Goal: Transaction & Acquisition: Purchase product/service

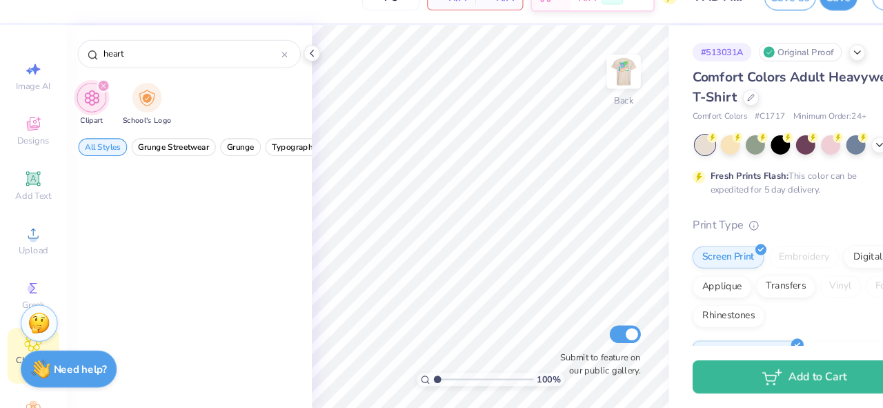
scroll to position [308, 0]
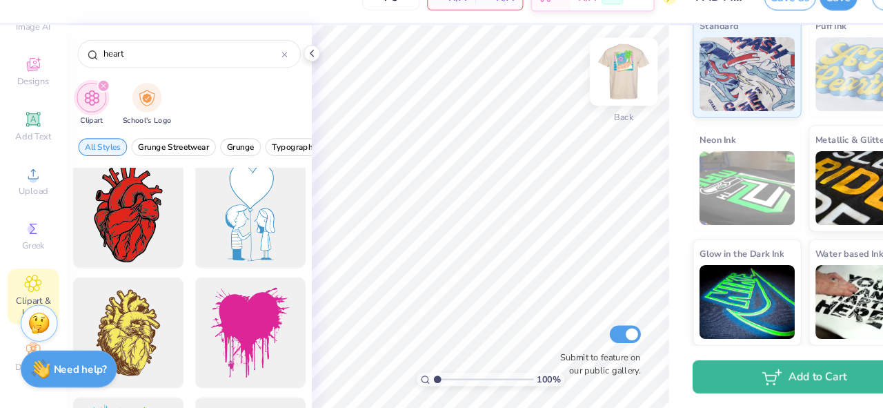
click at [583, 96] on img at bounding box center [581, 93] width 55 height 55
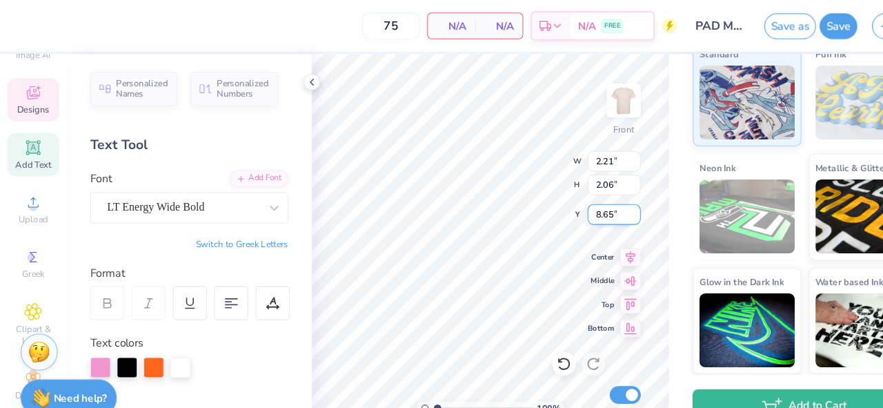
click at [592, 198] on input "8.65" at bounding box center [573, 199] width 50 height 19
click at [592, 198] on input "8.66" at bounding box center [573, 199] width 50 height 19
click at [592, 198] on input "8.67" at bounding box center [573, 199] width 50 height 19
click at [592, 198] on input "8.68" at bounding box center [573, 199] width 50 height 19
click at [592, 198] on input "8.69" at bounding box center [573, 199] width 50 height 19
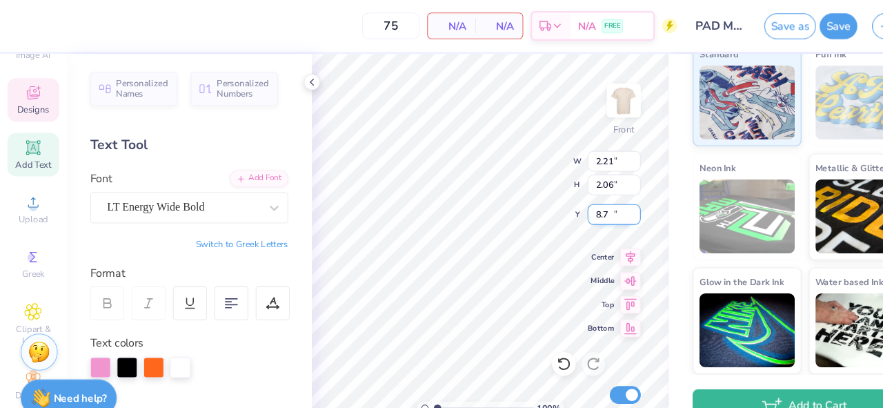
click at [592, 198] on input "8.7" at bounding box center [573, 199] width 50 height 19
click at [590, 196] on input "8.71" at bounding box center [573, 199] width 50 height 19
click at [590, 196] on input "8.72" at bounding box center [573, 199] width 50 height 19
type input "8.73"
click at [590, 196] on input "8.73" at bounding box center [573, 199] width 50 height 19
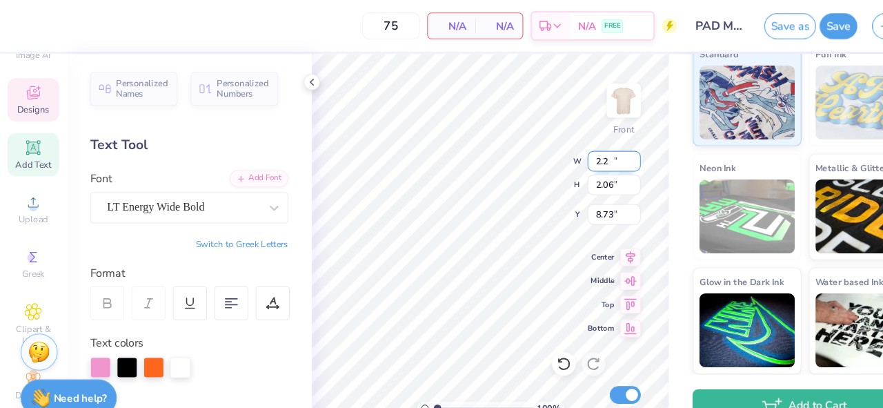
click at [590, 152] on input "2.2" at bounding box center [573, 150] width 50 height 19
click at [590, 152] on input "2.19" at bounding box center [573, 150] width 50 height 19
type input "2.18"
click at [590, 152] on input "2.18" at bounding box center [573, 150] width 50 height 19
type input "2.04"
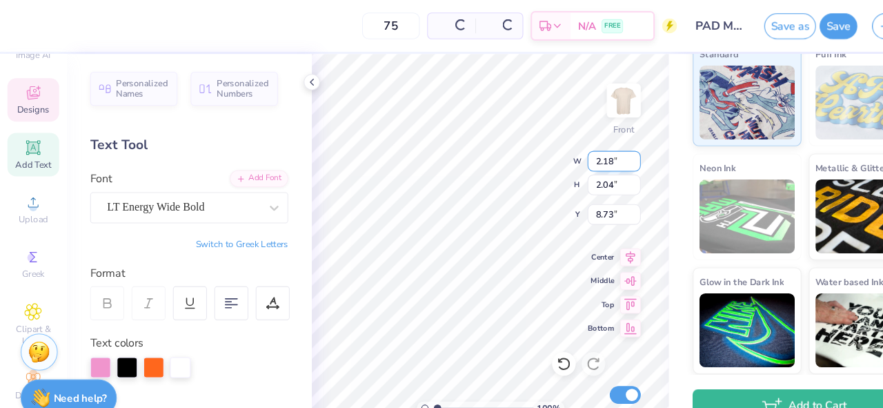
type input "8.74"
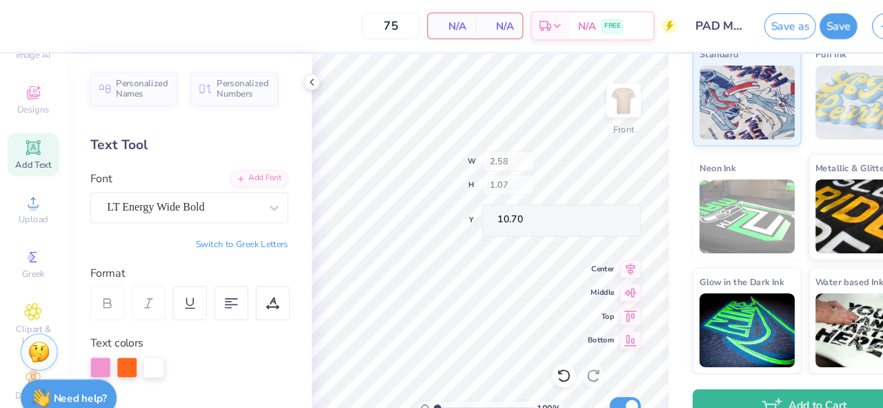
type input "10.78"
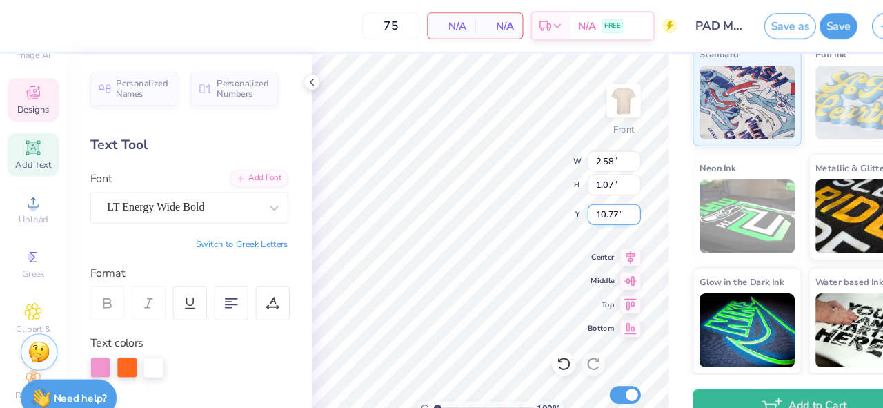
click at [591, 203] on input "10.77" at bounding box center [573, 199] width 50 height 19
click at [591, 203] on input "10.76" at bounding box center [573, 199] width 50 height 19
click at [591, 203] on input "10.75" at bounding box center [573, 199] width 50 height 19
click at [591, 203] on input "10.74" at bounding box center [573, 199] width 50 height 19
click at [591, 203] on input "10.73" at bounding box center [573, 199] width 50 height 19
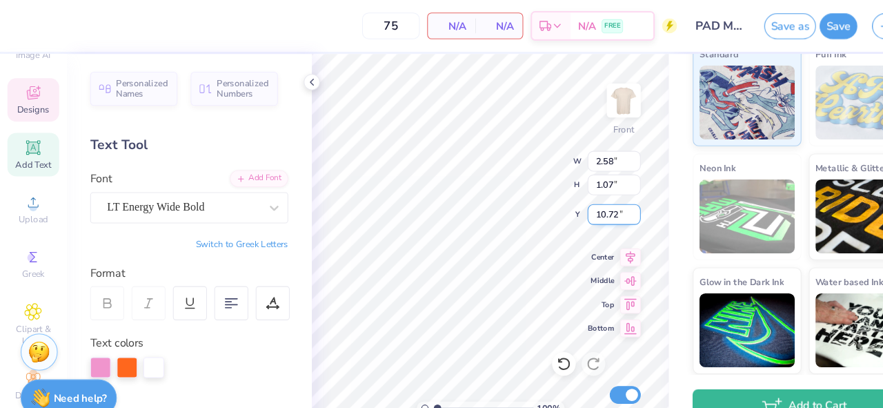
click at [591, 203] on input "10.72" at bounding box center [573, 199] width 50 height 19
click at [591, 203] on input "10.71" at bounding box center [573, 199] width 50 height 19
click at [591, 203] on input "10.7" at bounding box center [573, 199] width 50 height 19
click at [593, 202] on input "10.69" at bounding box center [573, 199] width 50 height 19
click at [593, 202] on input "10.68" at bounding box center [573, 199] width 50 height 19
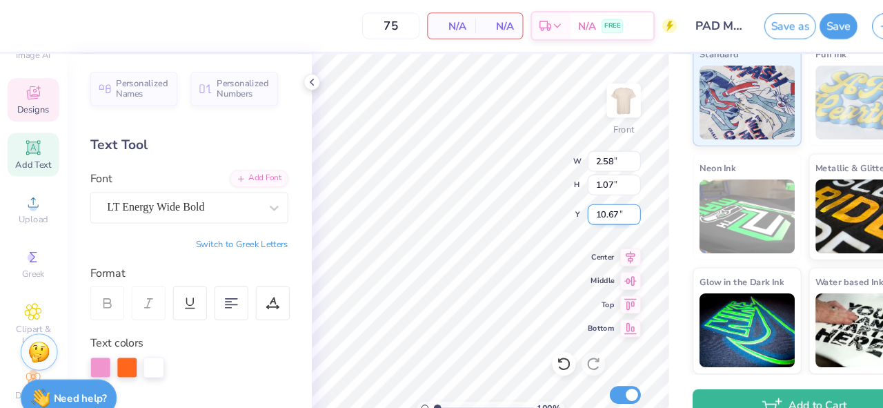
click at [593, 202] on input "10.67" at bounding box center [573, 199] width 50 height 19
click at [593, 202] on input "10.66" at bounding box center [573, 199] width 50 height 19
click at [593, 202] on input "10.65" at bounding box center [573, 199] width 50 height 19
click at [593, 202] on input "10.64" at bounding box center [573, 199] width 50 height 19
click at [593, 202] on input "10.63" at bounding box center [573, 199] width 50 height 19
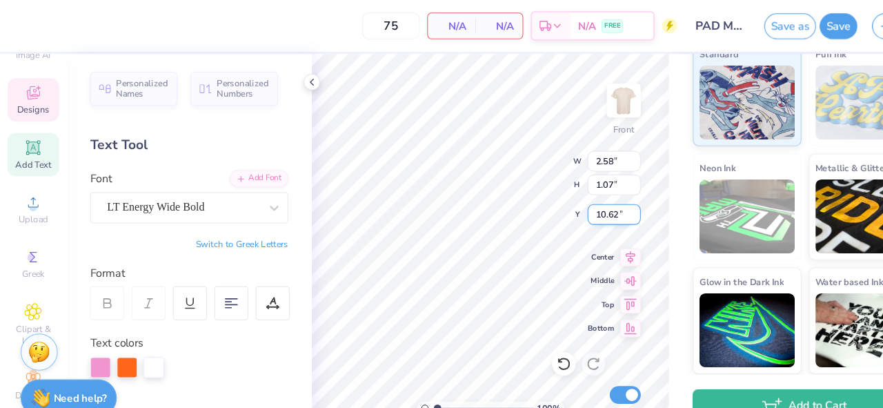
click at [593, 202] on input "10.62" at bounding box center [573, 199] width 50 height 19
click at [593, 202] on input "10.61" at bounding box center [573, 199] width 50 height 19
click at [593, 202] on input "10.6" at bounding box center [573, 199] width 50 height 19
type input "10.60"
click at [592, 197] on input "11.15" at bounding box center [573, 199] width 50 height 19
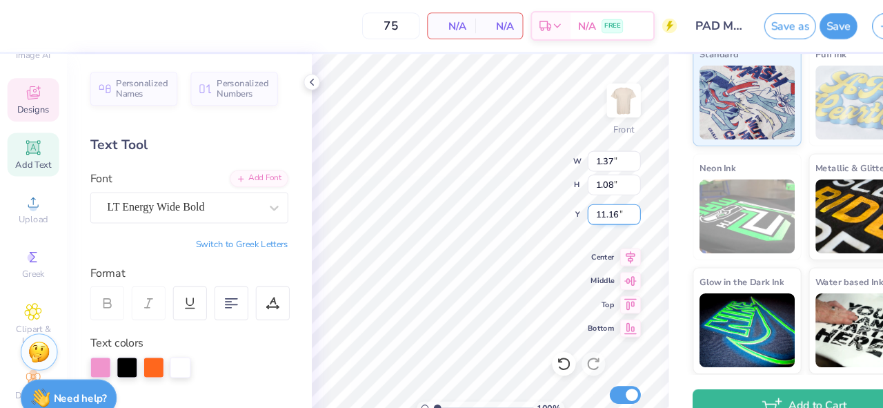
click at [592, 197] on input "11.16" at bounding box center [573, 199] width 50 height 19
click at [592, 197] on input "11.17" at bounding box center [573, 199] width 50 height 19
type input "11.18"
click at [592, 197] on input "11.18" at bounding box center [573, 199] width 50 height 19
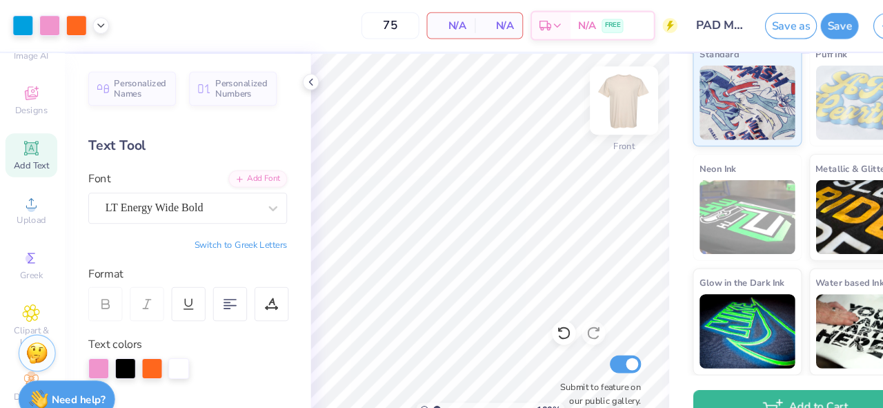
click at [588, 97] on img at bounding box center [581, 93] width 55 height 55
click at [591, 84] on img at bounding box center [581, 93] width 55 height 55
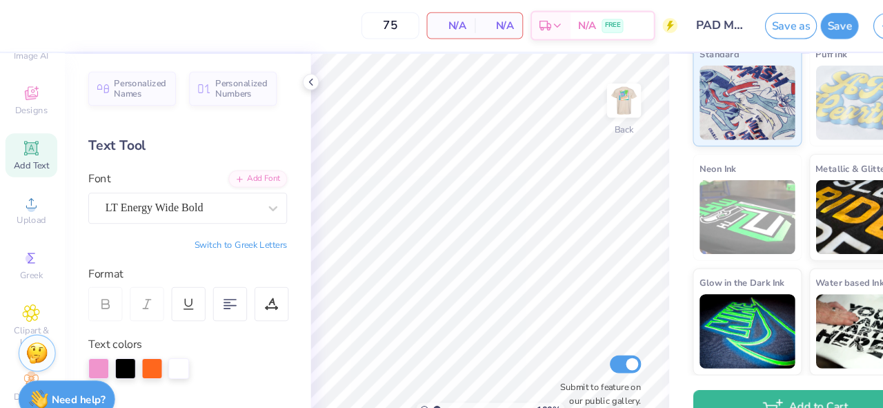
click at [591, 84] on img at bounding box center [582, 94] width 28 height 28
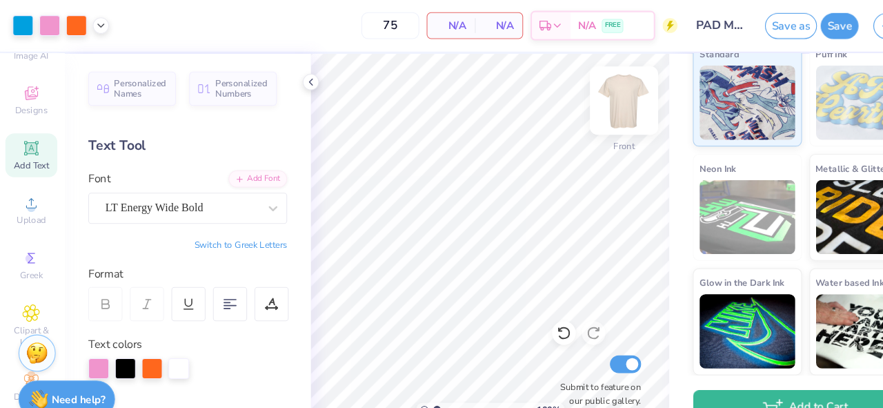
click at [586, 95] on img at bounding box center [581, 93] width 55 height 55
click at [581, 94] on img at bounding box center [581, 93] width 55 height 55
click at [588, 85] on img at bounding box center [581, 93] width 55 height 55
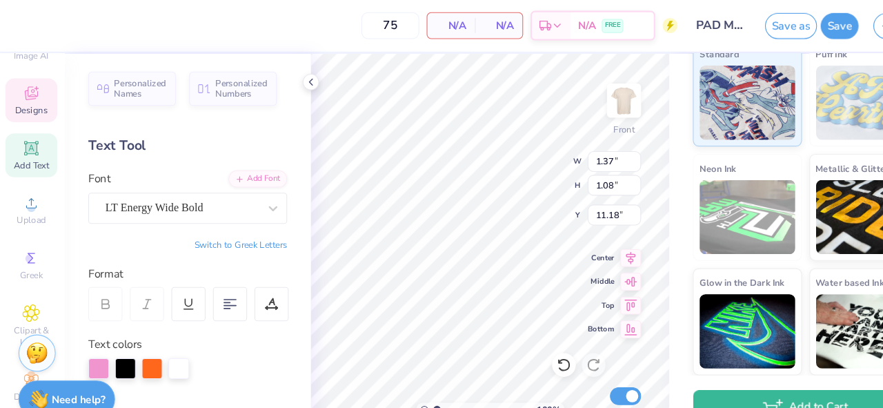
click at [628, 113] on div "# 513031A Original Proof Comfort Colors Adult Heavyweight T-Shirt Comfort Color…" at bounding box center [753, 46] width 259 height 606
type textarea "JOIN"
type input "2.58"
type input "1.07"
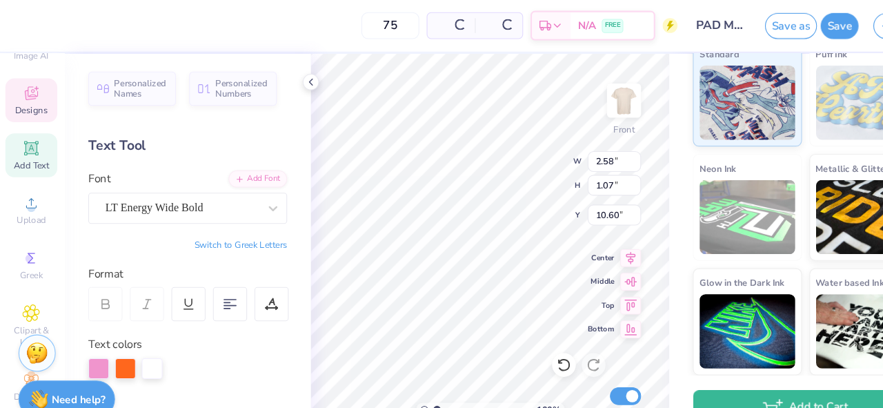
type input "10.60"
type textarea "THE"
type input "2.18"
type input "2.04"
type input "8.74"
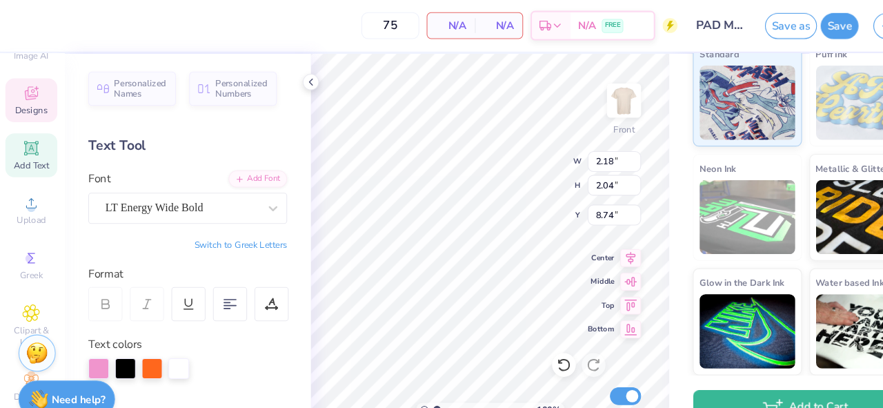
type textarea "VILLA"
type input "7.96"
type input "5.20"
type input "8.30"
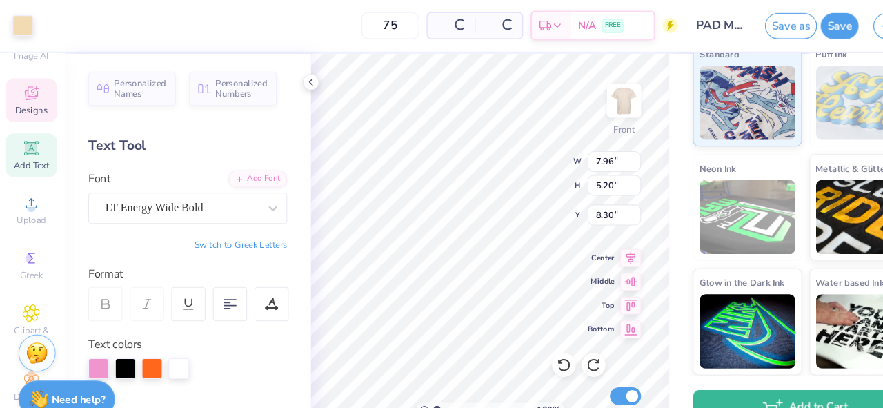
type input "8.31"
type input "5.43"
type input "8.07"
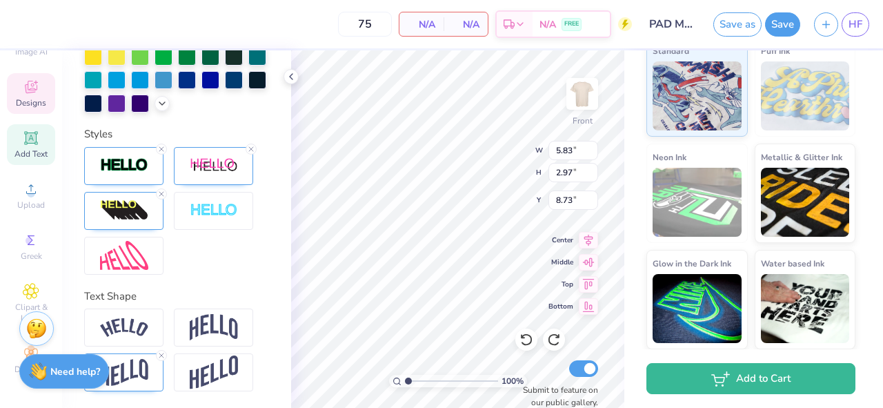
scroll to position [0, 0]
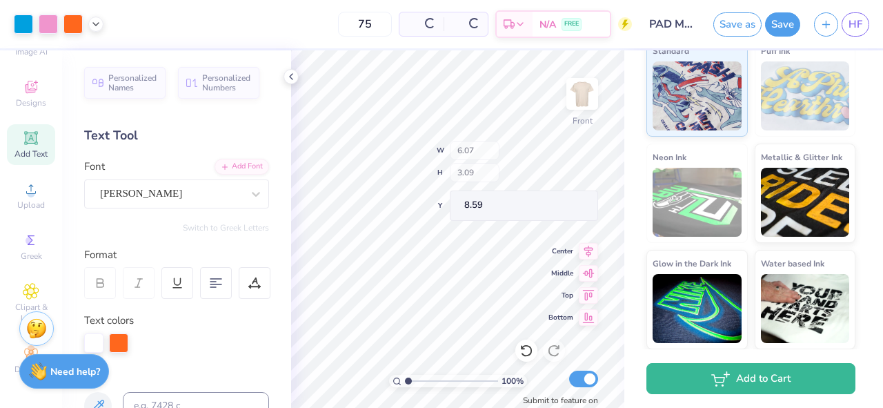
type input "6.07"
type input "3.09"
type input "8.59"
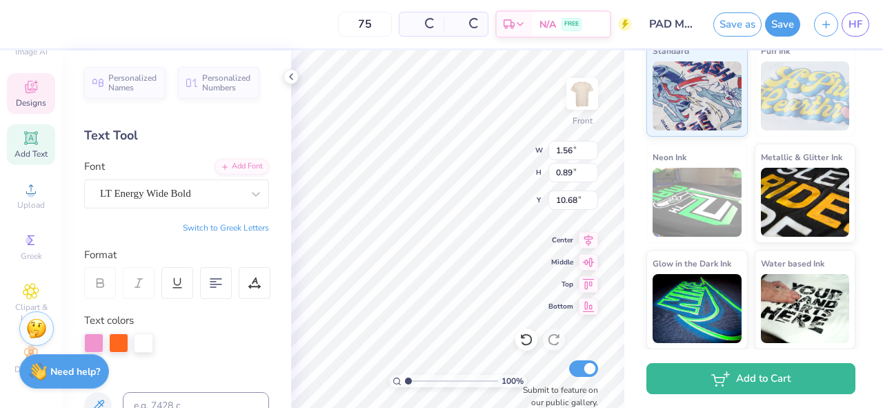
type input "1.56"
type input "0.89"
type input "10.68"
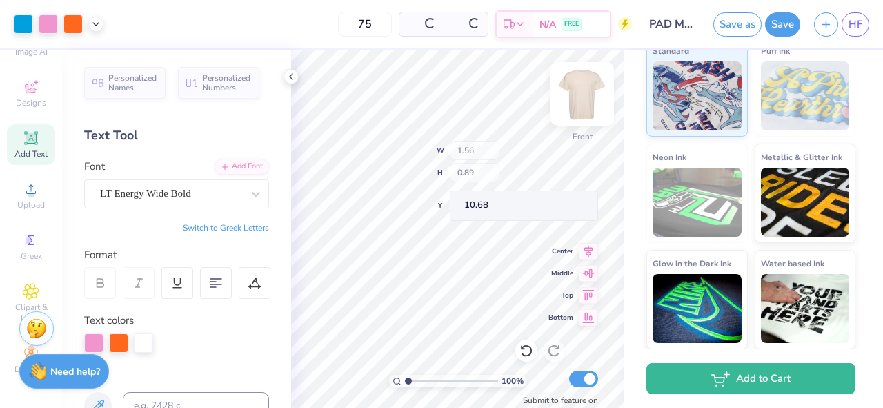
click at [566, 78] on div "Front" at bounding box center [582, 102] width 32 height 49
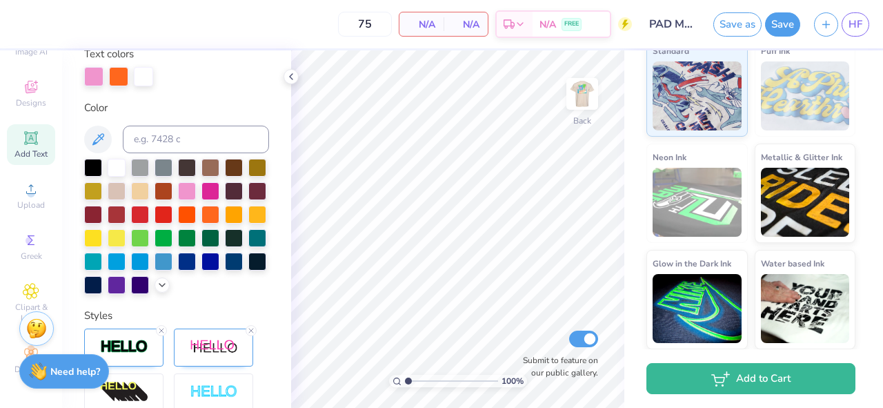
scroll to position [270, 0]
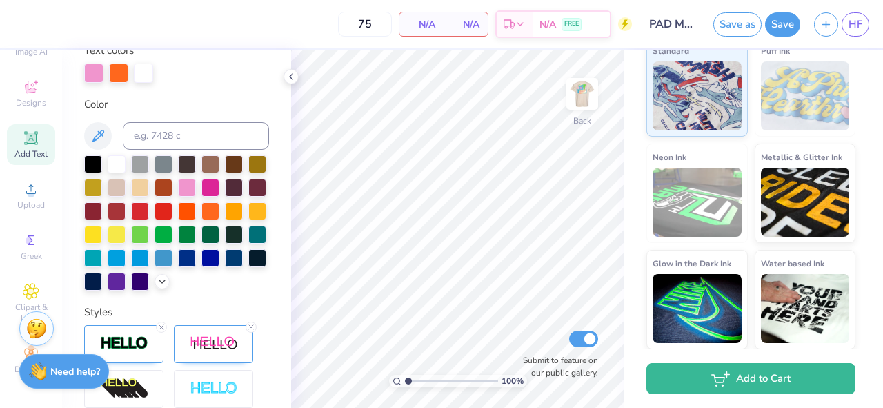
click at [32, 142] on icon at bounding box center [31, 137] width 10 height 10
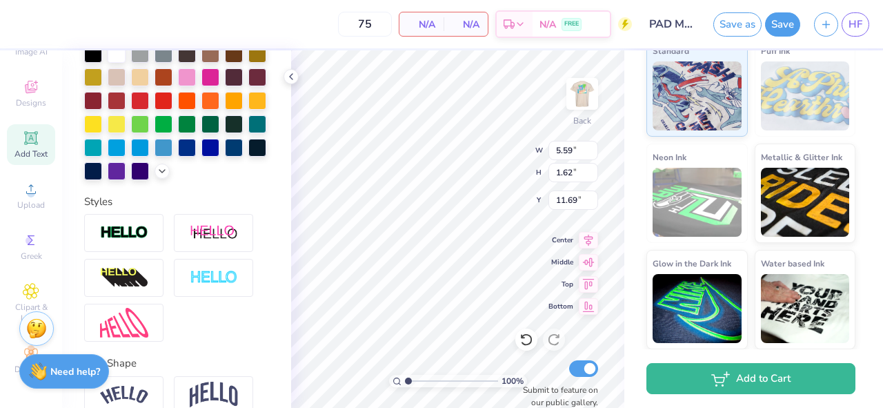
scroll to position [394, 0]
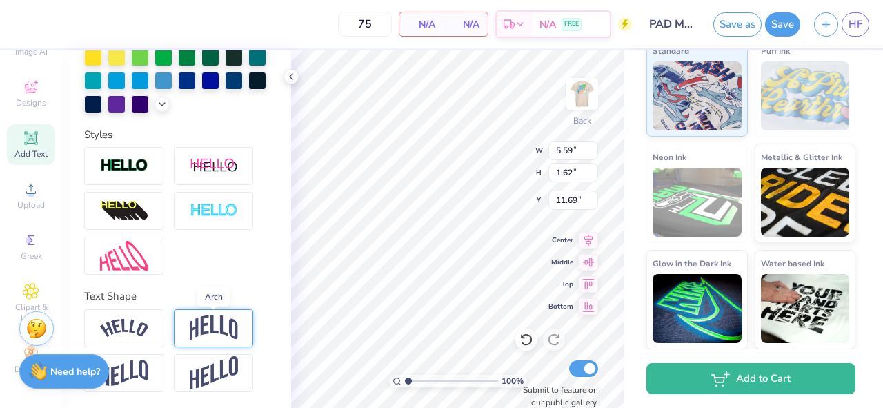
click at [190, 318] on img at bounding box center [214, 327] width 48 height 26
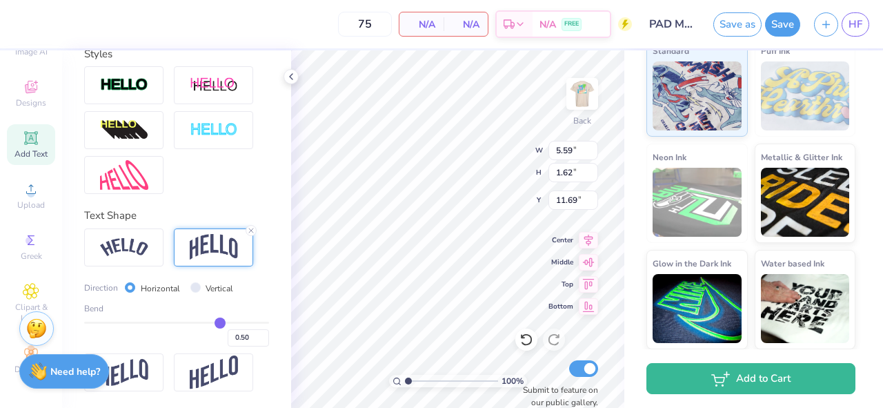
scroll to position [1, 0]
type textarea "PHI ALPHA"
type input "0.51"
type input "0.52"
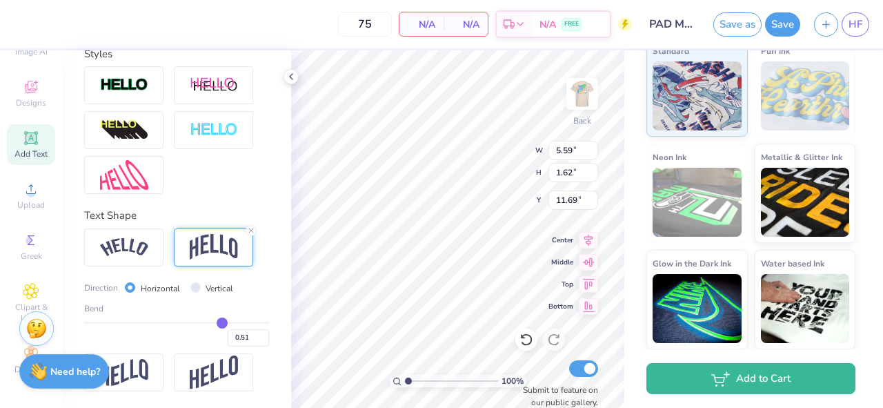
type input "0.52"
type input "0.53"
type input "0.54"
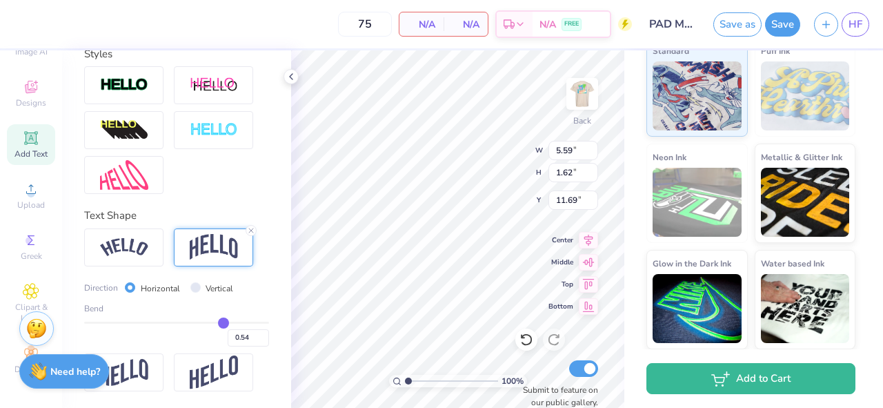
type input "0.55"
type input "0.56"
type input "0.57"
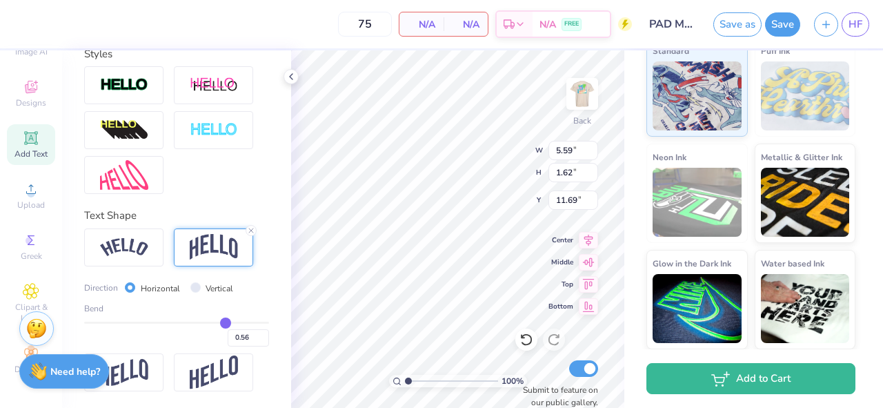
type input "0.57"
type input "0.58"
type input "0.6"
type input "0.60"
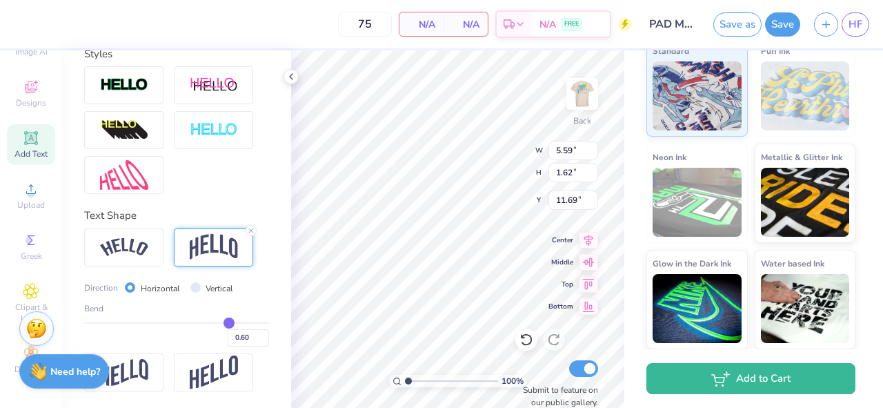
type input "0.61"
type input "0.62"
type input "0.63"
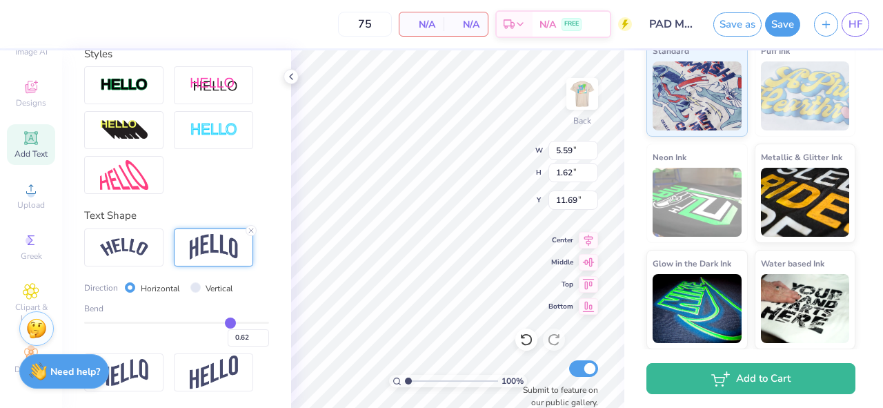
type input "0.63"
type input "0.64"
type input "0.65"
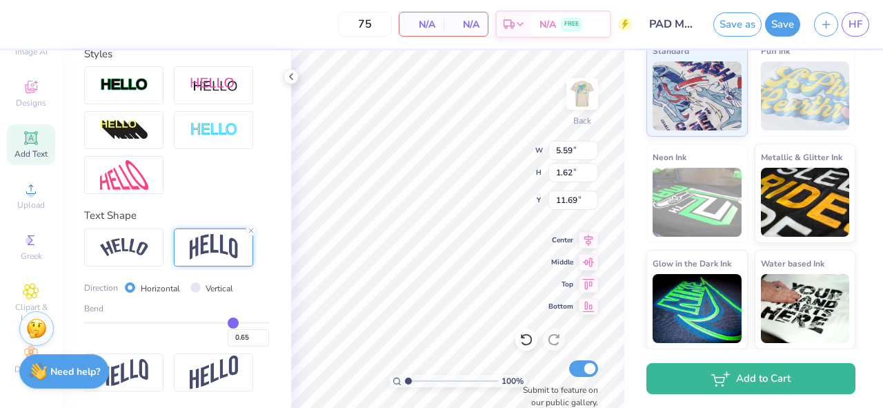
type input "0.66"
type input "0.67"
type input "0.68"
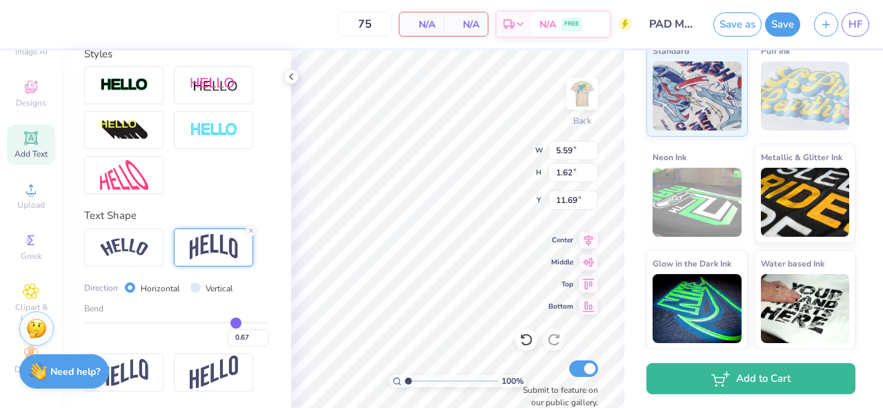
type input "0.68"
type input "0.7"
type input "0.70"
type input "0.72"
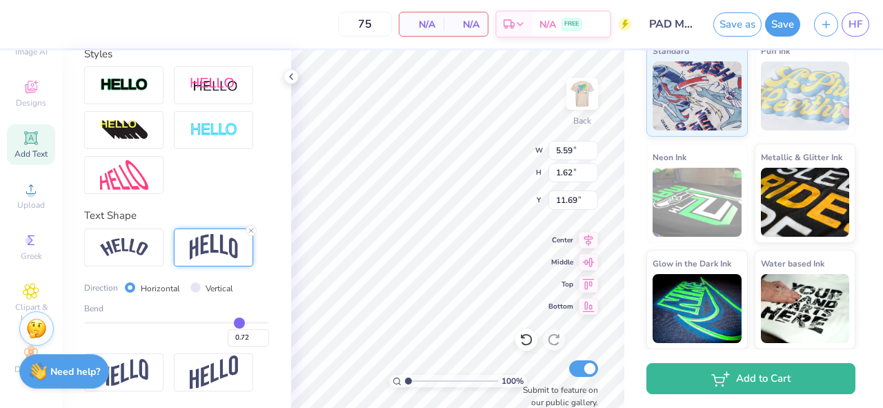
type input "0.74"
type input "0.76"
type input "0.77"
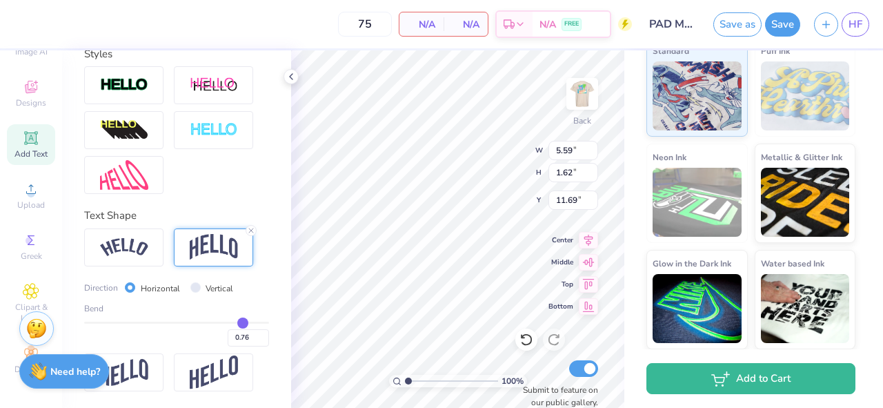
type input "0.77"
type input "0.78"
type input "0.79"
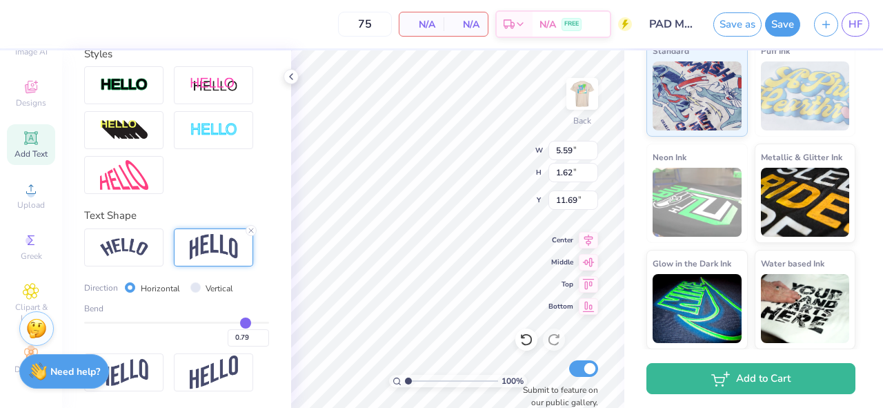
type input "0.8"
type input "0.80"
type input "0.81"
type input "0.82"
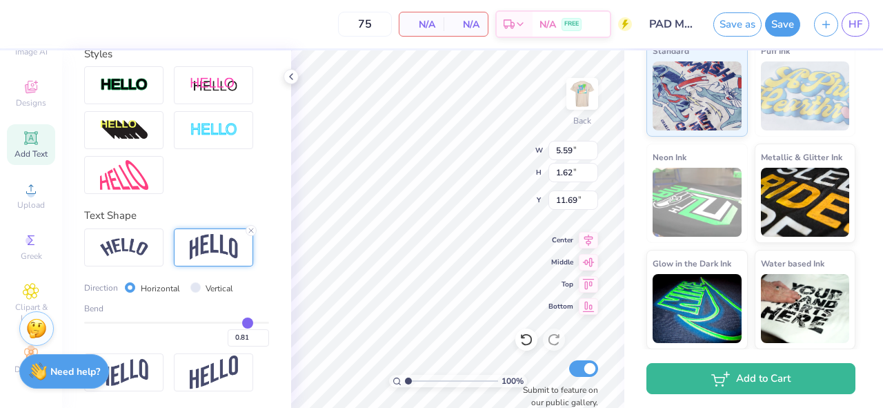
type input "0.82"
type input "0.83"
type input "0.85"
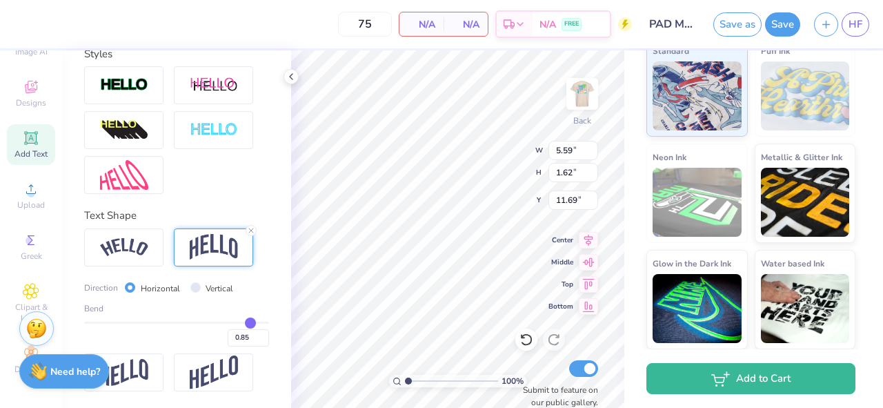
type input "0.89"
type input "0.93"
type input "0.97"
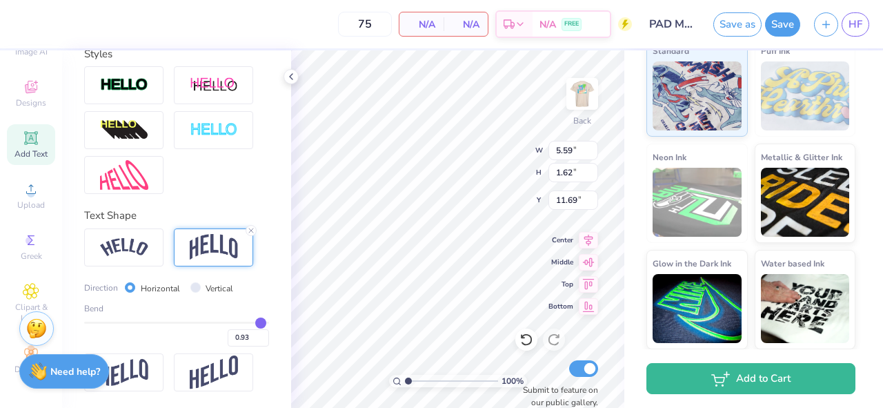
type input "0.97"
type input "1"
type input "1.00"
drag, startPoint x: 221, startPoint y: 322, endPoint x: 274, endPoint y: 321, distance: 53.8
type input "1"
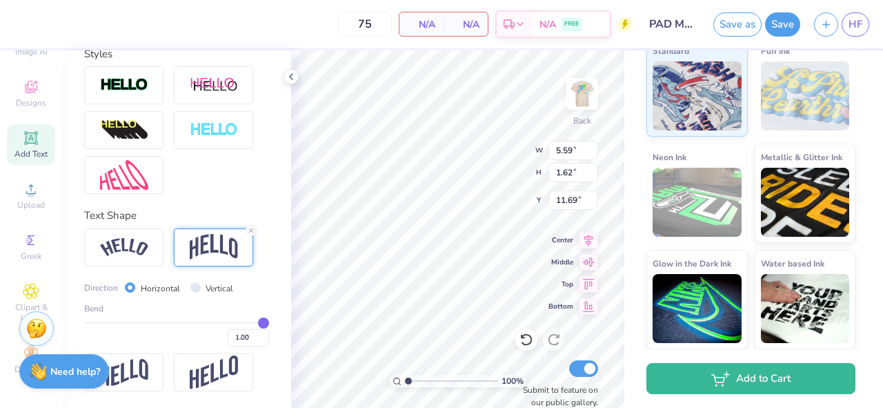
click at [269, 321] on input "range" at bounding box center [176, 322] width 185 height 2
click at [130, 250] on img at bounding box center [124, 247] width 48 height 19
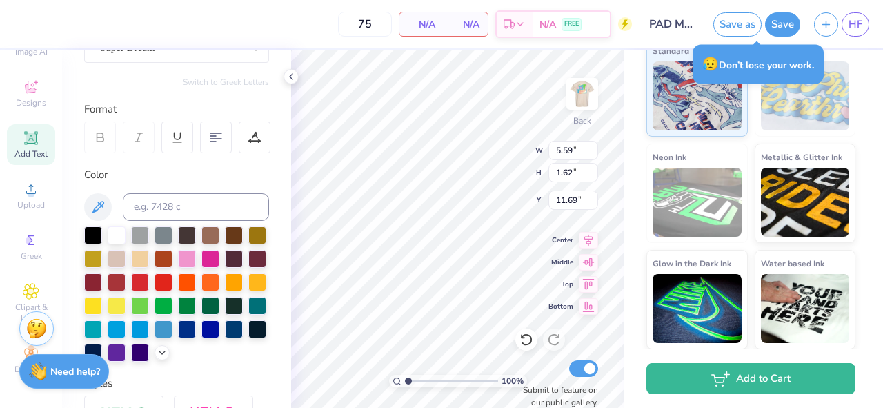
scroll to position [0, 0]
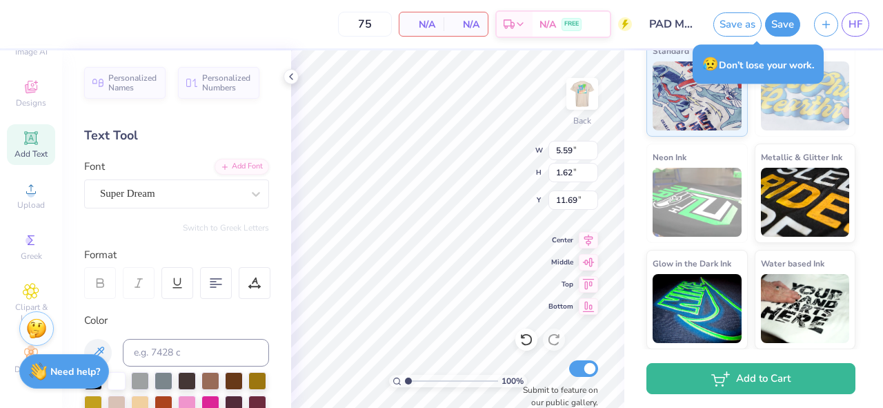
click at [226, 186] on div "Super Dream" at bounding box center [171, 193] width 145 height 21
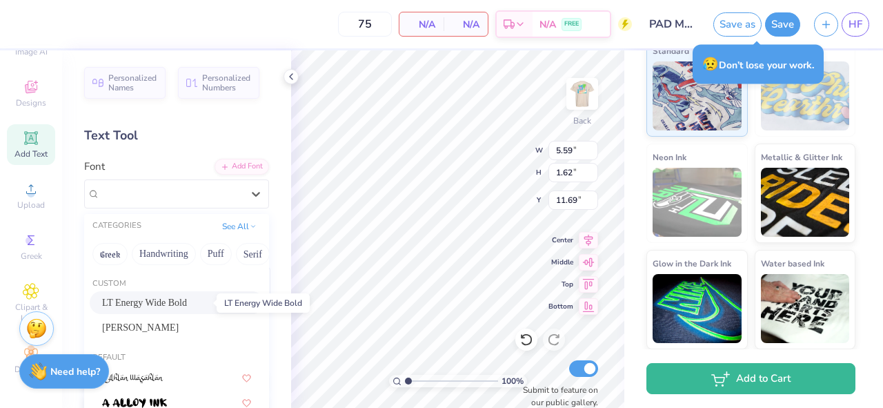
click at [172, 302] on span "LT Energy Wide Bold" at bounding box center [144, 302] width 85 height 14
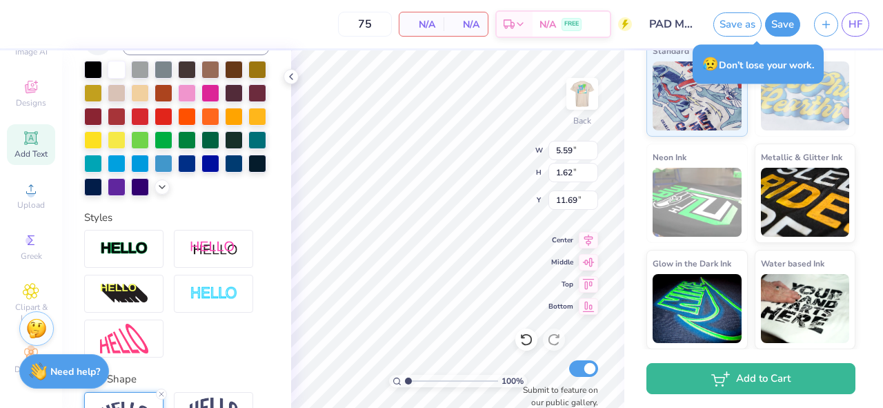
scroll to position [312, 0]
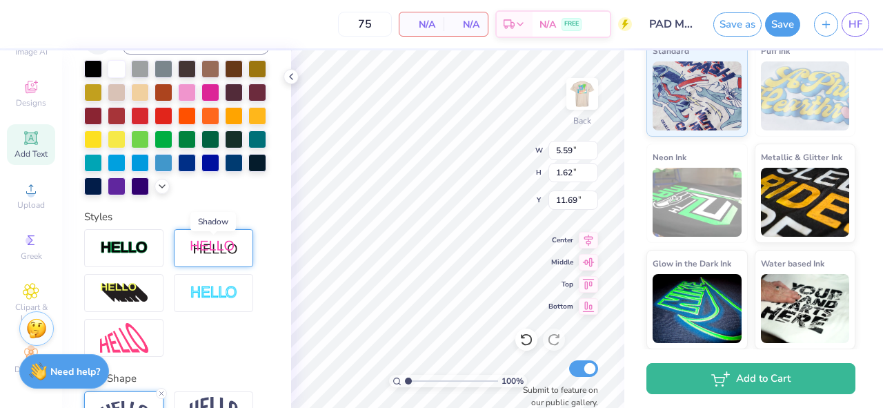
click at [209, 251] on img at bounding box center [214, 247] width 48 height 17
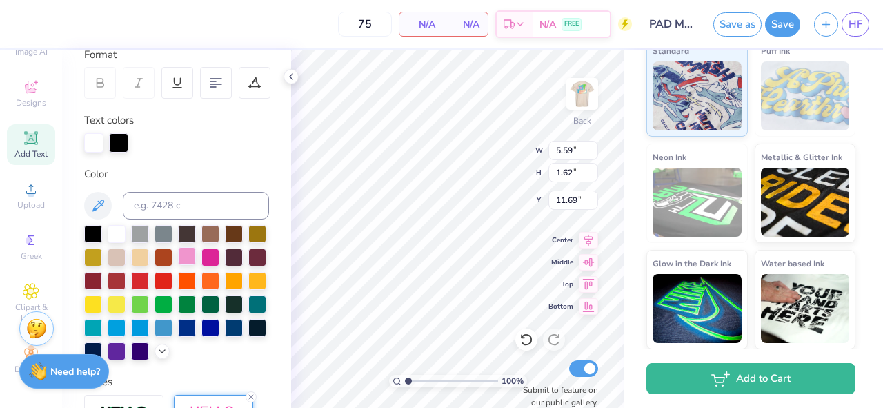
scroll to position [192, 0]
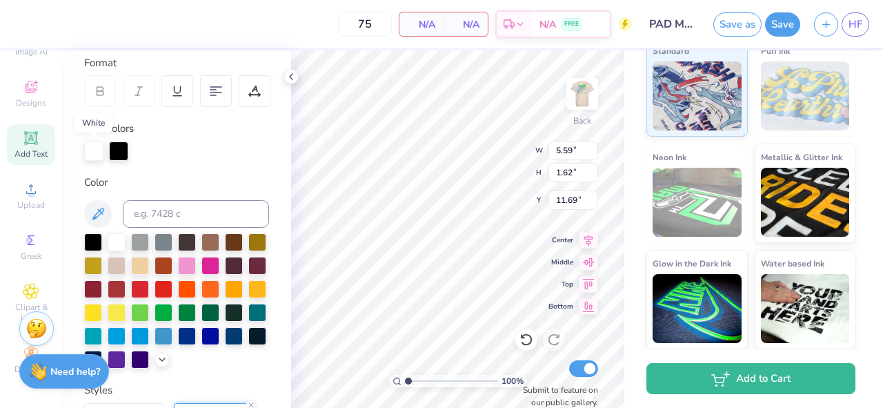
click at [94, 152] on div at bounding box center [93, 150] width 19 height 19
click at [216, 287] on div at bounding box center [210, 288] width 18 height 18
click at [118, 151] on div at bounding box center [118, 150] width 19 height 19
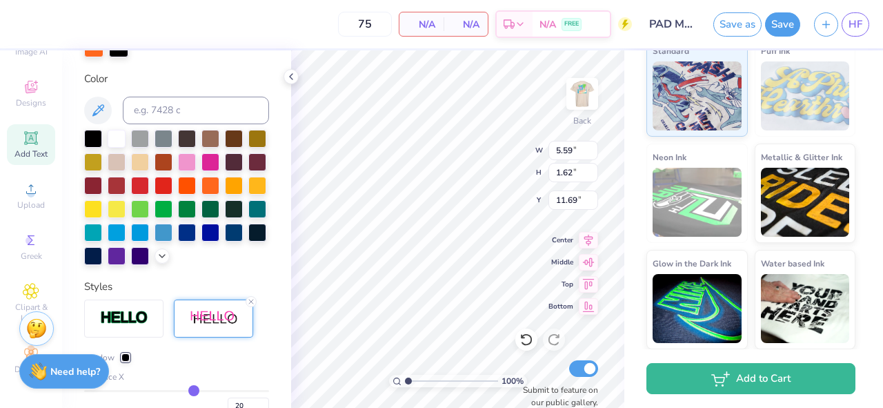
scroll to position [300, 0]
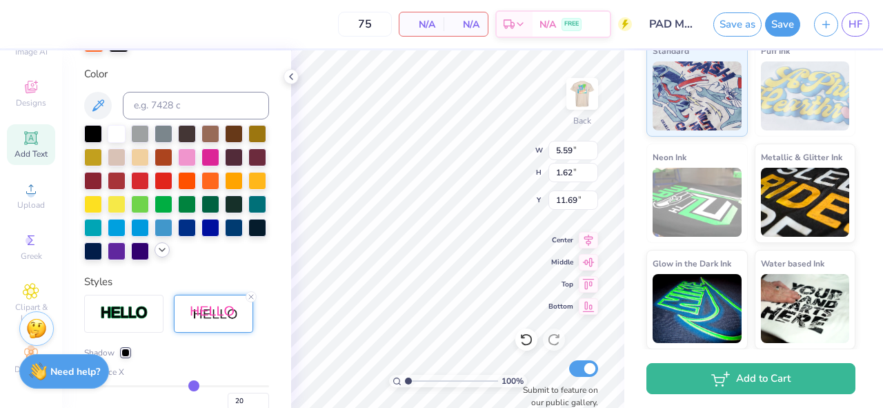
click at [161, 253] on icon at bounding box center [162, 249] width 11 height 11
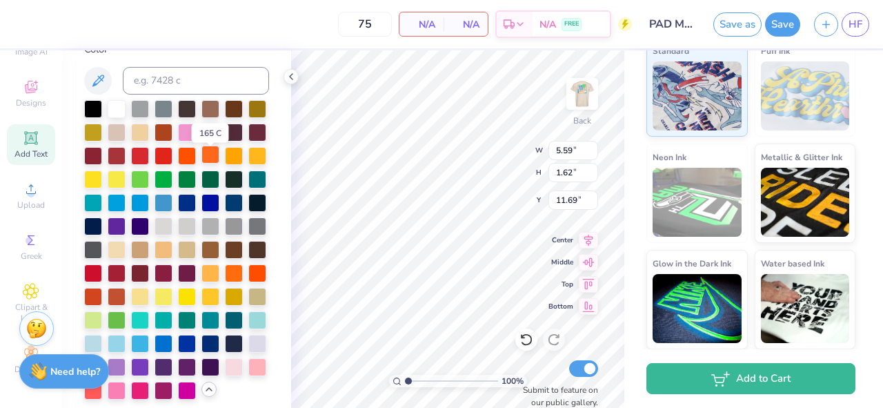
scroll to position [319, 0]
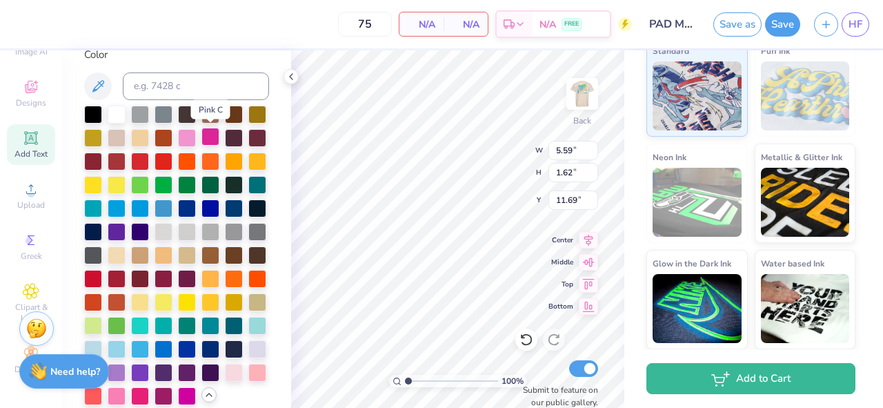
click at [209, 137] on div at bounding box center [210, 137] width 18 height 18
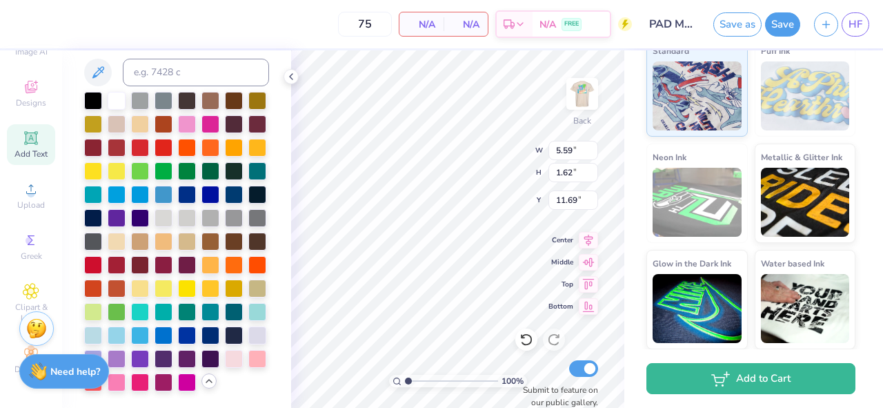
scroll to position [319, 0]
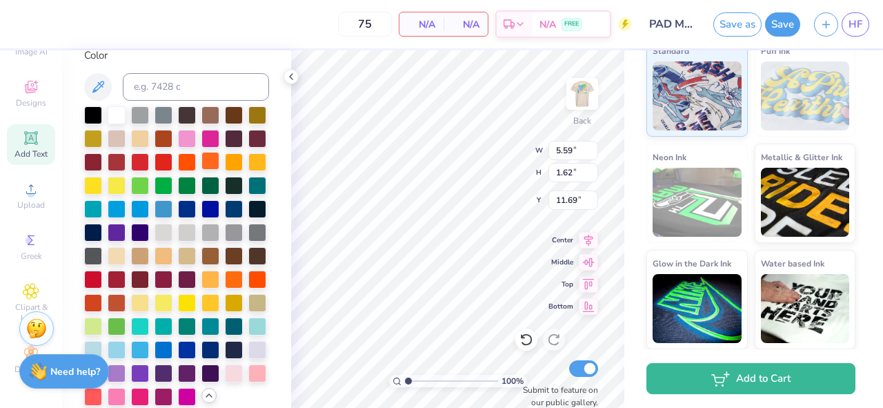
click at [211, 161] on div at bounding box center [210, 161] width 18 height 18
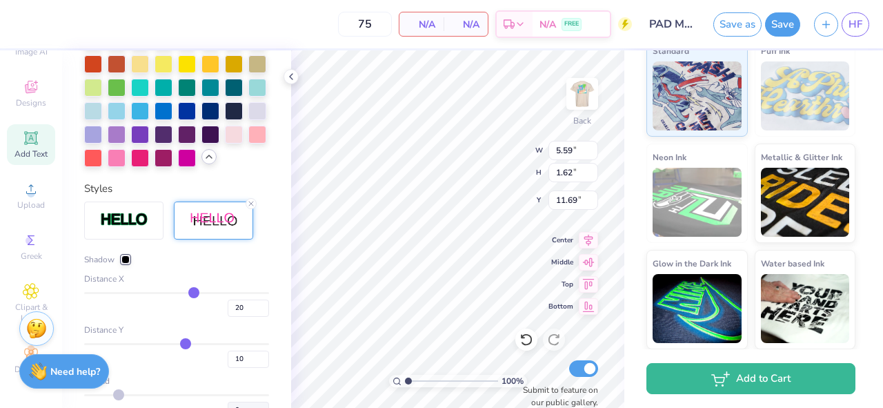
scroll to position [569, 0]
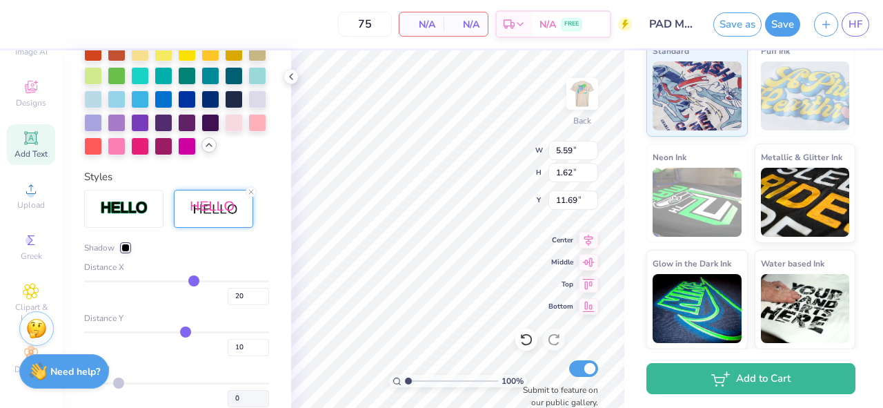
click at [123, 248] on div at bounding box center [125, 247] width 8 height 8
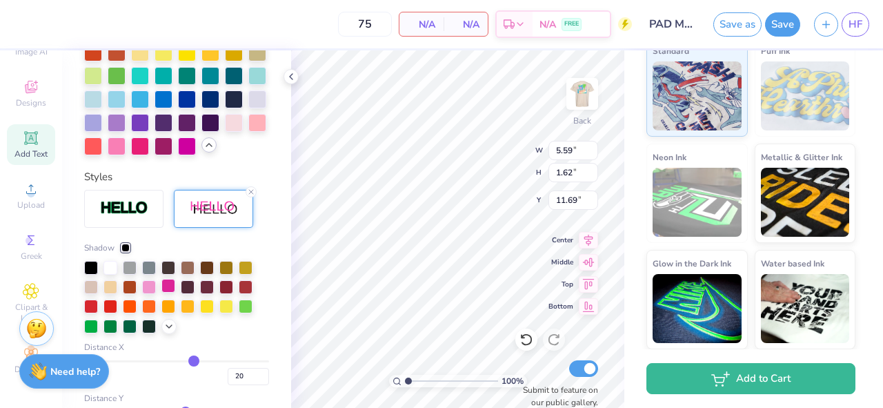
click at [170, 285] on div at bounding box center [168, 286] width 14 height 14
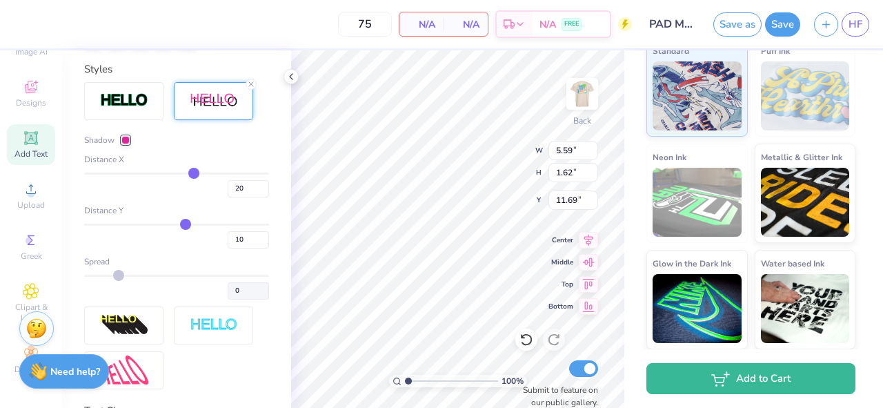
scroll to position [670, 0]
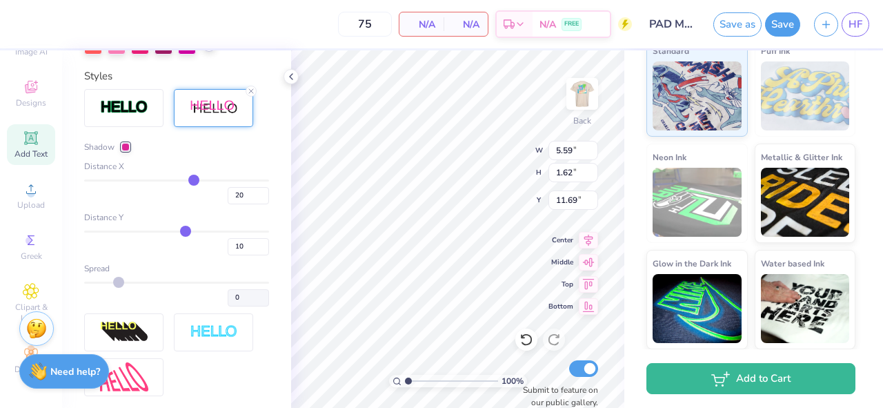
type input "19"
type input "18"
type input "15"
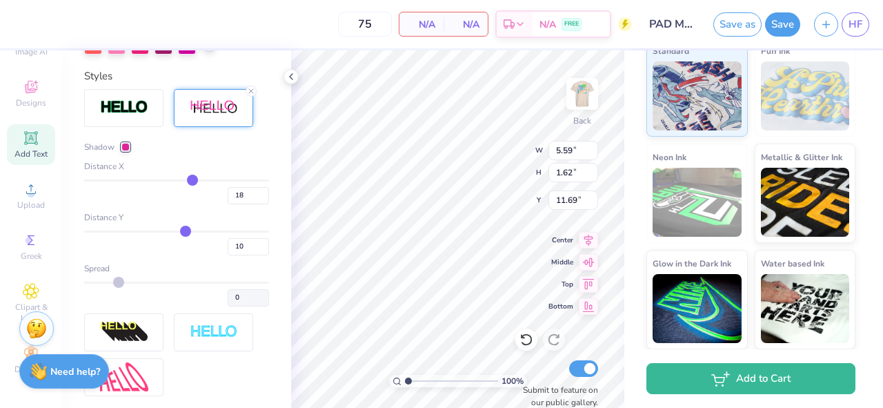
type input "15"
type input "11"
type input "7"
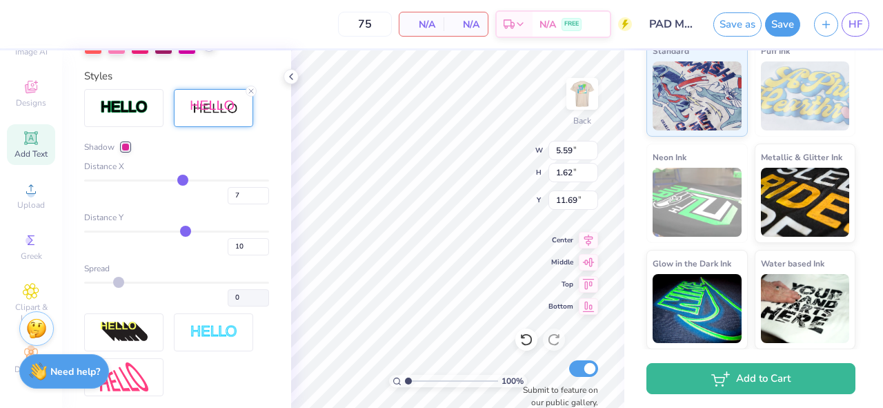
type input "3"
type input "-2"
type input "-6"
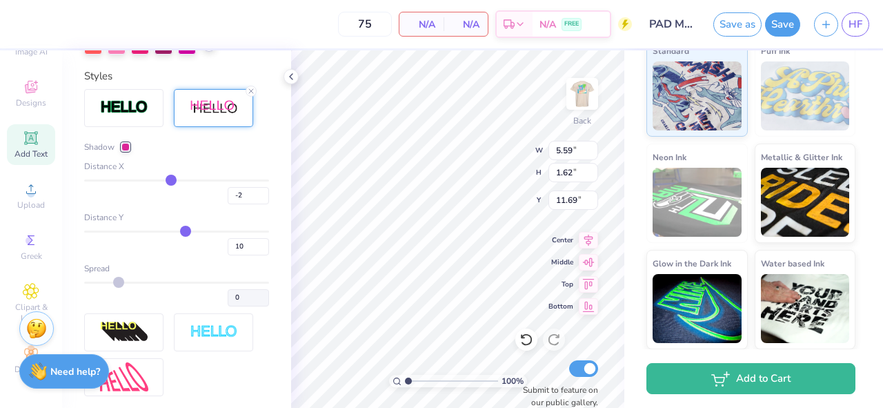
type input "-6"
type input "-10"
type input "-13"
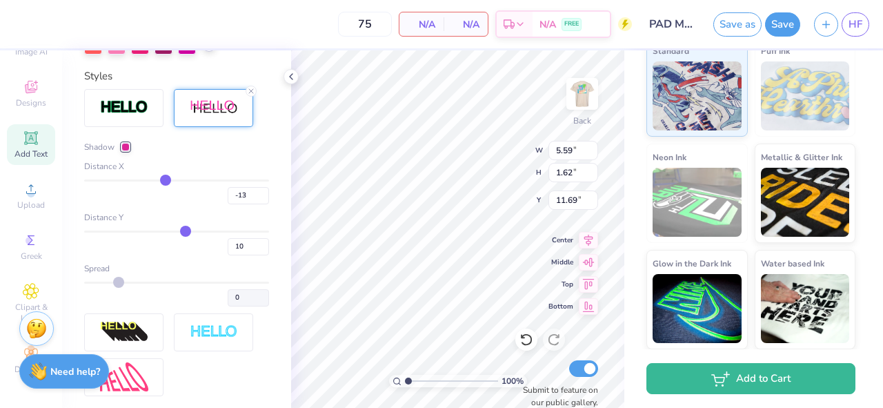
type input "-15"
type input "-16"
type input "-17"
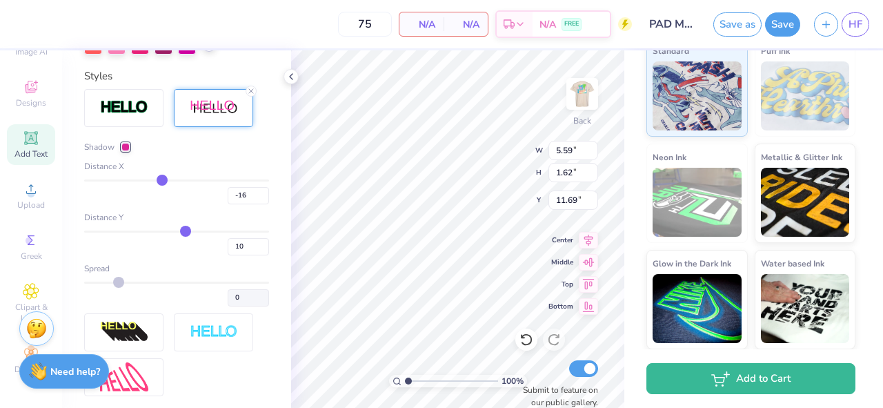
type input "-17"
type input "-18"
type input "-19"
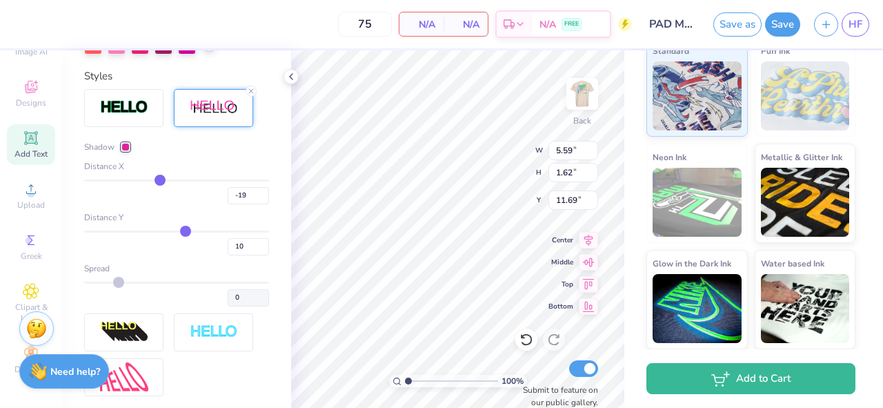
type input "-20"
type input "-22"
type input "-24"
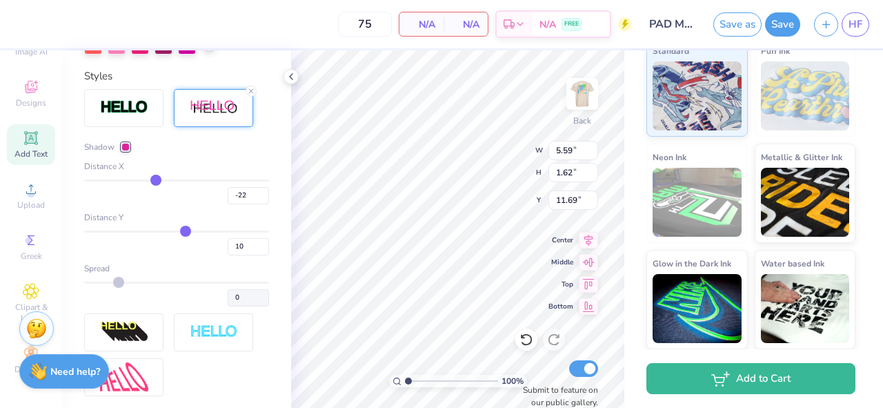
type input "-24"
type input "-26"
type input "-28"
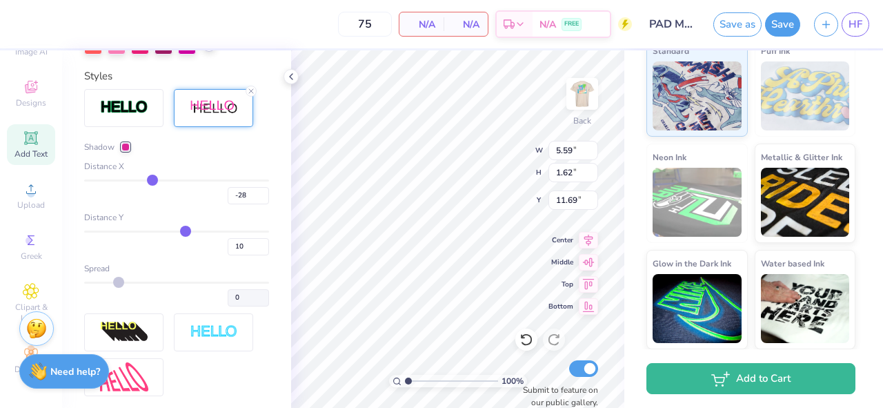
type input "-29"
type input "-30"
type input "-31"
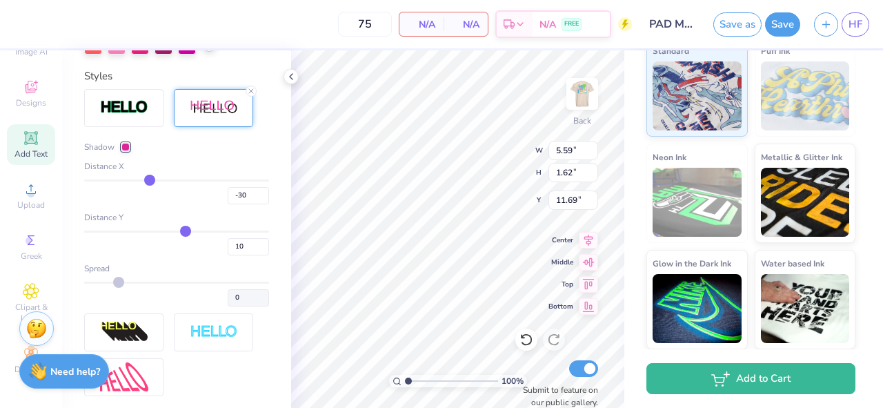
type input "-31"
type input "-30"
type input "-29"
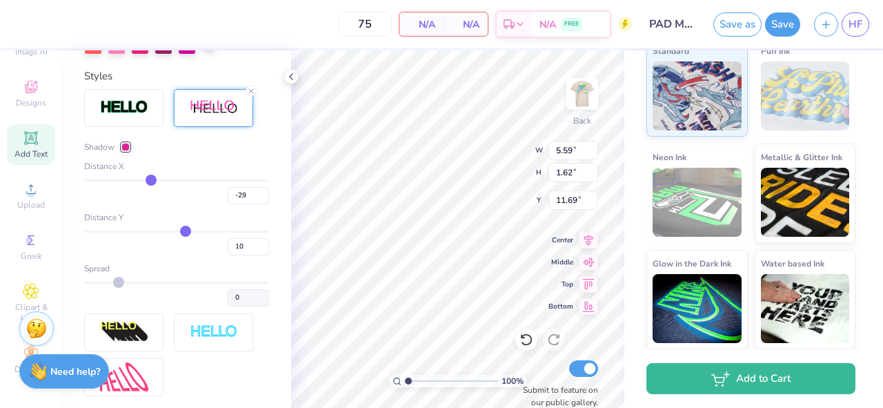
type input "-28"
type input "-27"
type input "-26"
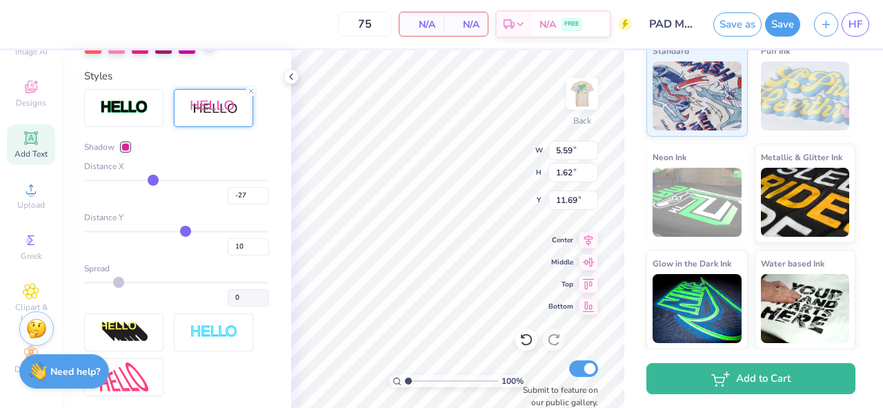
type input "-26"
type input "-25"
type input "-24"
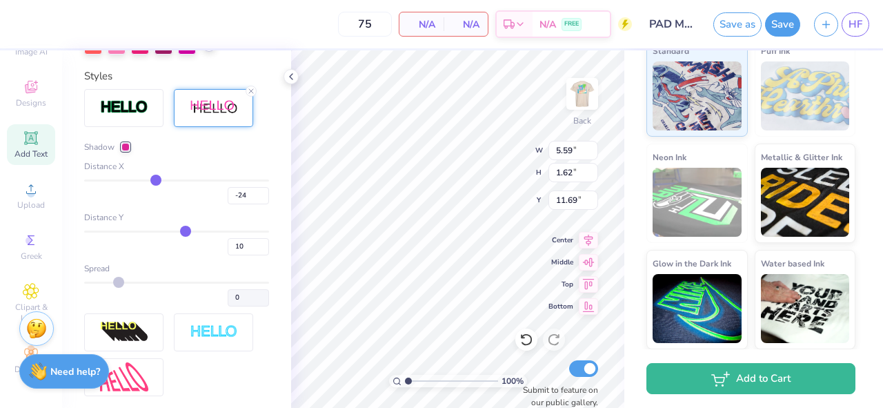
type input "-23"
type input "-22"
type input "-21"
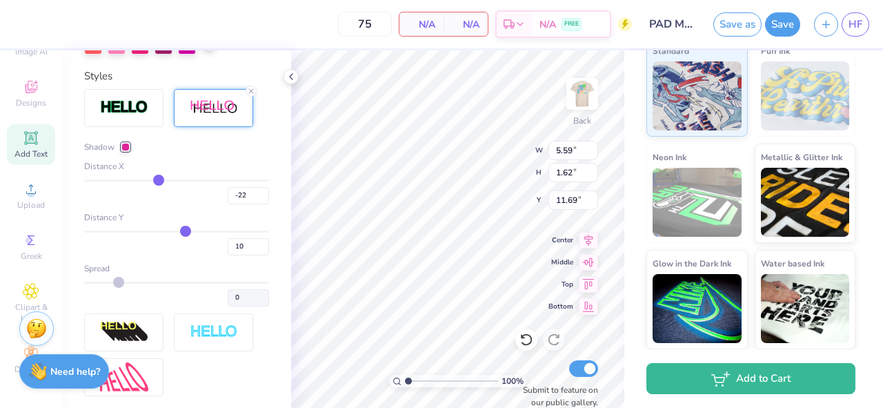
type input "-21"
type input "-20"
type input "-19"
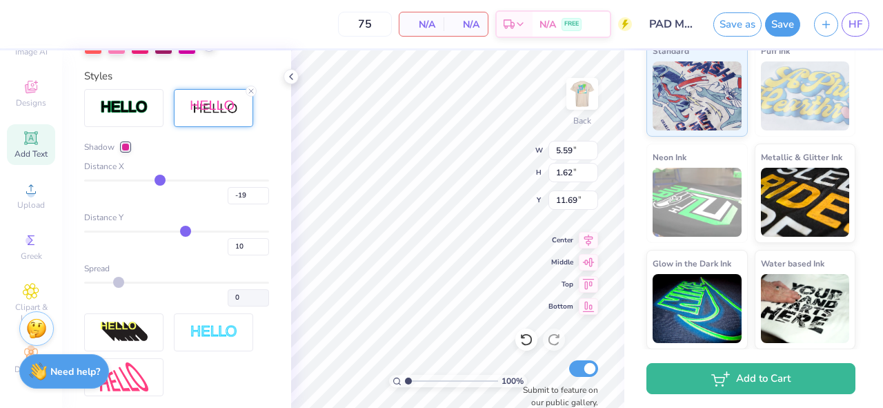
type input "-18"
type input "-17"
type input "-16"
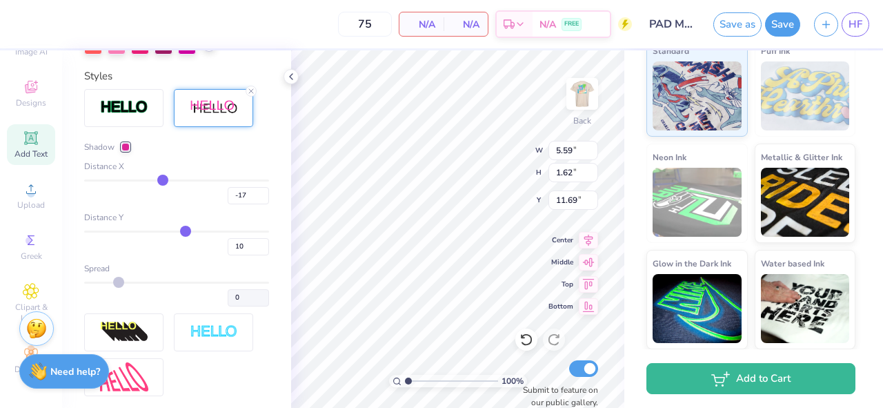
type input "-16"
type input "-15"
type input "-14"
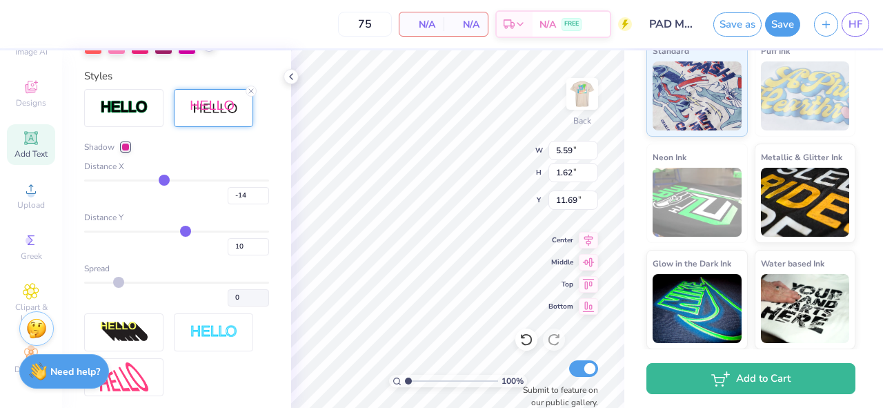
type input "-13"
type input "-12"
type input "-11"
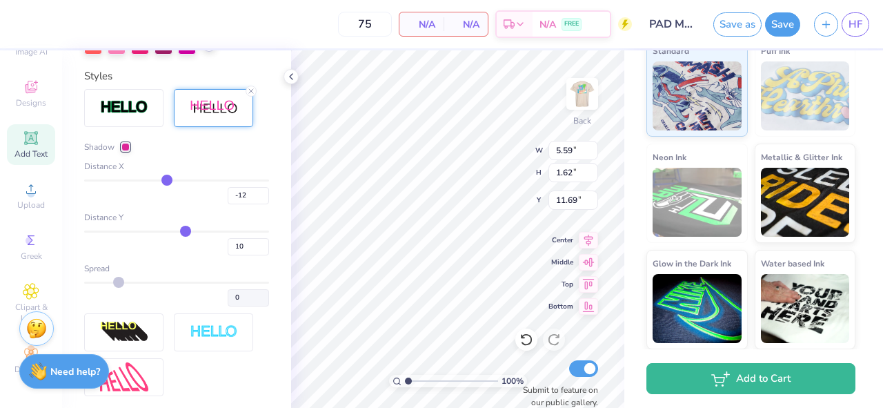
type input "-11"
type input "-10"
type input "-9"
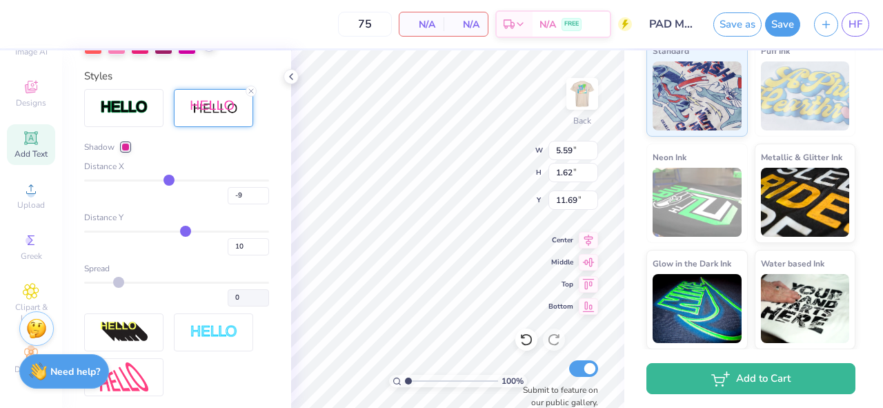
type input "-8"
type input "-7"
type input "-6"
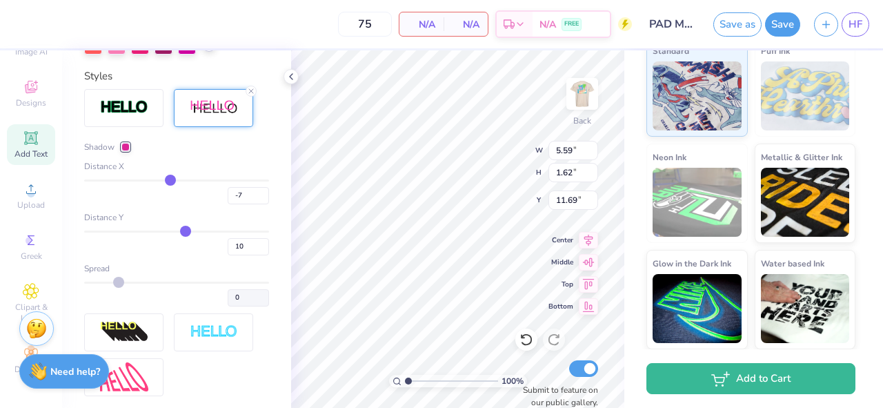
type input "-6"
type input "-5"
type input "-4"
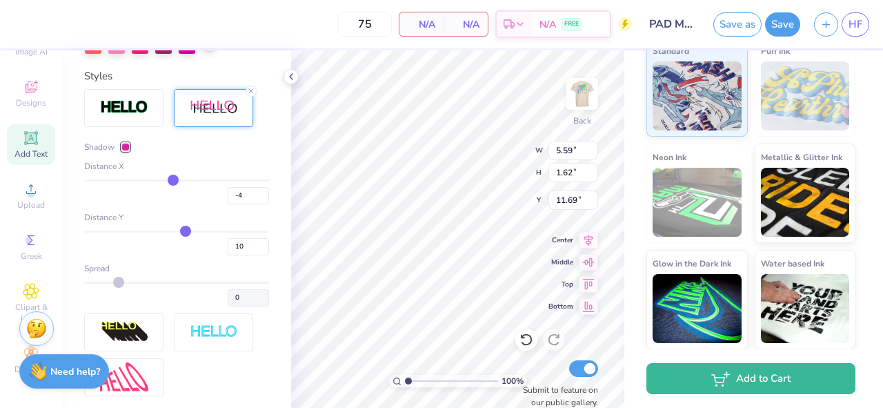
type input "-3"
type input "-2"
drag, startPoint x: 193, startPoint y: 180, endPoint x: 177, endPoint y: 183, distance: 16.2
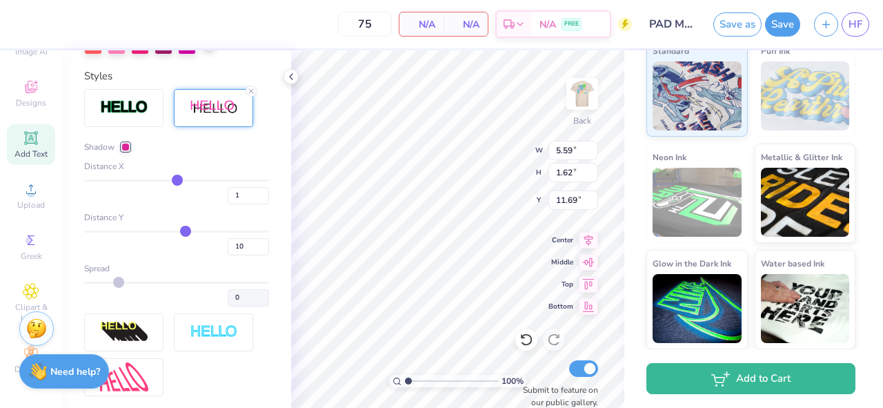
click at [177, 181] on input "range" at bounding box center [176, 180] width 185 height 2
drag, startPoint x: 186, startPoint y: 232, endPoint x: 178, endPoint y: 232, distance: 8.3
click at [178, 232] on input "range" at bounding box center [176, 231] width 185 height 2
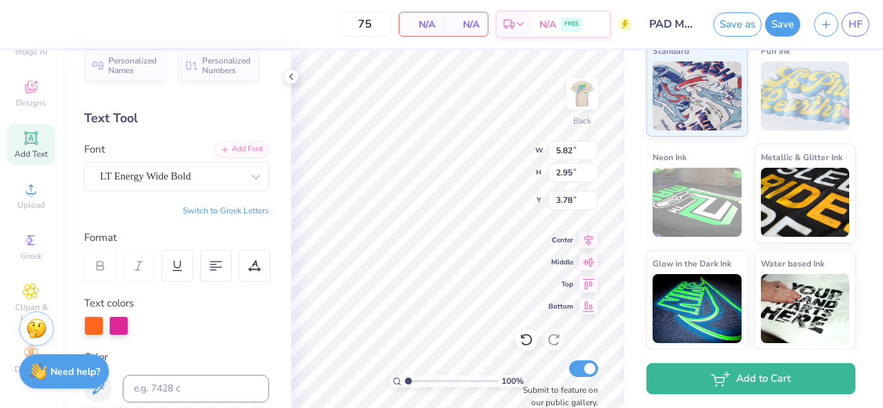
scroll to position [871, 0]
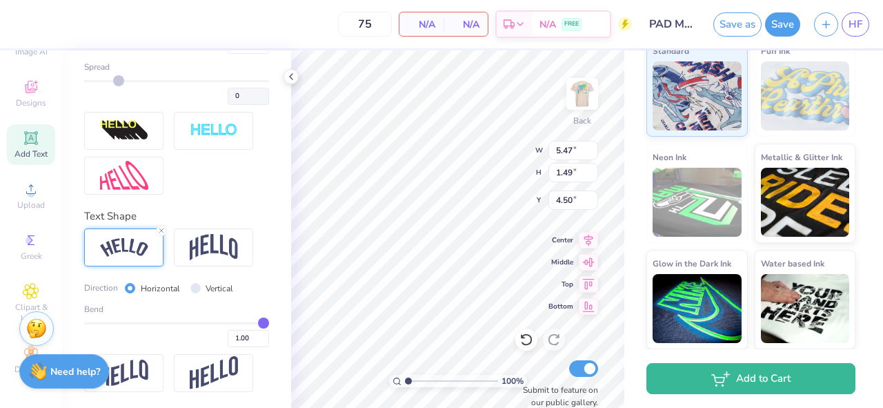
drag, startPoint x: 261, startPoint y: 322, endPoint x: 291, endPoint y: 320, distance: 30.4
click at [269, 322] on input "range" at bounding box center [176, 323] width 185 height 2
drag, startPoint x: 263, startPoint y: 323, endPoint x: 246, endPoint y: 323, distance: 17.3
click at [246, 323] on input "range" at bounding box center [176, 323] width 185 height 2
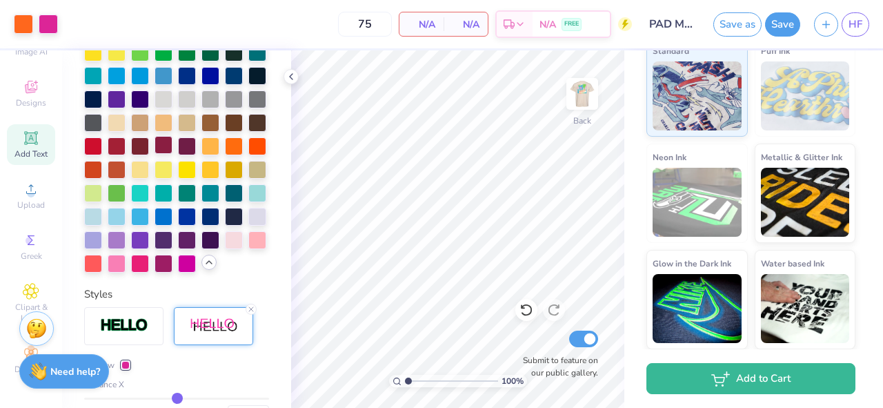
scroll to position [429, 0]
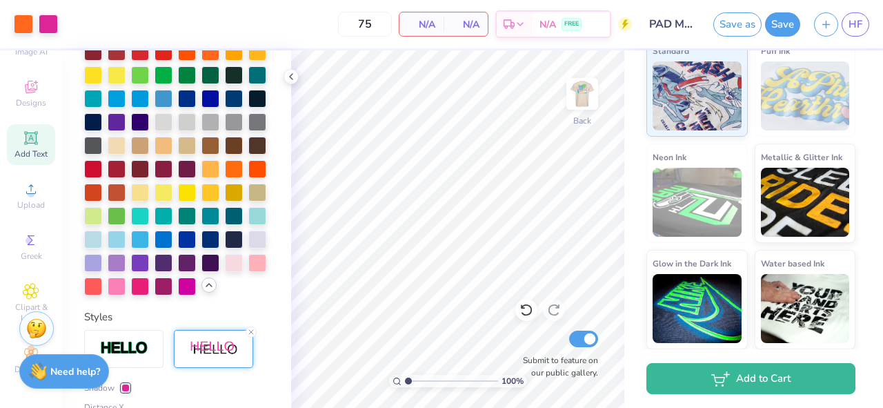
click at [31, 153] on span "Add Text" at bounding box center [30, 153] width 33 height 11
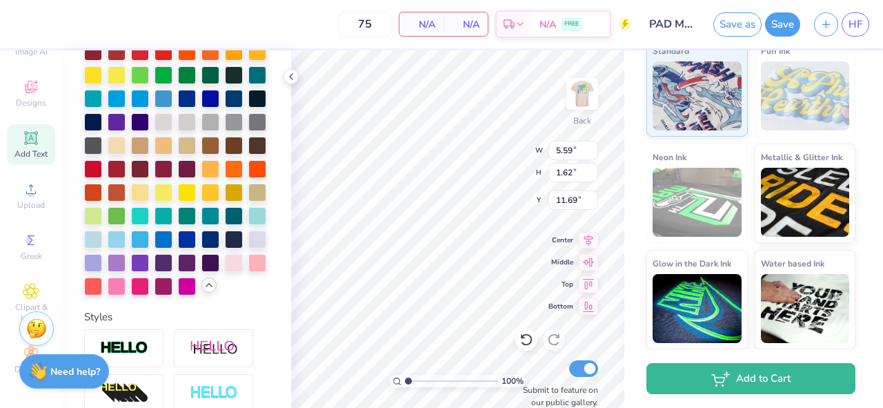
scroll to position [0, 1]
click at [250, 191] on div at bounding box center [257, 191] width 18 height 18
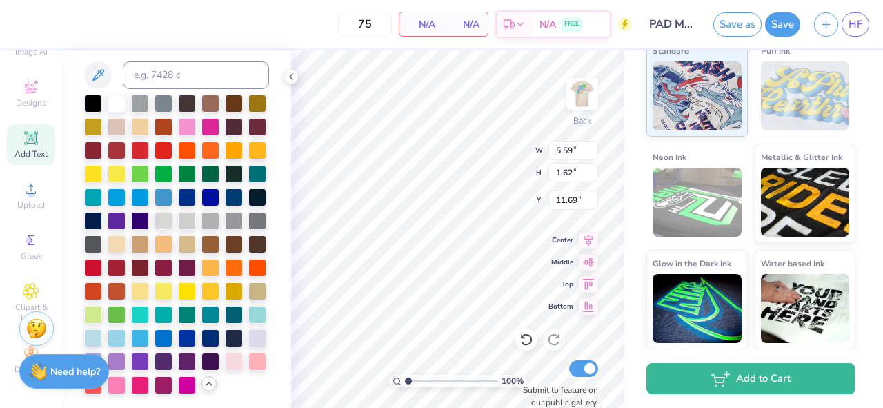
scroll to position [279, 0]
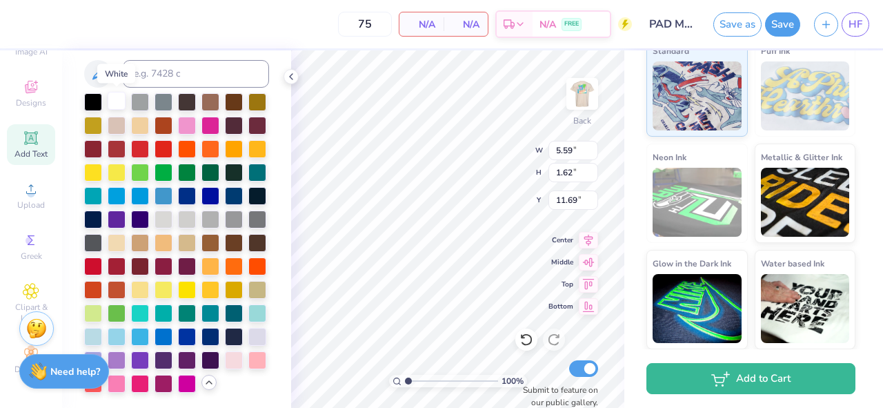
click at [117, 107] on div at bounding box center [117, 101] width 18 height 18
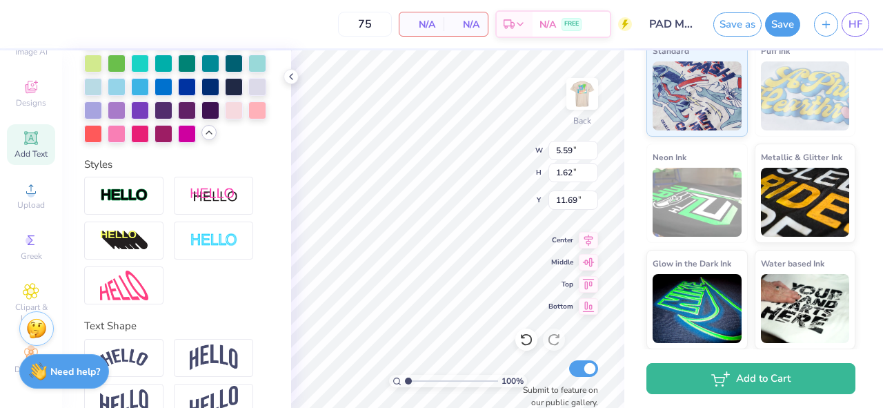
scroll to position [558, 0]
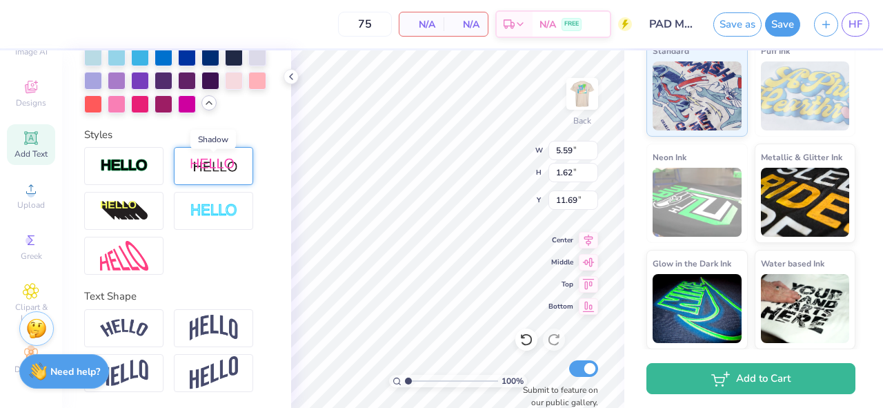
click at [203, 166] on img at bounding box center [214, 165] width 48 height 17
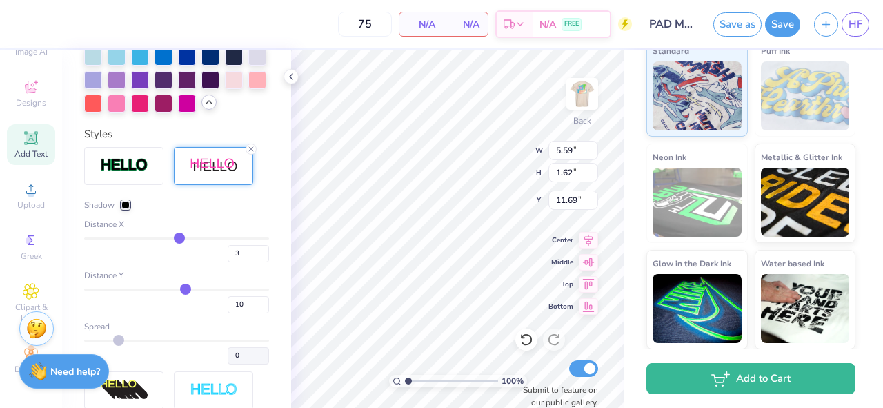
drag, startPoint x: 194, startPoint y: 236, endPoint x: 179, endPoint y: 236, distance: 15.9
click at [179, 237] on input "range" at bounding box center [176, 238] width 185 height 2
click at [261, 254] on input "2" at bounding box center [248, 253] width 41 height 17
click at [261, 254] on input "1" at bounding box center [248, 253] width 41 height 17
click at [263, 306] on input "9" at bounding box center [248, 304] width 41 height 17
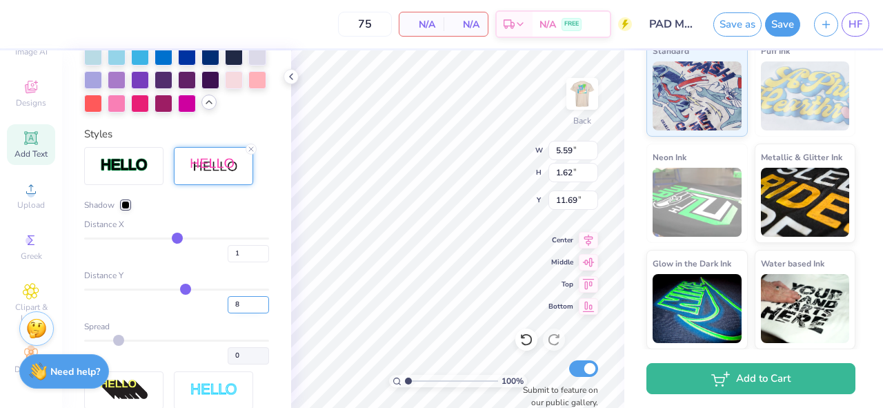
click at [263, 306] on input "8" at bounding box center [248, 304] width 41 height 17
click at [263, 306] on input "7" at bounding box center [248, 304] width 41 height 17
click at [263, 306] on input "6" at bounding box center [248, 304] width 41 height 17
click at [263, 306] on input "5" at bounding box center [248, 304] width 41 height 17
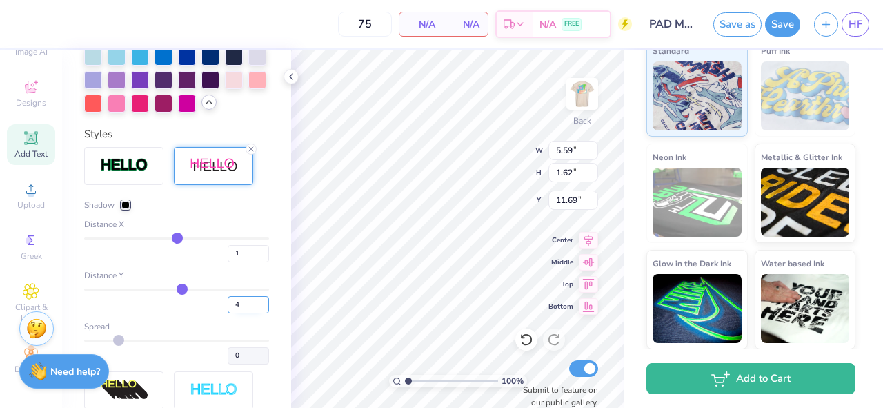
click at [263, 306] on input "4" at bounding box center [248, 304] width 41 height 17
click at [263, 306] on input "3" at bounding box center [248, 304] width 41 height 17
click at [263, 306] on input "2" at bounding box center [248, 304] width 41 height 17
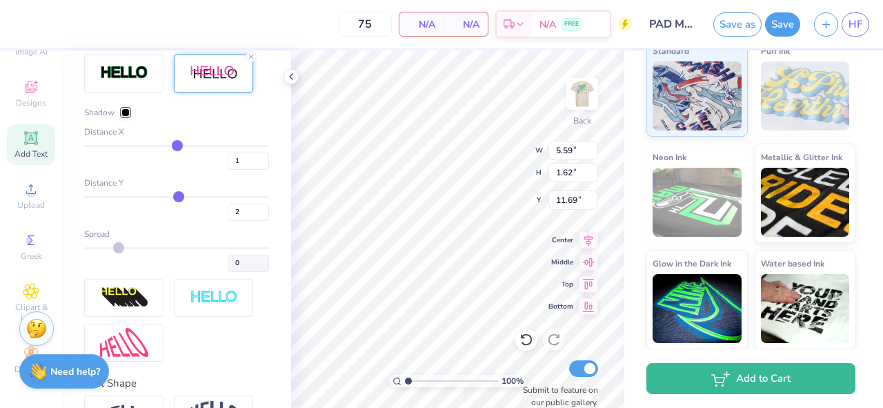
click at [126, 114] on div at bounding box center [125, 112] width 8 height 8
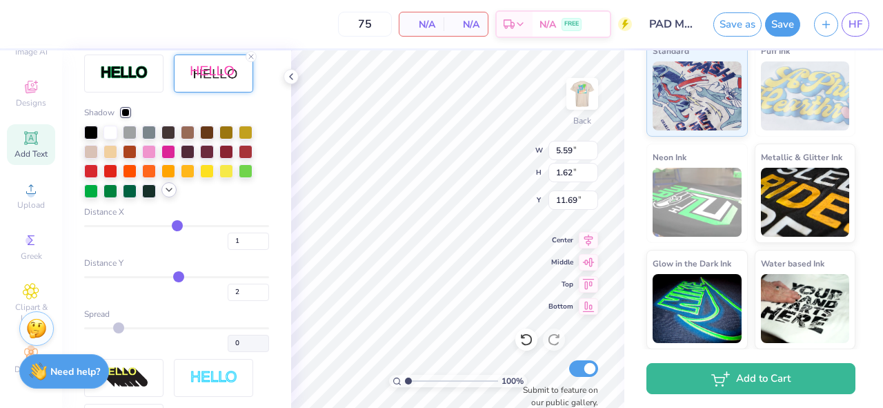
click at [170, 192] on icon at bounding box center [168, 189] width 11 height 11
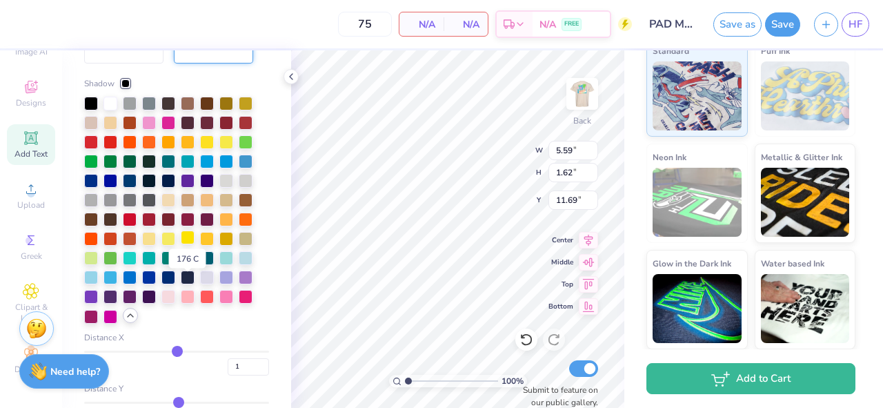
scroll to position [720, 0]
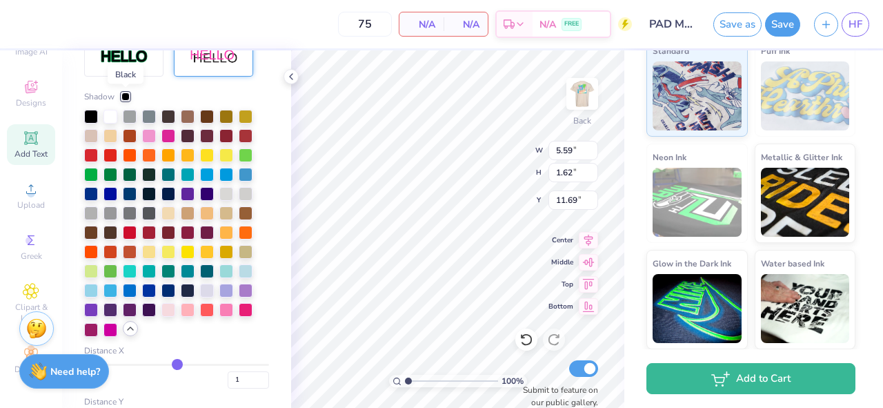
click at [127, 94] on div at bounding box center [125, 96] width 8 height 8
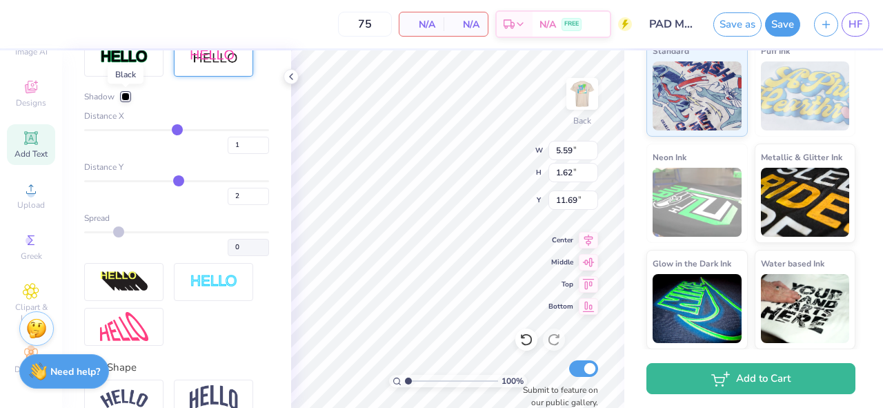
click at [127, 94] on div at bounding box center [125, 96] width 8 height 8
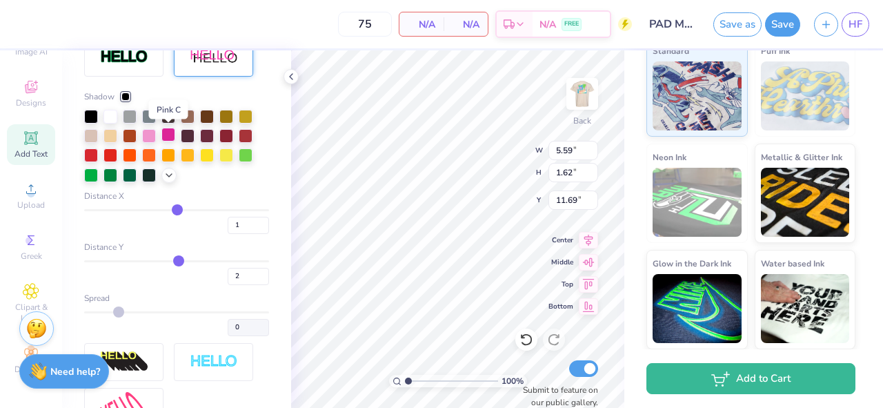
click at [165, 135] on div at bounding box center [168, 135] width 14 height 14
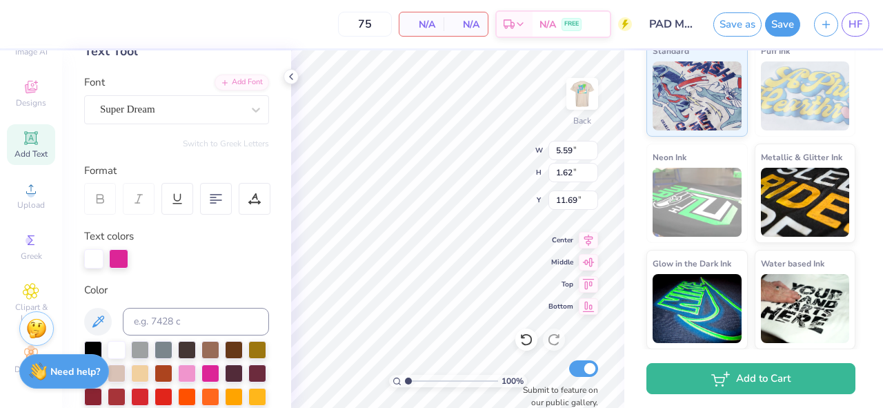
scroll to position [74, 0]
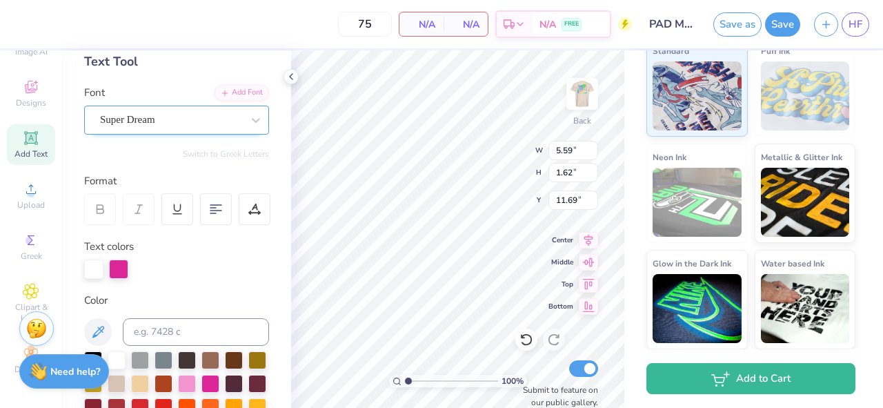
click at [221, 107] on div "Super Dream" at bounding box center [176, 120] width 185 height 29
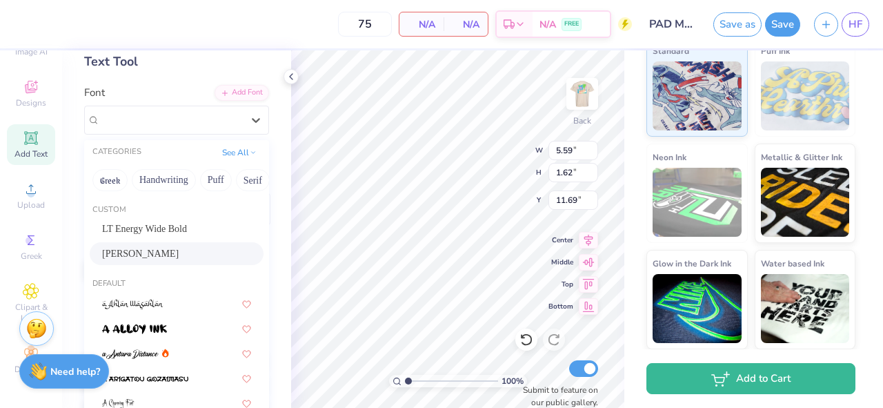
click at [163, 258] on div "[PERSON_NAME]" at bounding box center [176, 253] width 149 height 14
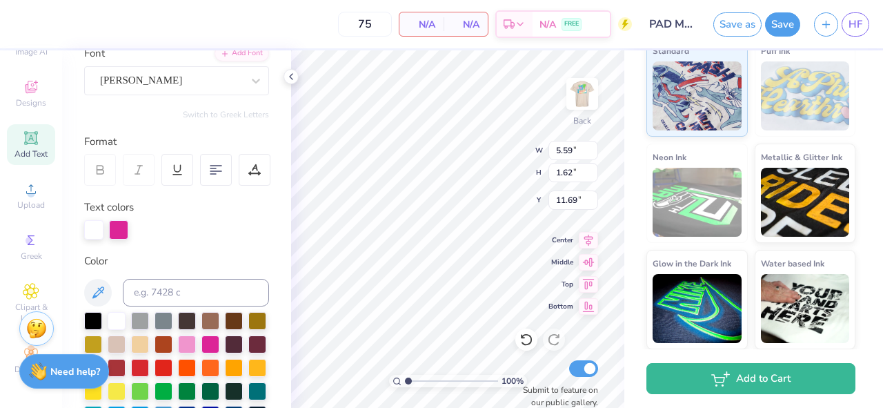
scroll to position [109, 0]
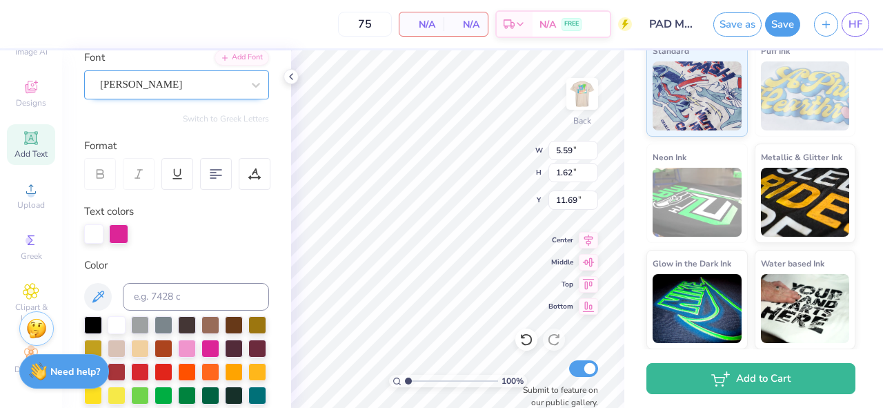
click at [238, 86] on div "[PERSON_NAME]" at bounding box center [171, 84] width 145 height 21
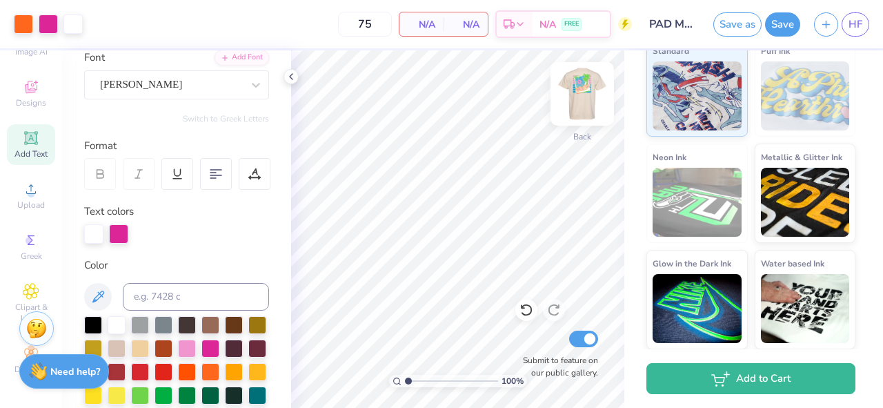
click at [579, 98] on img at bounding box center [581, 93] width 55 height 55
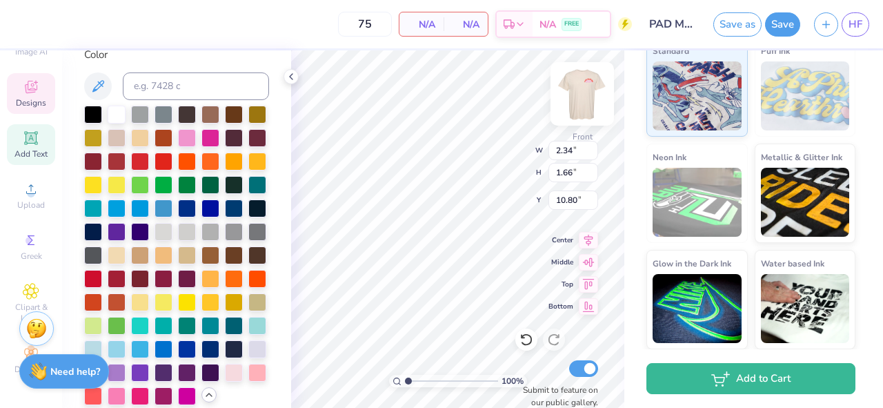
scroll to position [612, 0]
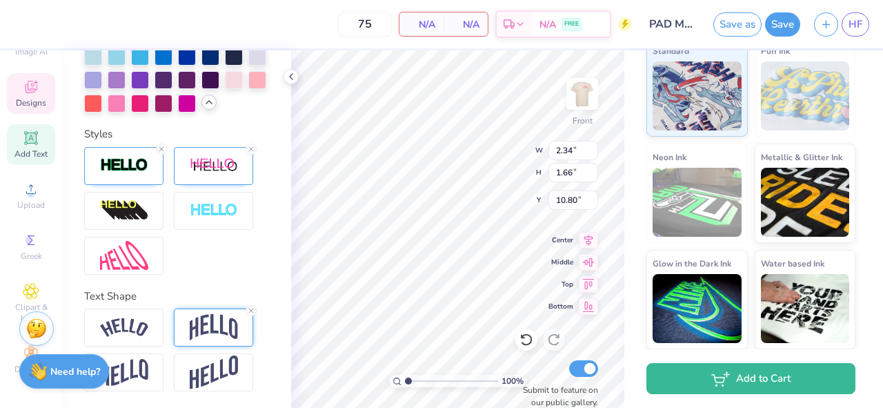
click at [217, 334] on img at bounding box center [214, 327] width 48 height 26
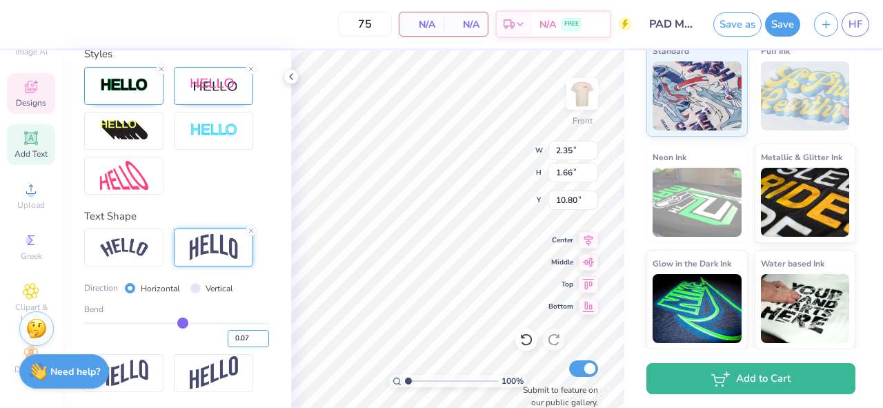
drag, startPoint x: 183, startPoint y: 321, endPoint x: 255, endPoint y: 334, distance: 72.9
click at [187, 322] on input "range" at bounding box center [176, 323] width 185 height 2
click at [255, 334] on input "0.12" at bounding box center [248, 338] width 41 height 17
click at [263, 339] on input "0.11" at bounding box center [248, 338] width 41 height 17
click at [263, 339] on input "0.1" at bounding box center [248, 338] width 41 height 17
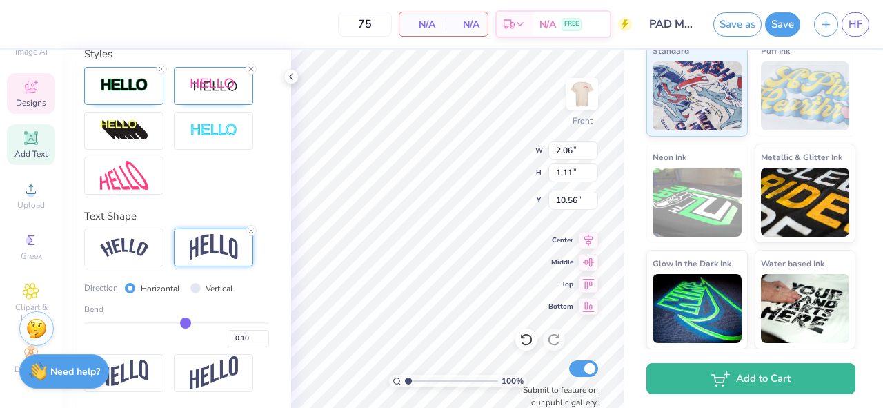
scroll to position [612, 0]
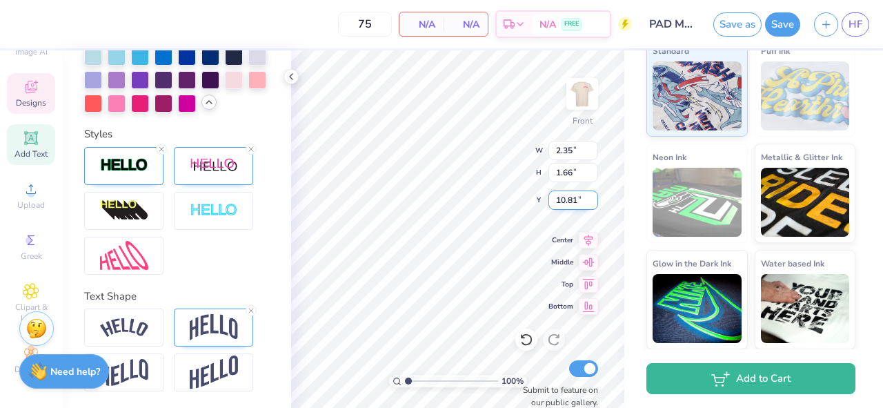
click at [592, 195] on input "10.81" at bounding box center [573, 199] width 50 height 19
click at [592, 195] on input "10.82" at bounding box center [573, 199] width 50 height 19
click at [592, 195] on input "10.83" at bounding box center [573, 199] width 50 height 19
click at [592, 195] on input "10.84" at bounding box center [573, 199] width 50 height 19
click at [592, 195] on input "10.85" at bounding box center [573, 199] width 50 height 19
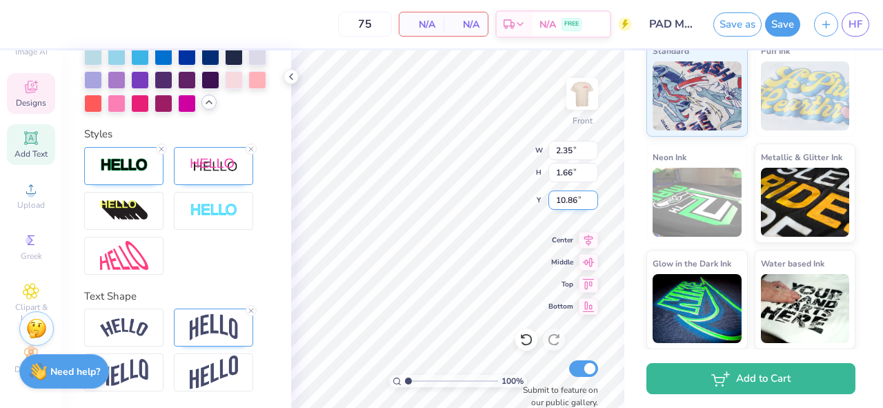
click at [591, 197] on input "10.86" at bounding box center [573, 199] width 50 height 19
click at [591, 197] on input "10.87" at bounding box center [573, 199] width 50 height 19
click at [591, 197] on input "10.88" at bounding box center [573, 199] width 50 height 19
click at [591, 197] on input "10.89" at bounding box center [573, 199] width 50 height 19
click at [591, 197] on input "10.9" at bounding box center [573, 199] width 50 height 19
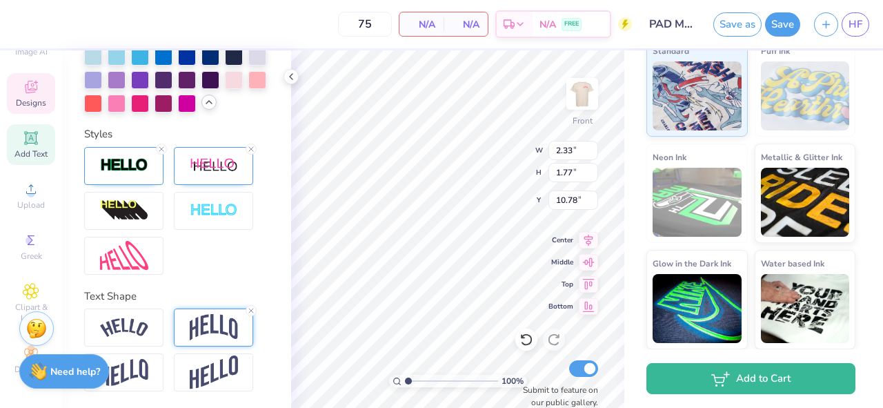
click at [206, 332] on img at bounding box center [214, 327] width 48 height 26
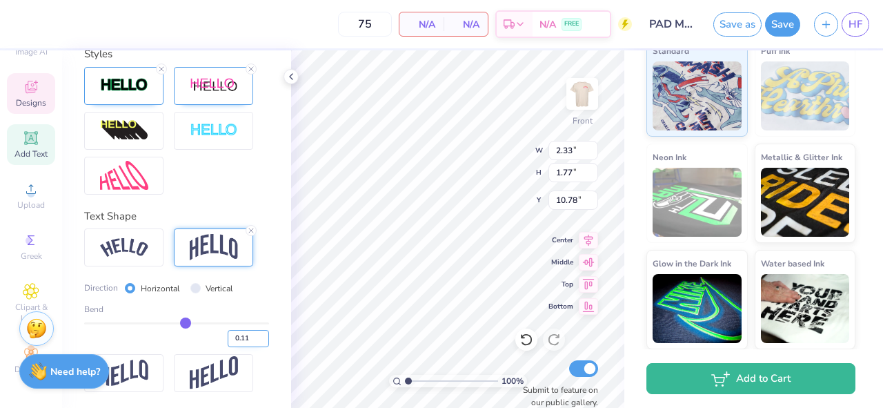
click at [263, 336] on input "0.11" at bounding box center [248, 338] width 41 height 17
click at [263, 336] on input "0.12" at bounding box center [248, 338] width 41 height 17
click at [263, 335] on input "0.13" at bounding box center [248, 338] width 41 height 17
click at [590, 195] on input "10.79" at bounding box center [573, 199] width 50 height 19
click at [590, 195] on input "10.8" at bounding box center [573, 199] width 50 height 19
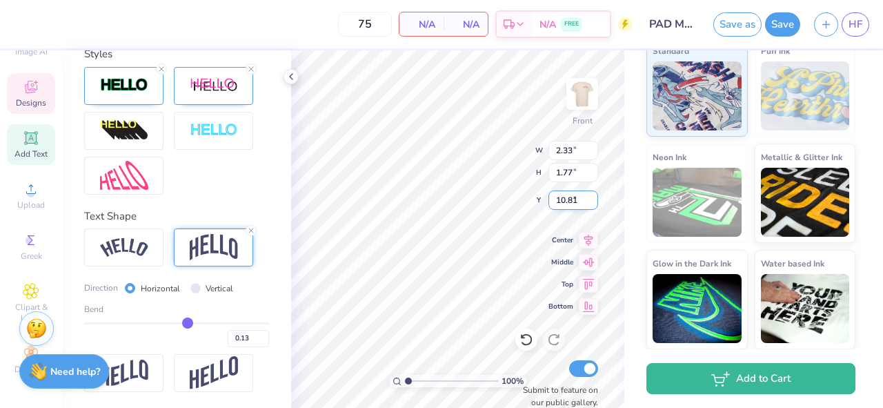
click at [590, 195] on input "10.81" at bounding box center [573, 199] width 50 height 19
click at [590, 194] on input "10.82" at bounding box center [573, 199] width 50 height 19
click at [590, 194] on input "10.83" at bounding box center [573, 199] width 50 height 19
click at [590, 194] on input "10.84" at bounding box center [573, 199] width 50 height 19
click at [590, 203] on input "10.83" at bounding box center [573, 199] width 50 height 19
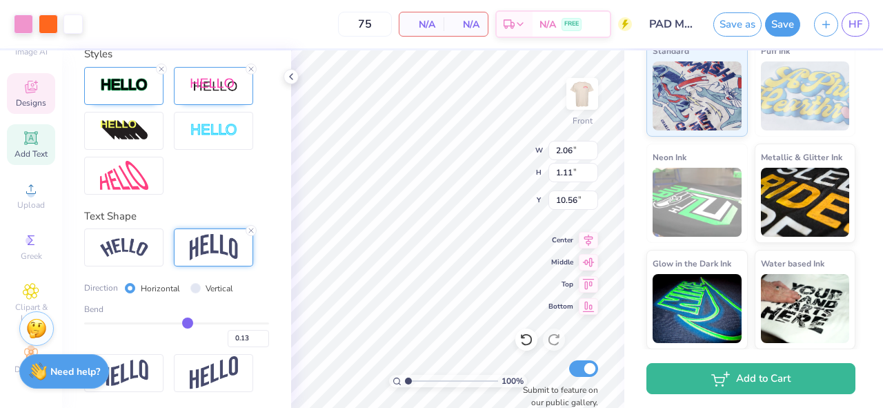
scroll to position [612, 0]
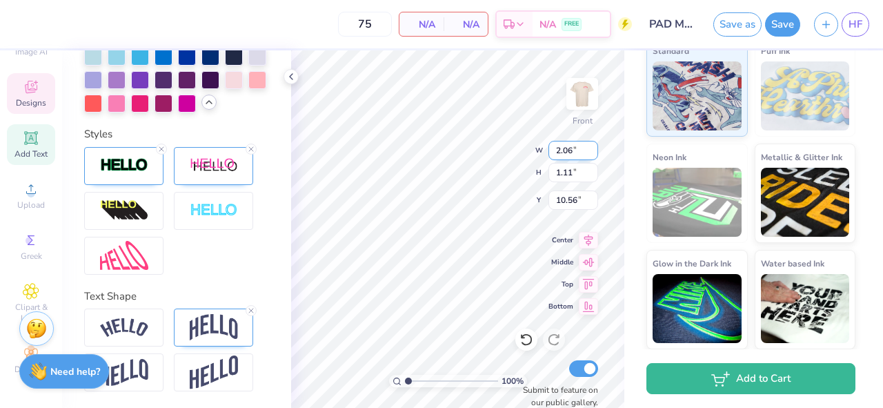
click at [593, 144] on input "2.07" at bounding box center [573, 150] width 50 height 19
click at [593, 144] on input "2.08" at bounding box center [573, 150] width 50 height 19
click at [593, 144] on input "2.09" at bounding box center [573, 150] width 50 height 19
click at [593, 144] on input "2.1" at bounding box center [573, 150] width 50 height 19
click at [591, 146] on input "2.11" at bounding box center [573, 150] width 50 height 19
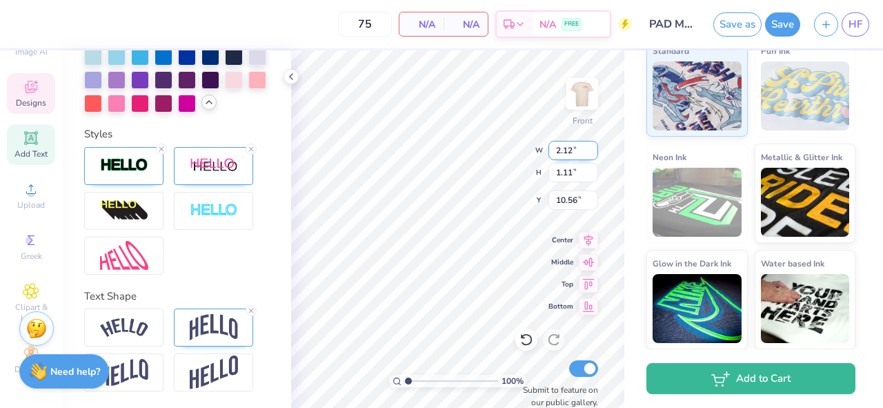
click at [591, 146] on input "2.12" at bounding box center [573, 150] width 50 height 19
click at [591, 143] on input "2.06" at bounding box center [573, 150] width 50 height 19
click at [593, 146] on input "2.07" at bounding box center [573, 150] width 50 height 19
click at [593, 146] on input "2.08" at bounding box center [573, 150] width 50 height 19
click at [593, 146] on input "2.09" at bounding box center [573, 150] width 50 height 19
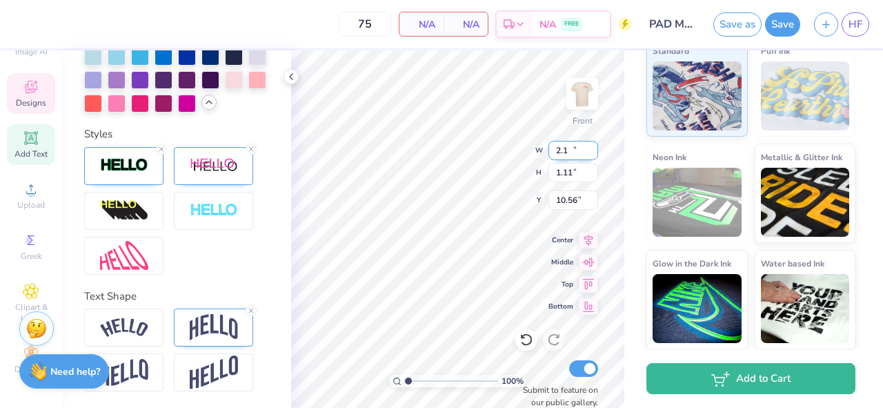
click at [593, 146] on input "2.1" at bounding box center [573, 150] width 50 height 19
click at [593, 146] on input "2.11" at bounding box center [573, 150] width 50 height 19
click at [593, 146] on input "2.12" at bounding box center [573, 150] width 50 height 19
click at [593, 146] on input "2.13" at bounding box center [573, 150] width 50 height 19
click at [593, 146] on input "2.14" at bounding box center [573, 150] width 50 height 19
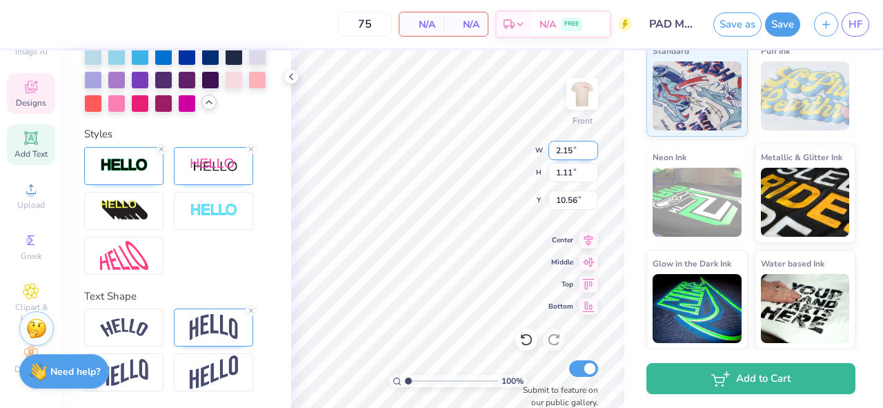
click at [593, 146] on input "2.15" at bounding box center [573, 150] width 50 height 19
click at [592, 152] on input "2.14" at bounding box center [573, 150] width 50 height 19
click at [592, 152] on input "2.13" at bounding box center [573, 150] width 50 height 19
click at [592, 152] on input "2.12" at bounding box center [573, 150] width 50 height 19
click at [592, 152] on input "2.11" at bounding box center [573, 150] width 50 height 19
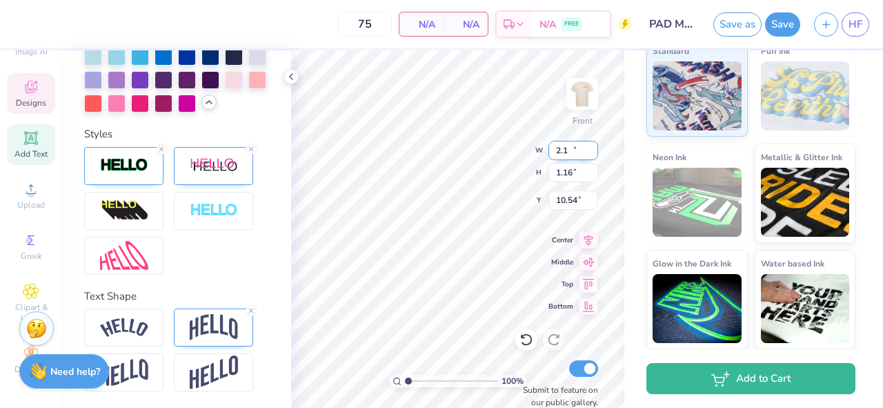
click at [592, 152] on input "2.1" at bounding box center [573, 150] width 50 height 19
click at [590, 259] on icon at bounding box center [589, 260] width 12 height 9
click at [590, 261] on icon at bounding box center [589, 260] width 12 height 9
click at [592, 201] on input "10.63" at bounding box center [573, 199] width 50 height 19
click at [592, 201] on input "10.62" at bounding box center [573, 199] width 50 height 19
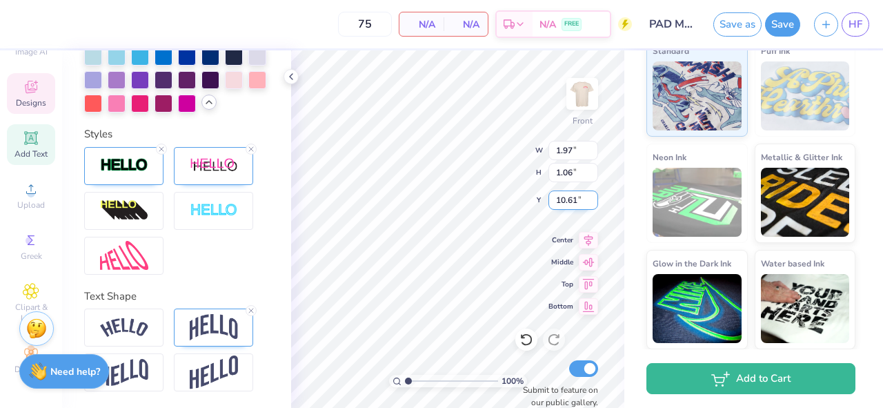
click at [592, 201] on input "10.61" at bounding box center [573, 199] width 50 height 19
click at [592, 201] on input "10.6" at bounding box center [573, 199] width 50 height 19
click at [592, 201] on input "10.59" at bounding box center [573, 199] width 50 height 19
click at [592, 201] on input "10.58" at bounding box center [573, 199] width 50 height 19
click at [592, 201] on input "10.57" at bounding box center [573, 199] width 50 height 19
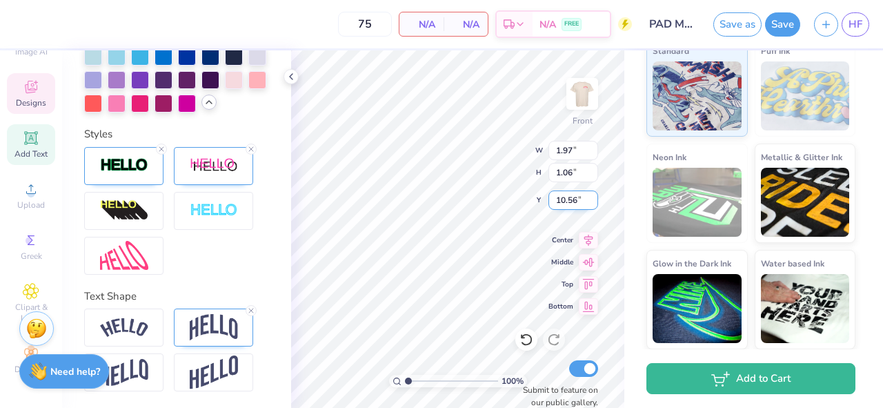
click at [592, 201] on input "10.56" at bounding box center [573, 199] width 50 height 19
click at [592, 201] on input "10.55" at bounding box center [573, 199] width 50 height 19
click at [591, 197] on input "8.48" at bounding box center [573, 199] width 50 height 19
click at [591, 197] on input "8.49" at bounding box center [573, 199] width 50 height 19
click at [591, 197] on input "8.5" at bounding box center [573, 199] width 50 height 19
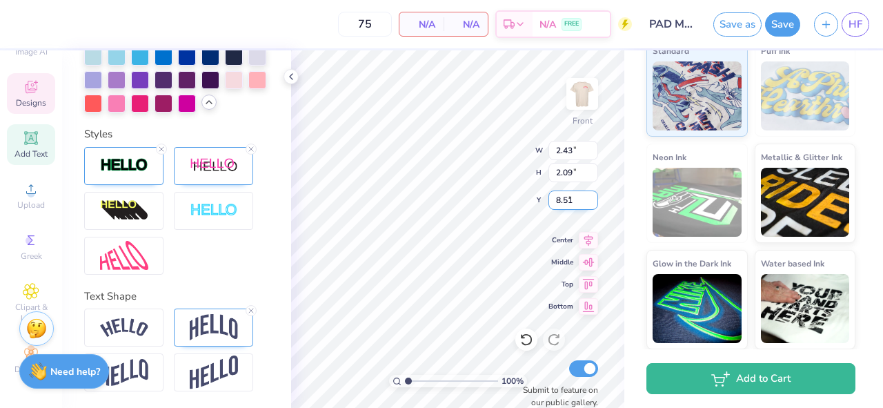
click at [591, 197] on input "8.51" at bounding box center [573, 199] width 50 height 19
click at [591, 197] on input "8.52" at bounding box center [573, 199] width 50 height 19
click at [591, 197] on input "8.53" at bounding box center [573, 199] width 50 height 19
click at [591, 197] on input "8.54" at bounding box center [573, 199] width 50 height 19
click at [591, 197] on input "8.55" at bounding box center [573, 199] width 50 height 19
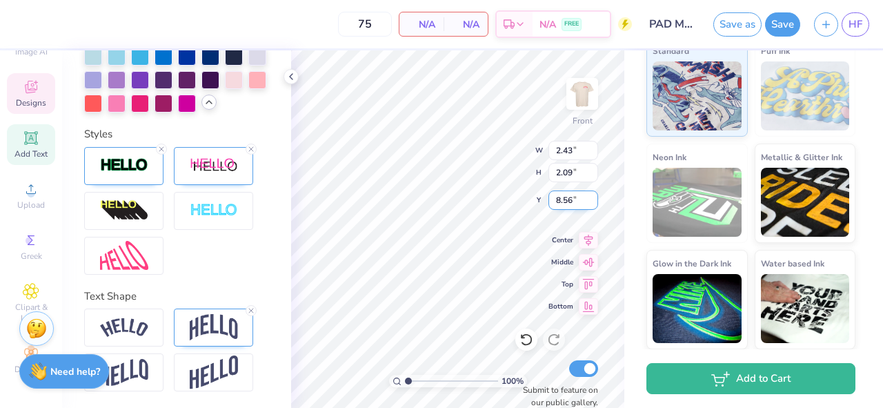
click at [590, 196] on input "8.56" at bounding box center [573, 199] width 50 height 19
click at [590, 196] on input "8.57" at bounding box center [573, 199] width 50 height 19
click at [590, 196] on input "8.58" at bounding box center [573, 199] width 50 height 19
click at [590, 196] on input "8.59" at bounding box center [573, 199] width 50 height 19
click at [590, 196] on input "8.6" at bounding box center [573, 199] width 50 height 19
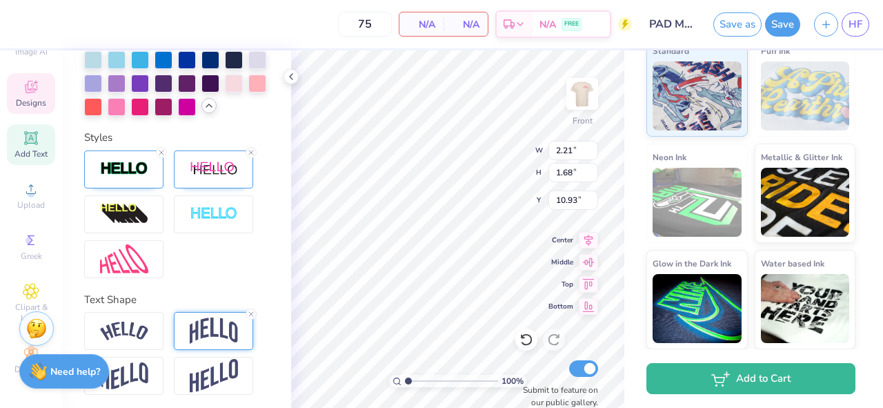
click at [217, 332] on img at bounding box center [214, 330] width 48 height 26
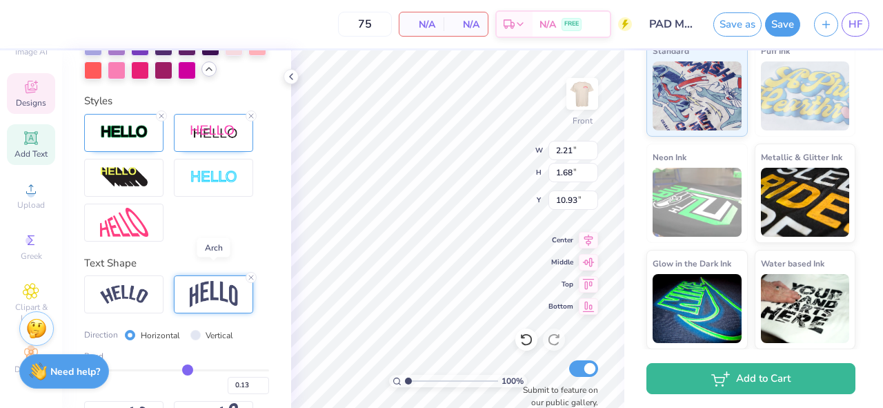
scroll to position [692, 0]
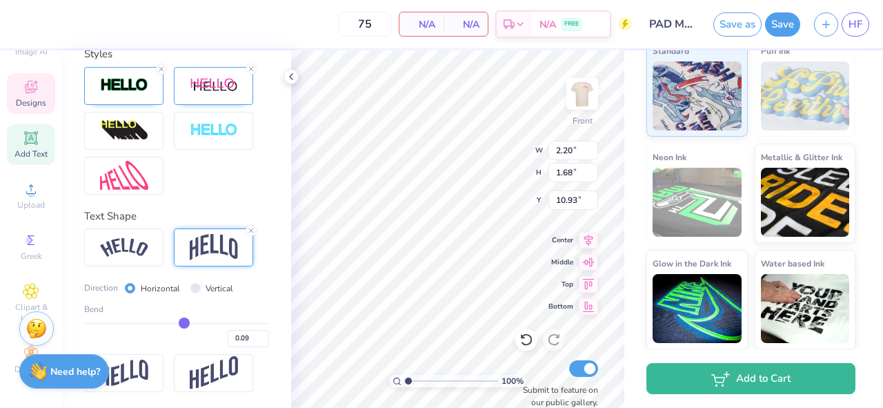
drag, startPoint x: 188, startPoint y: 323, endPoint x: 266, endPoint y: 333, distance: 78.6
click at [185, 323] on input "range" at bounding box center [176, 323] width 185 height 2
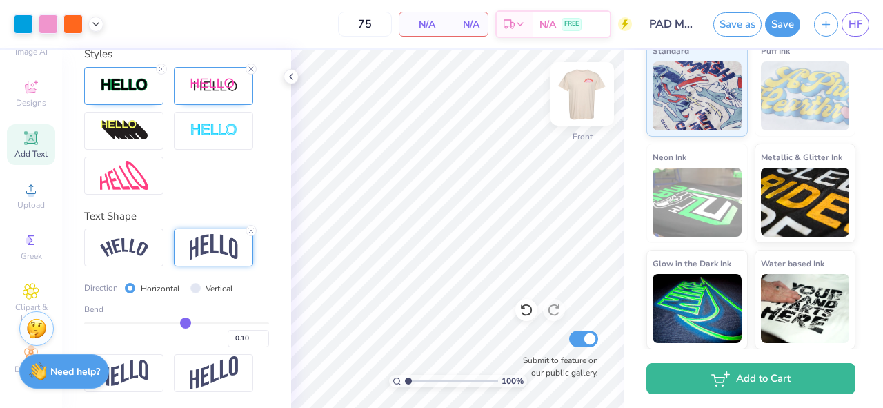
click at [578, 106] on img at bounding box center [581, 93] width 55 height 55
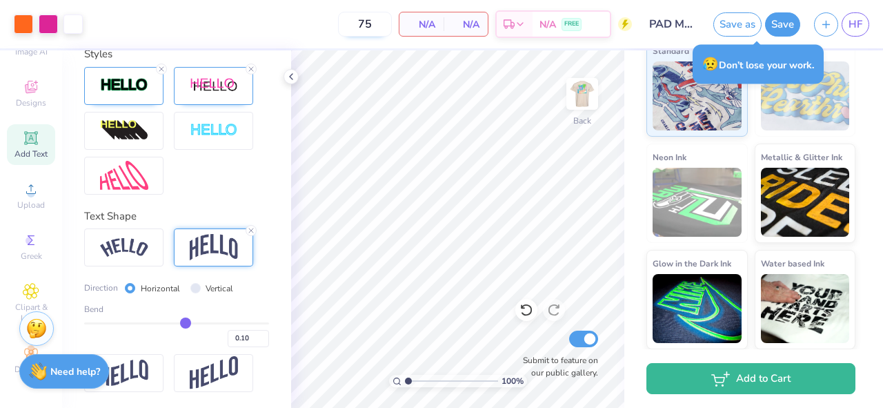
click at [371, 26] on input "75" at bounding box center [365, 24] width 54 height 25
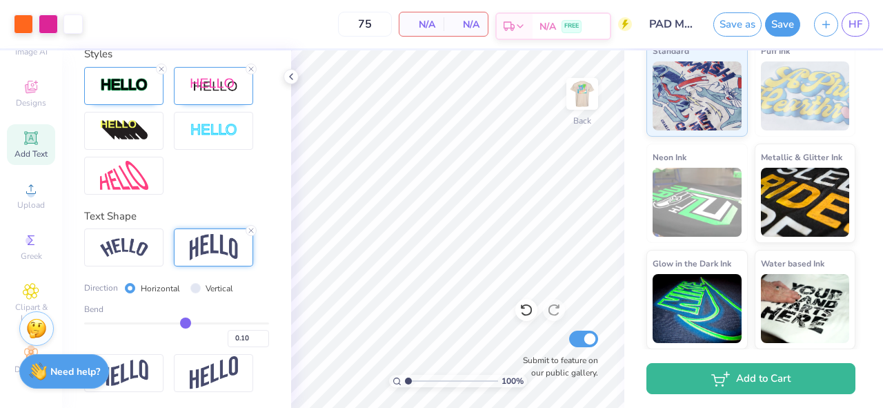
click at [572, 23] on span "FREE" at bounding box center [571, 26] width 14 height 10
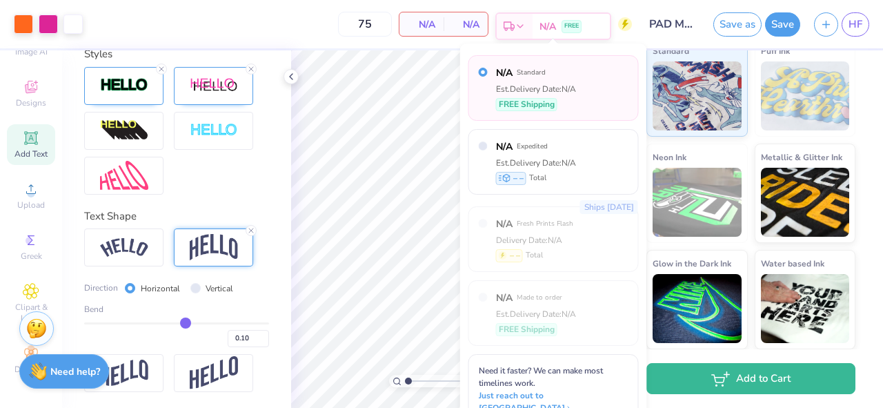
click at [555, 27] on span "N/A" at bounding box center [547, 26] width 17 height 14
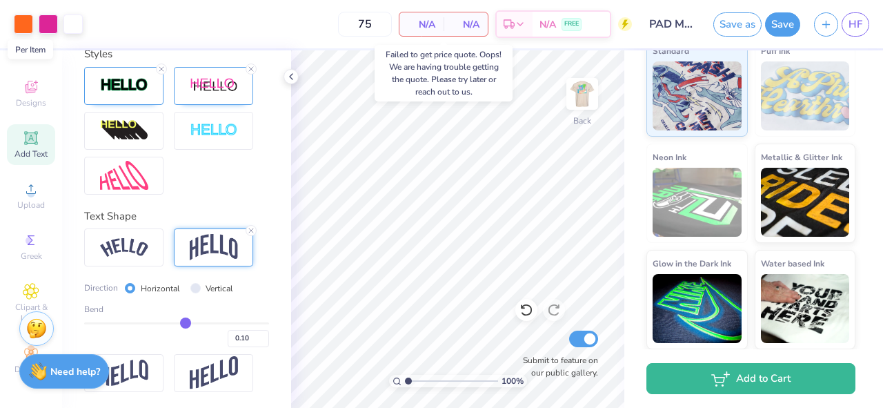
click at [427, 24] on span "N/A" at bounding box center [422, 24] width 28 height 14
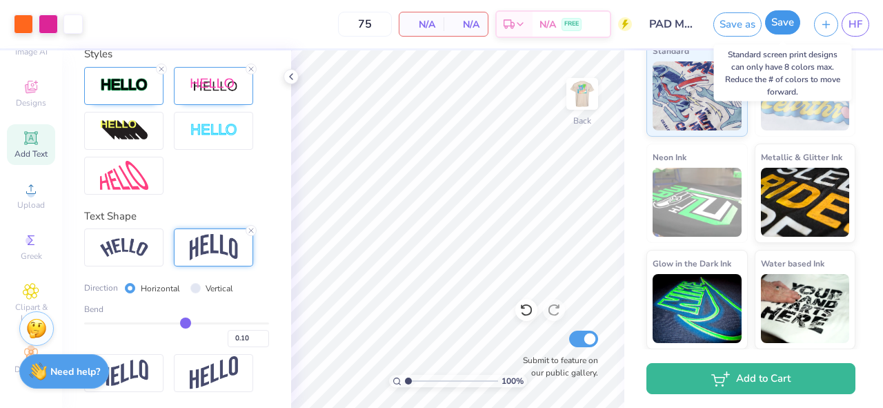
click at [787, 30] on button "Save" at bounding box center [782, 22] width 35 height 24
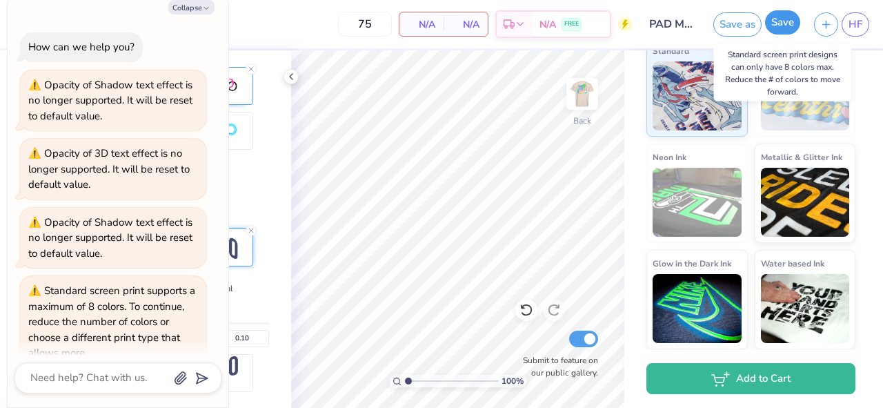
scroll to position [197, 0]
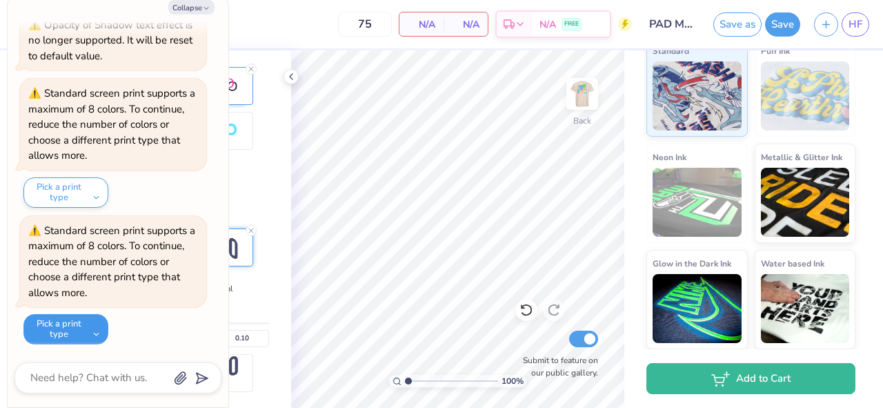
click at [81, 334] on button "Pick a print type" at bounding box center [65, 329] width 85 height 30
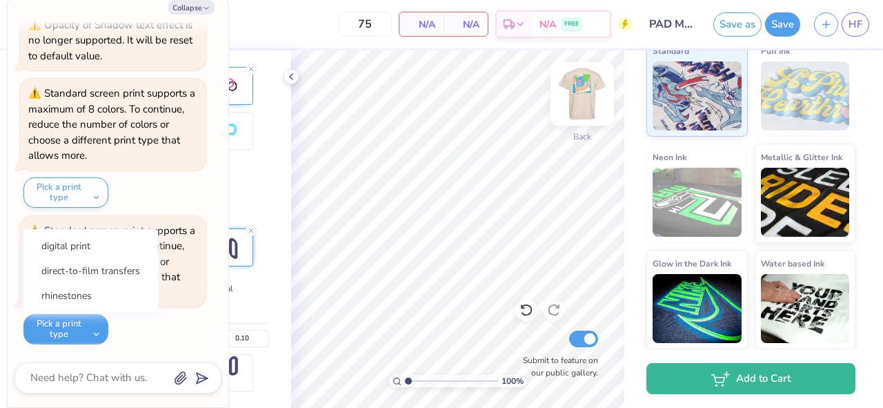
click at [592, 89] on img at bounding box center [581, 93] width 55 height 55
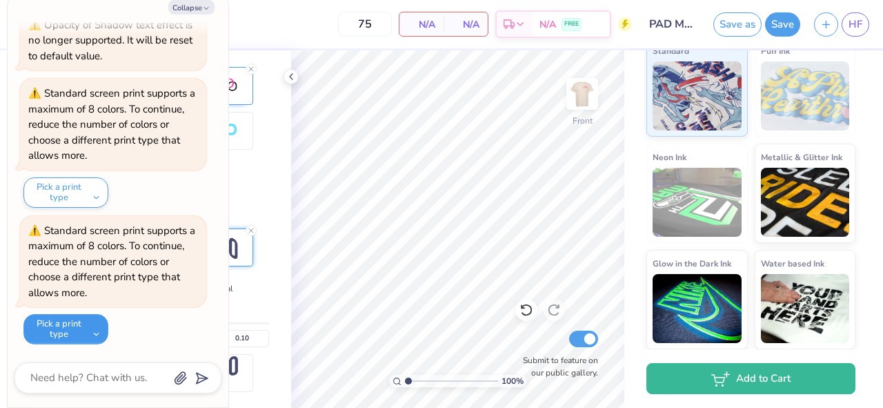
click at [76, 331] on button "Pick a print type" at bounding box center [65, 329] width 85 height 30
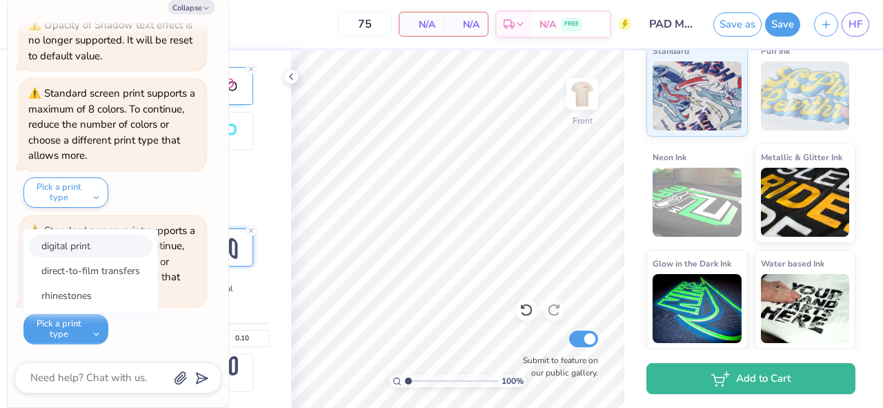
click at [98, 238] on button "digital print" at bounding box center [90, 245] width 123 height 23
click at [93, 245] on div "Standard screen print supports a maximum of 8 colors. To continue, reduce the n…" at bounding box center [111, 261] width 167 height 76
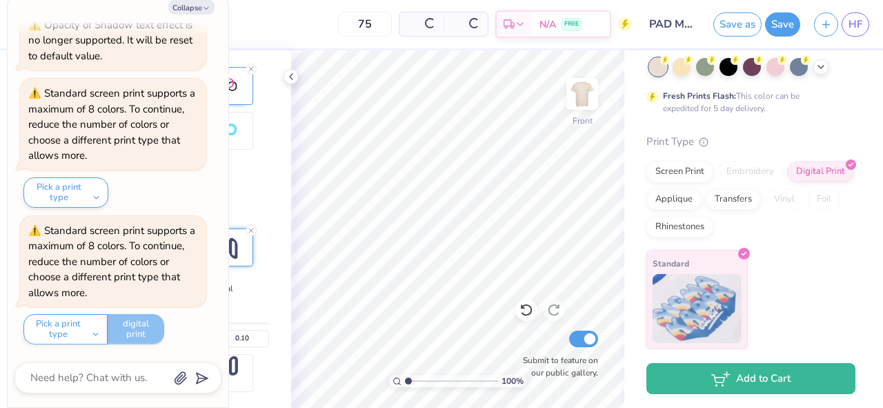
scroll to position [95, 0]
click at [204, 8] on polyline "button" at bounding box center [206, 9] width 4 height 2
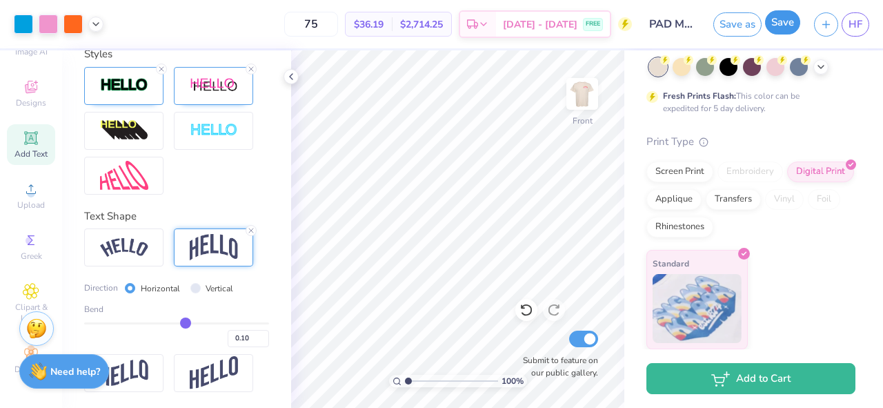
click at [783, 21] on button "Save" at bounding box center [782, 22] width 35 height 24
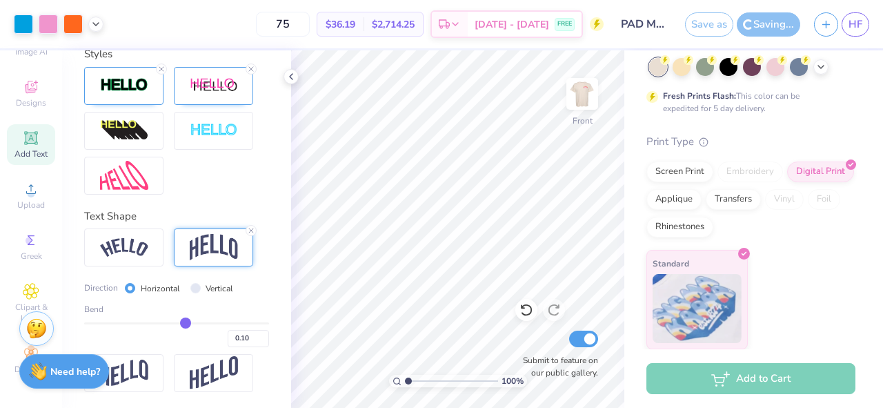
scroll to position [0, 0]
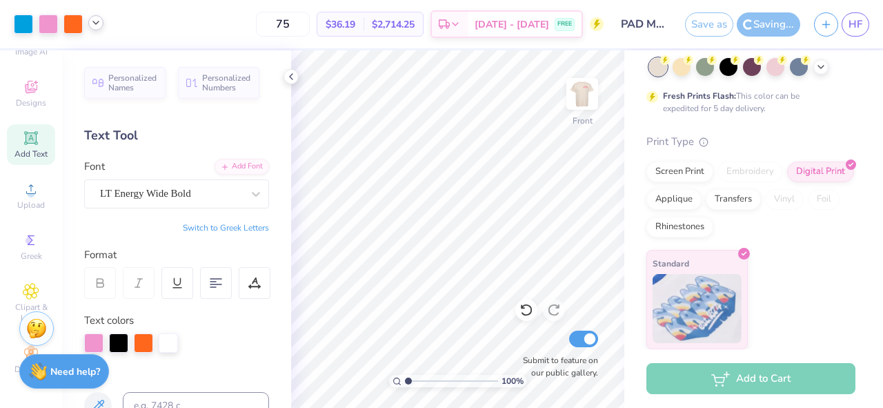
click at [97, 21] on icon at bounding box center [95, 22] width 11 height 11
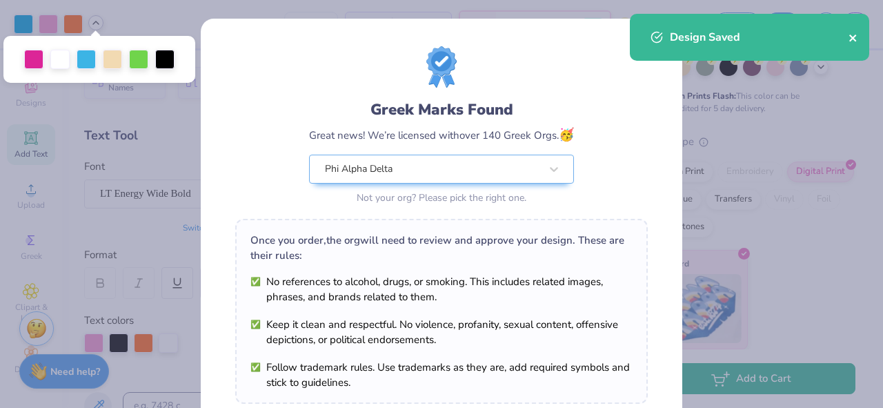
click at [853, 35] on icon "close" at bounding box center [853, 37] width 10 height 11
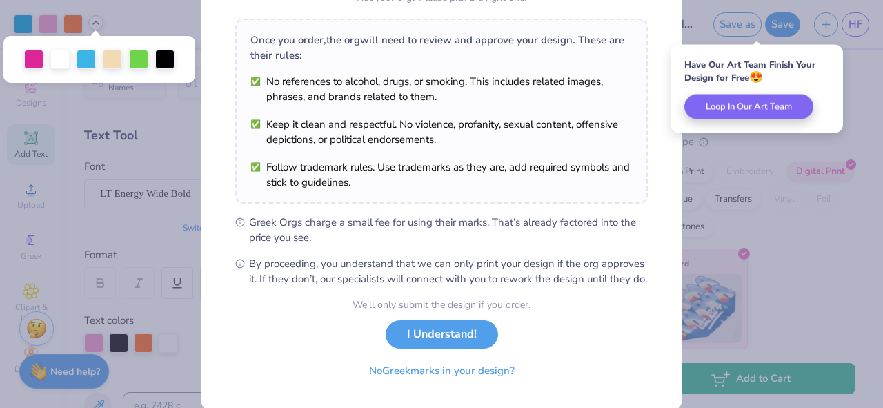
scroll to position [238, 0]
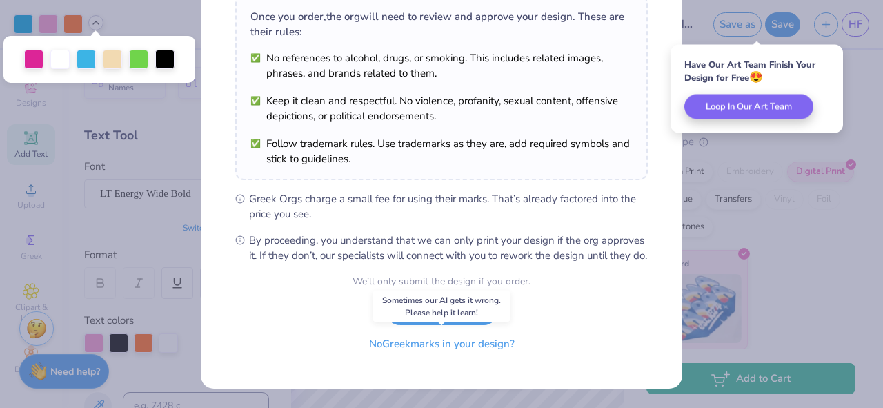
click at [490, 349] on button "No Greek marks in your design?" at bounding box center [441, 344] width 169 height 28
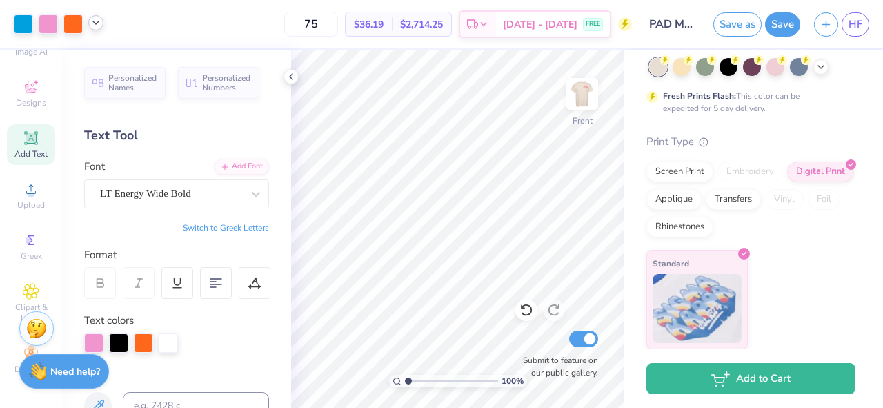
click at [96, 23] on icon at bounding box center [95, 22] width 11 height 11
click at [168, 57] on div at bounding box center [164, 58] width 19 height 19
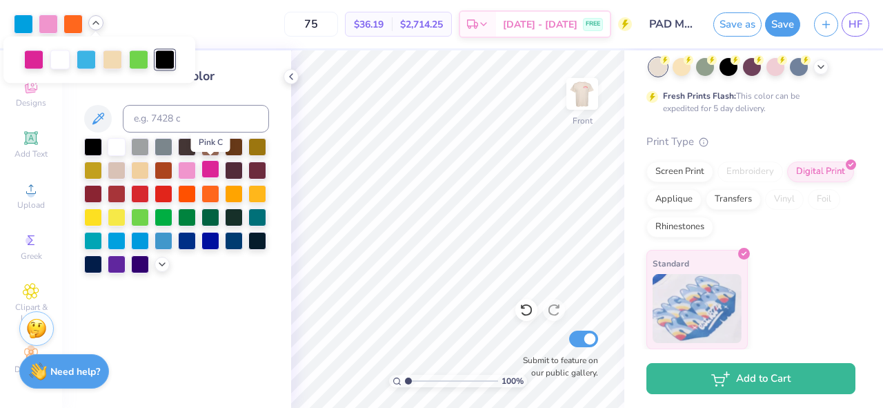
click at [207, 165] on div at bounding box center [210, 169] width 18 height 18
click at [592, 100] on img at bounding box center [581, 93] width 55 height 55
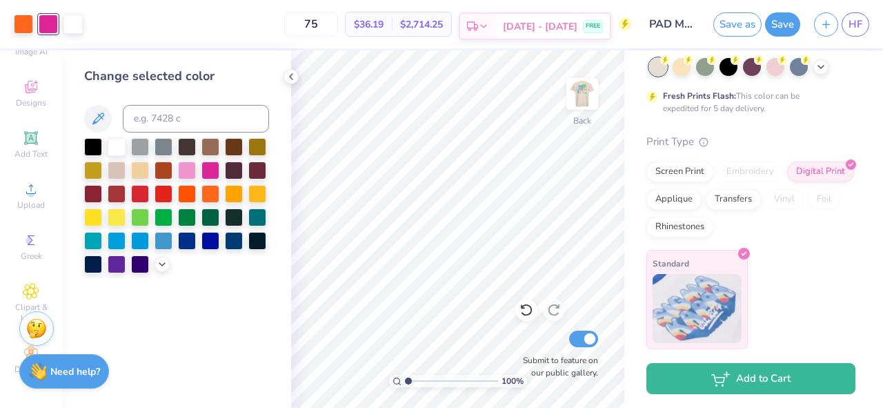
click at [573, 26] on span "[DATE] - [DATE]" at bounding box center [540, 26] width 74 height 14
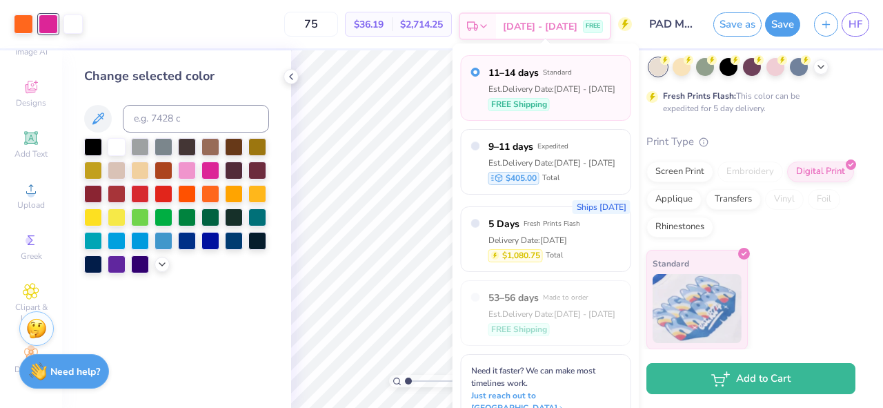
click at [570, 19] on span "[DATE] - [DATE]" at bounding box center [540, 26] width 74 height 14
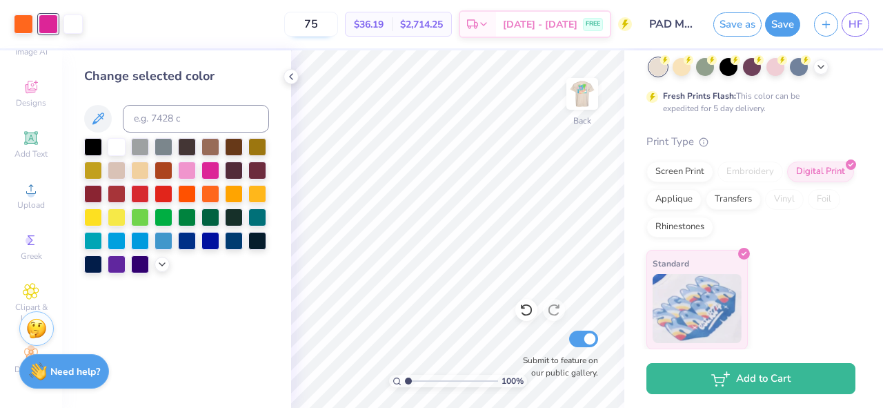
click at [337, 16] on input "75" at bounding box center [311, 24] width 54 height 25
click at [312, 24] on input "175" at bounding box center [311, 24] width 54 height 25
click at [687, 171] on div "Screen Print" at bounding box center [679, 169] width 67 height 21
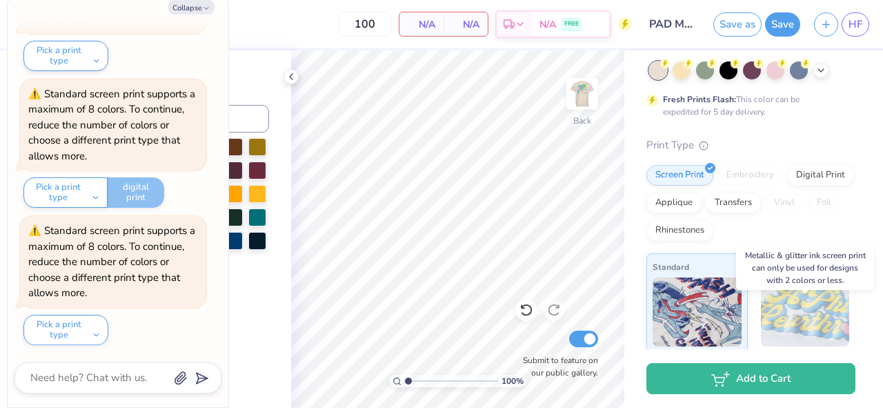
scroll to position [52, 0]
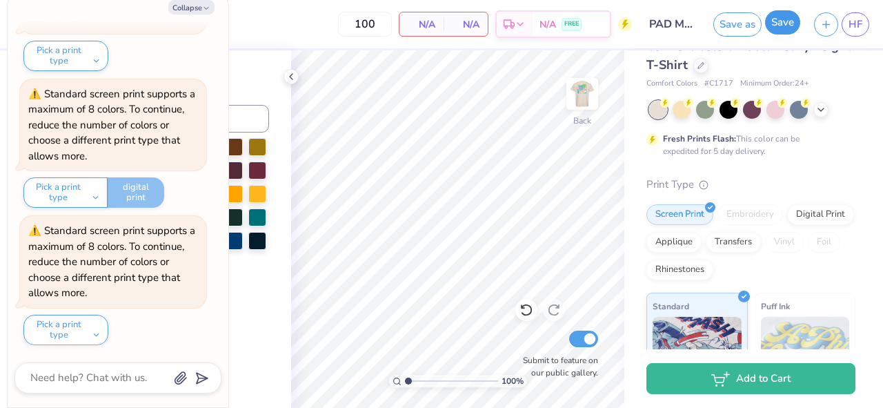
click at [775, 20] on button "Save" at bounding box center [782, 22] width 35 height 24
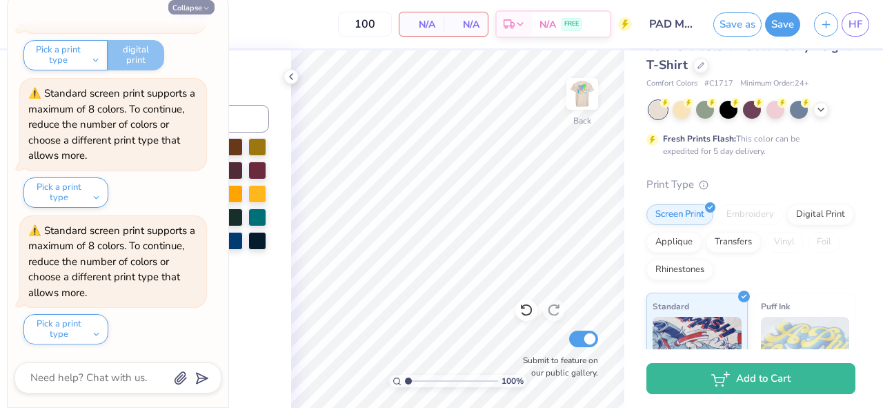
click at [200, 10] on button "Collapse" at bounding box center [191, 7] width 46 height 14
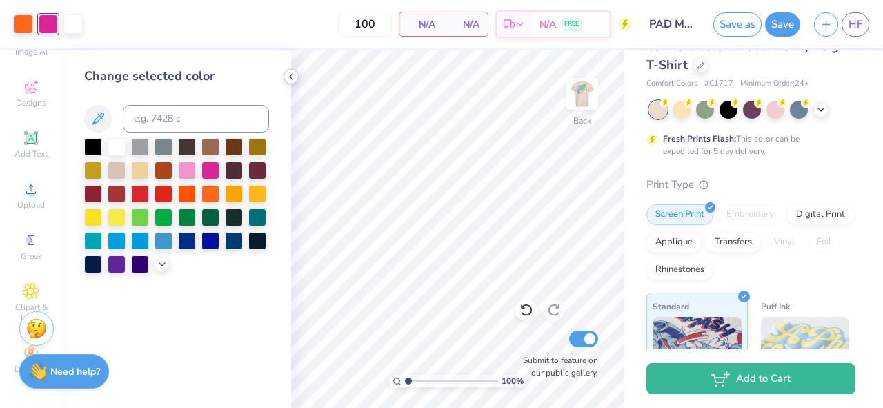
click at [291, 79] on icon at bounding box center [291, 76] width 11 height 11
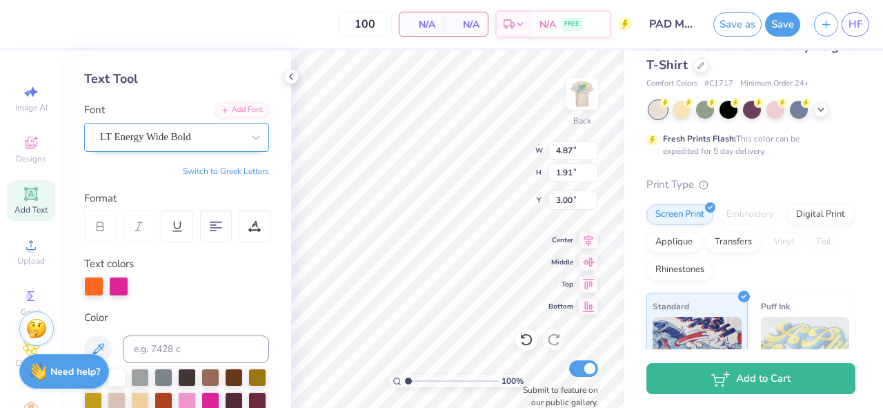
scroll to position [0, 0]
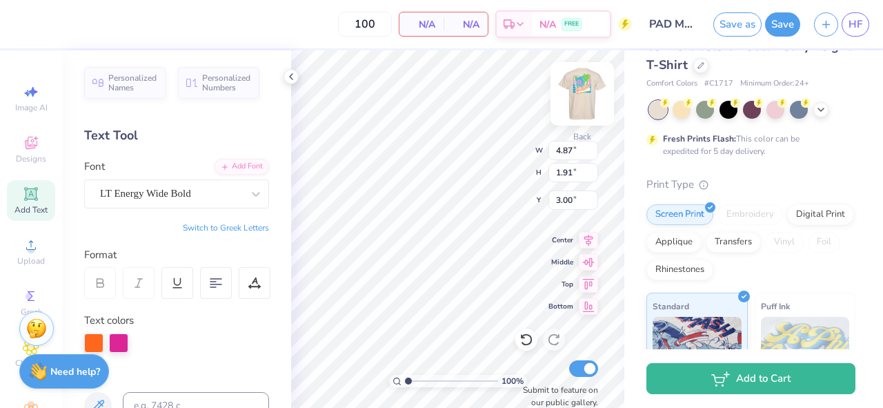
click at [583, 92] on img at bounding box center [581, 93] width 55 height 55
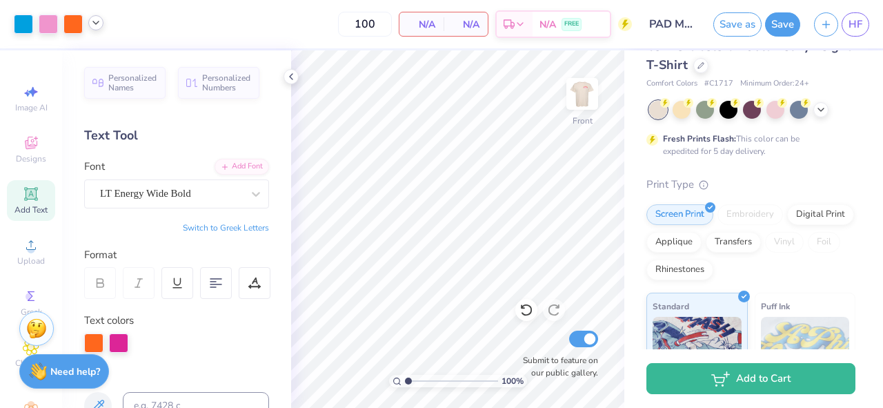
click at [92, 18] on icon at bounding box center [95, 22] width 11 height 11
click at [164, 61] on div at bounding box center [164, 57] width 19 height 19
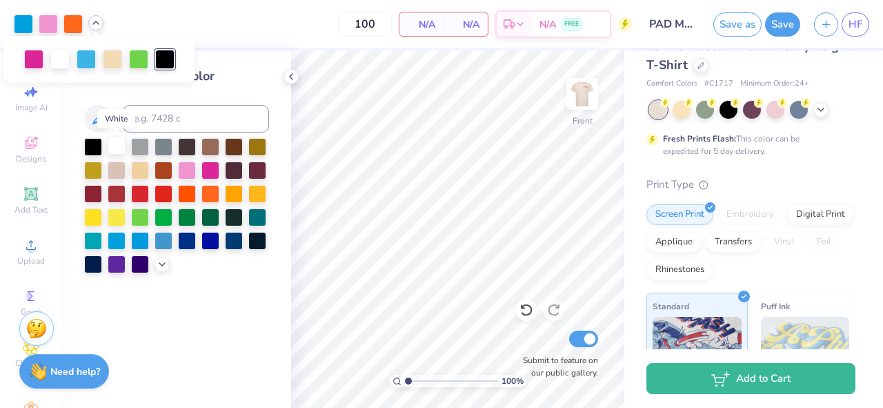
click at [118, 148] on div at bounding box center [117, 146] width 18 height 18
click at [120, 142] on div at bounding box center [117, 146] width 18 height 18
click at [120, 142] on div at bounding box center [117, 147] width 18 height 18
click at [86, 61] on div at bounding box center [86, 57] width 19 height 19
click at [118, 237] on div at bounding box center [117, 239] width 18 height 18
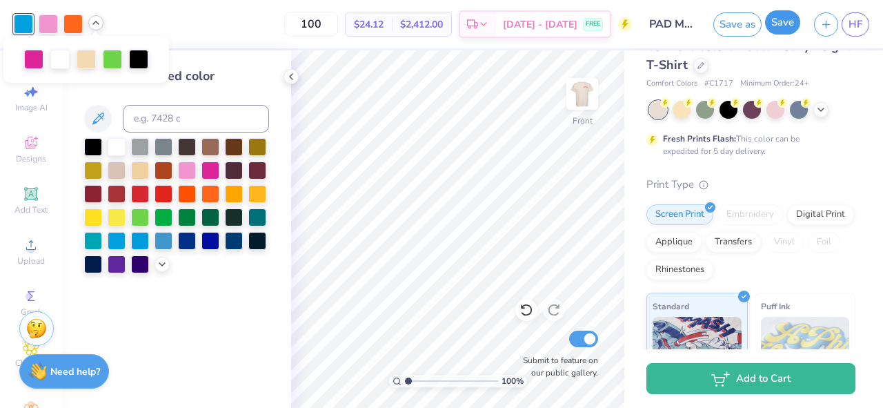
click at [781, 24] on button "Save" at bounding box center [782, 22] width 35 height 24
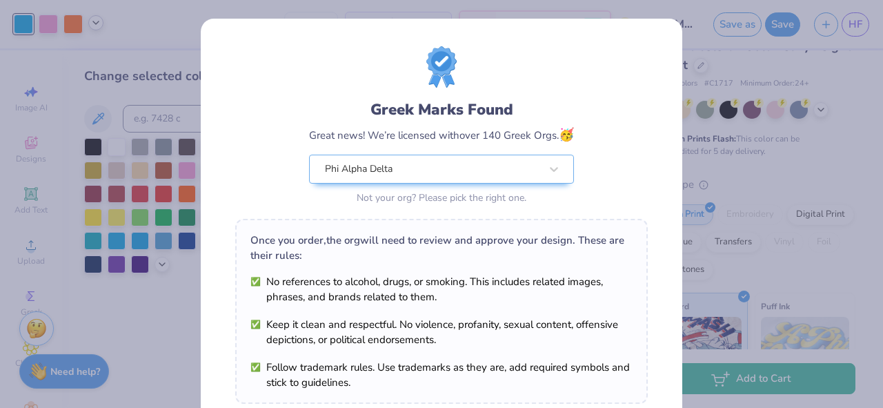
scroll to position [238, 0]
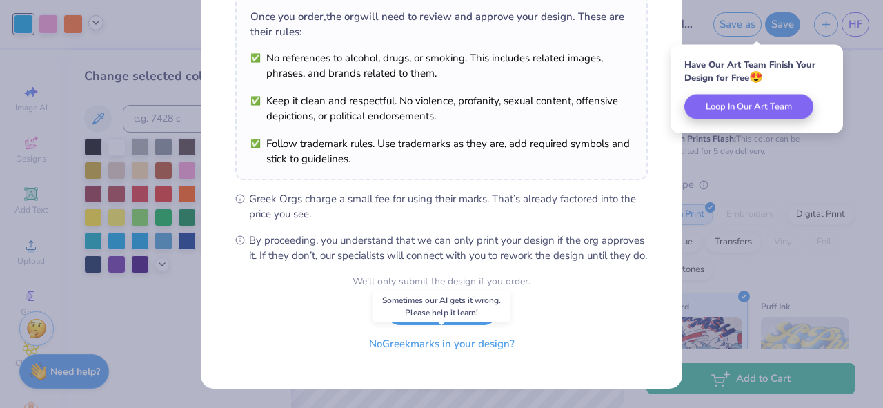
click at [459, 346] on button "No Greek marks in your design?" at bounding box center [441, 344] width 169 height 28
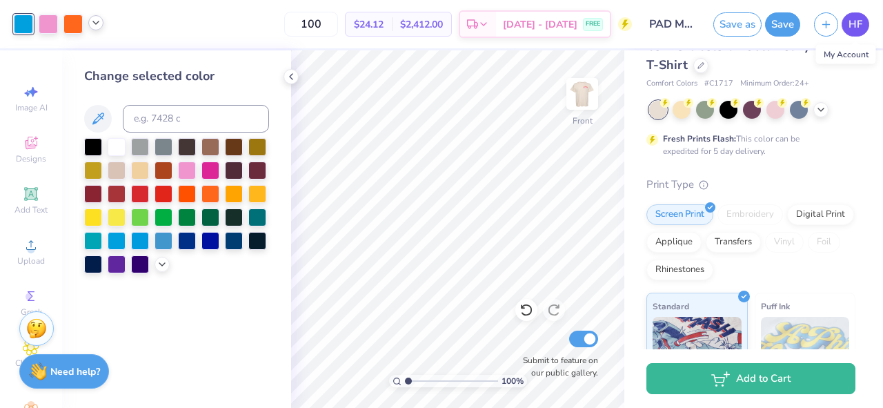
click at [857, 21] on span "HF" at bounding box center [855, 25] width 14 height 16
click at [865, 23] on link "HF" at bounding box center [855, 24] width 28 height 24
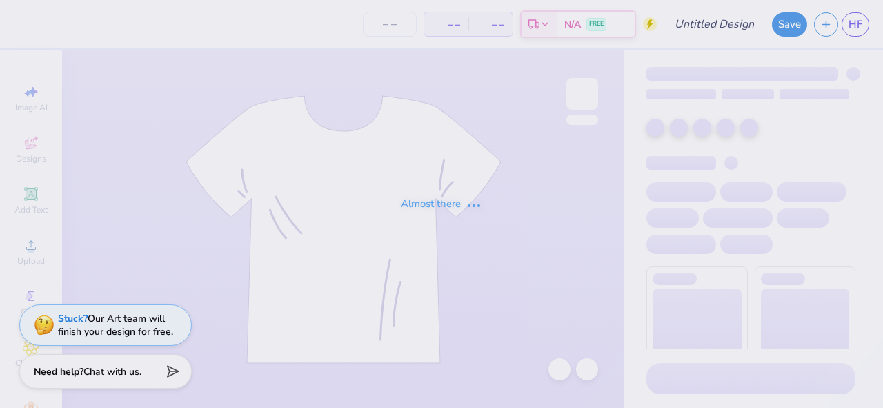
type input "PAD Merch 8"
type input "75"
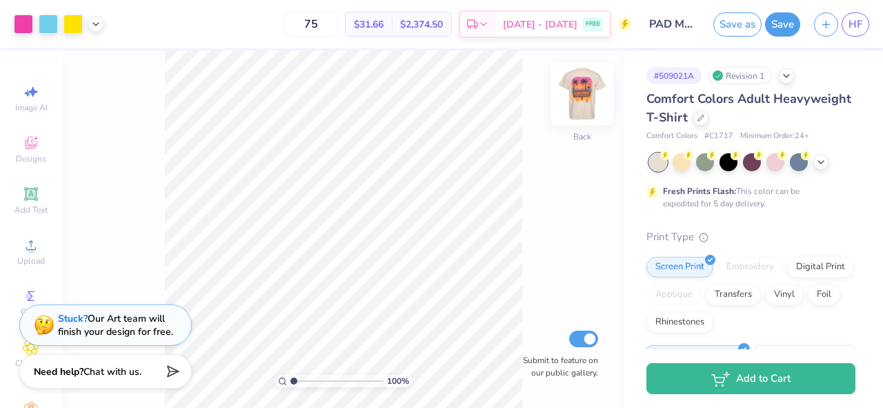
click at [582, 99] on img at bounding box center [581, 93] width 55 height 55
click at [581, 93] on img at bounding box center [581, 93] width 55 height 55
click at [579, 90] on img at bounding box center [581, 93] width 55 height 55
click at [587, 92] on img at bounding box center [581, 93] width 55 height 55
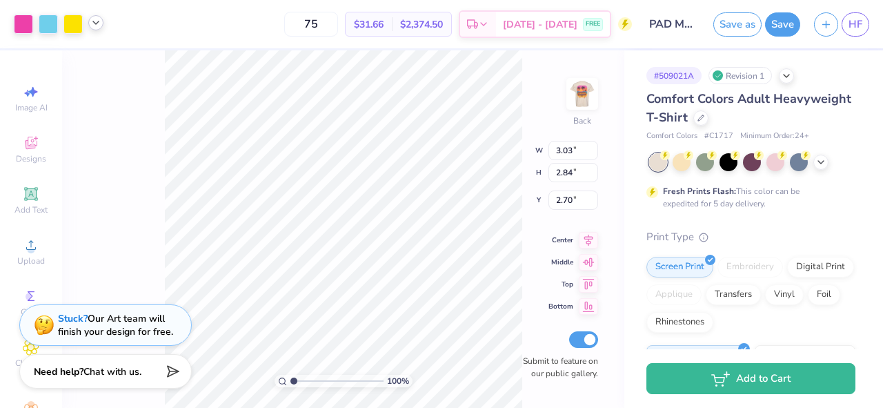
click at [89, 23] on div at bounding box center [95, 22] width 15 height 15
click at [99, 23] on icon at bounding box center [95, 22] width 11 height 11
click at [30, 150] on icon at bounding box center [31, 142] width 17 height 17
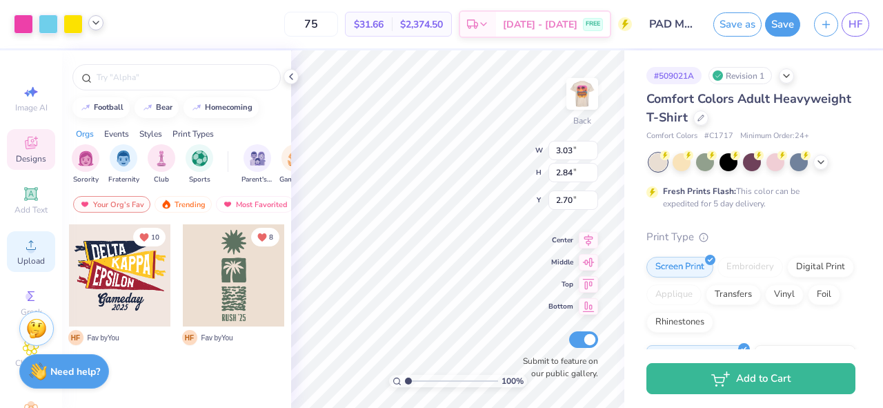
scroll to position [56, 0]
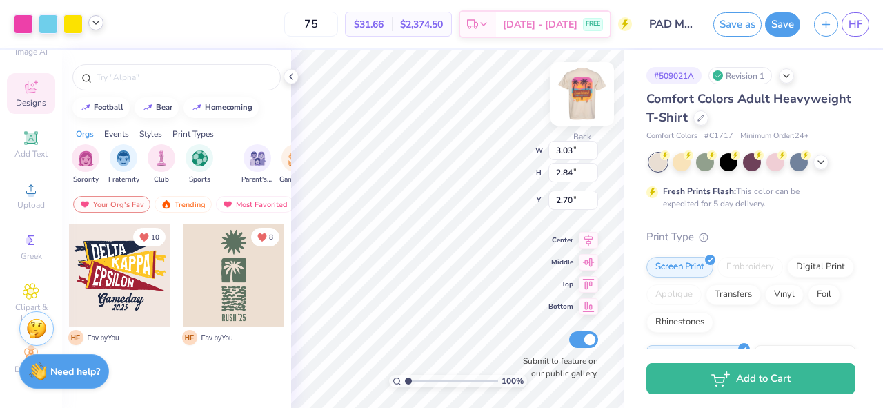
click at [581, 83] on img at bounding box center [581, 93] width 55 height 55
click at [94, 22] on icon at bounding box center [95, 22] width 11 height 11
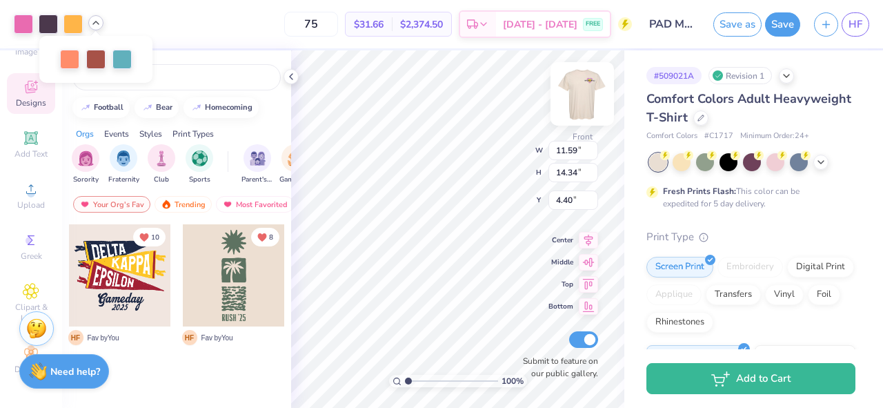
click at [586, 98] on img at bounding box center [581, 93] width 55 height 55
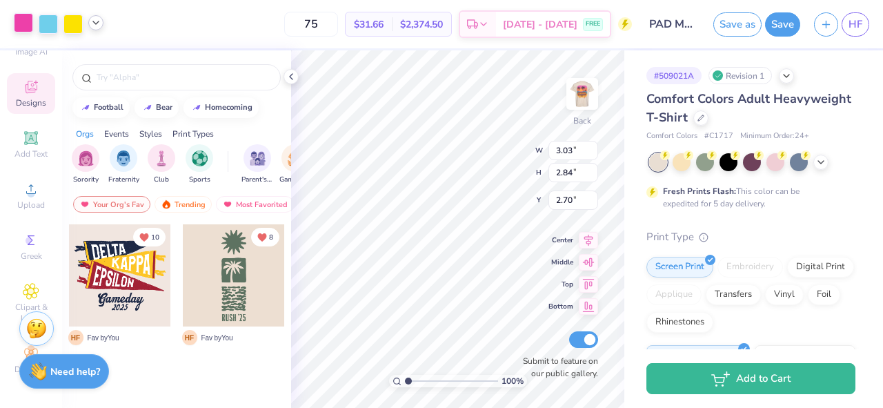
click at [23, 21] on div at bounding box center [23, 22] width 19 height 19
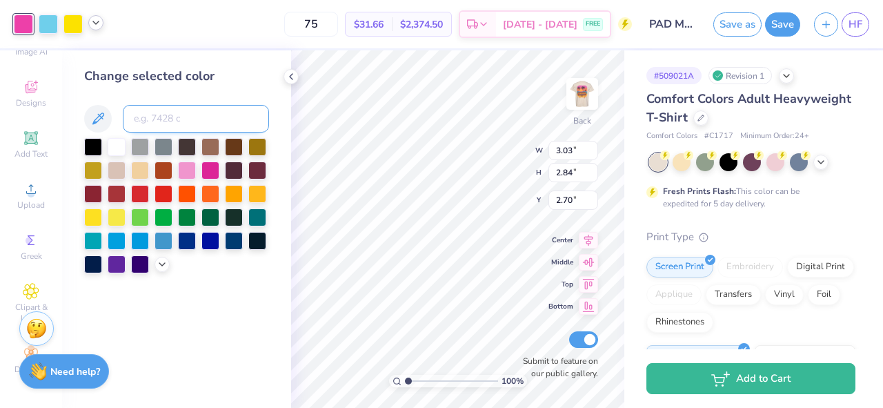
click at [190, 121] on input at bounding box center [196, 119] width 146 height 28
type input "218"
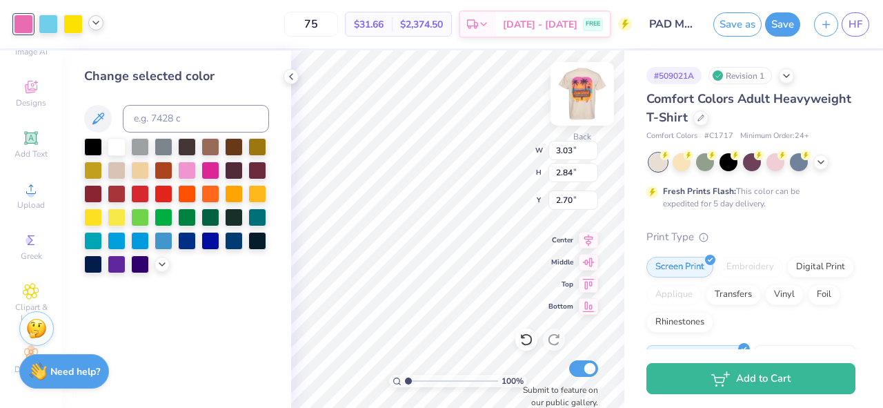
click at [591, 90] on img at bounding box center [581, 93] width 55 height 55
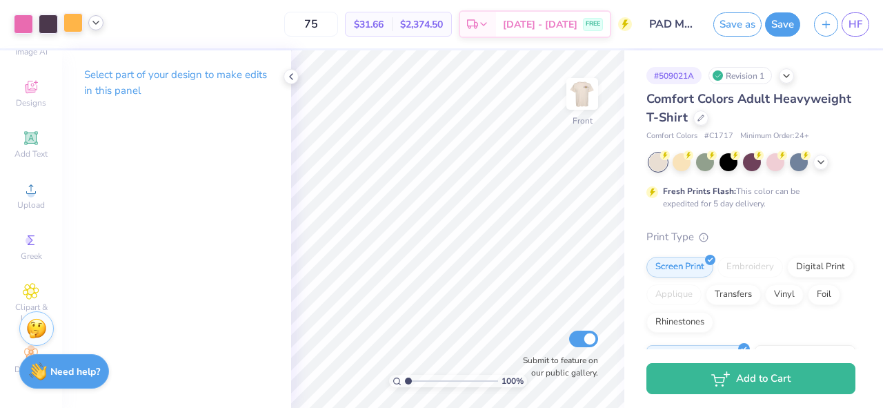
click at [74, 21] on div at bounding box center [72, 22] width 19 height 19
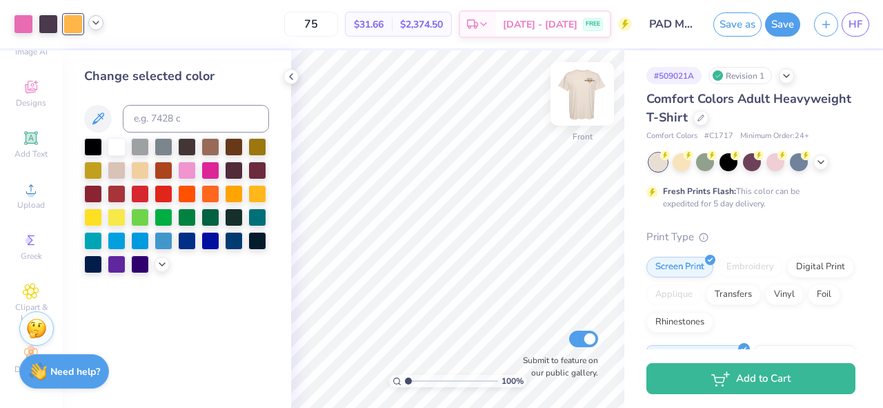
click at [590, 99] on img at bounding box center [581, 93] width 55 height 55
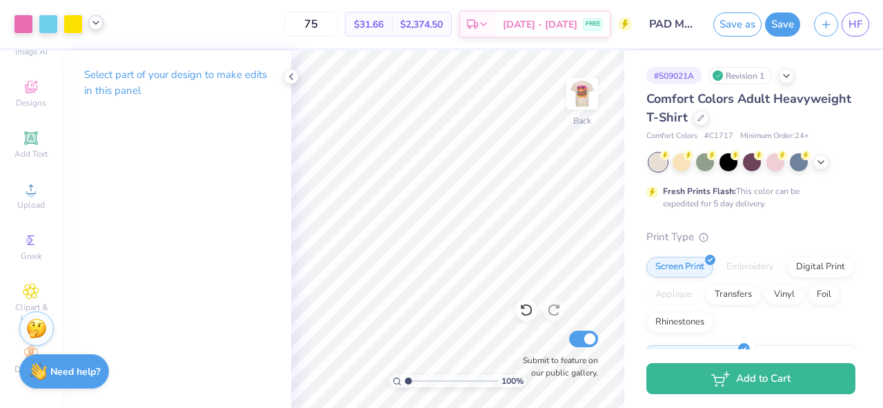
click at [99, 28] on div at bounding box center [95, 22] width 15 height 15
click at [69, 59] on div at bounding box center [69, 57] width 19 height 19
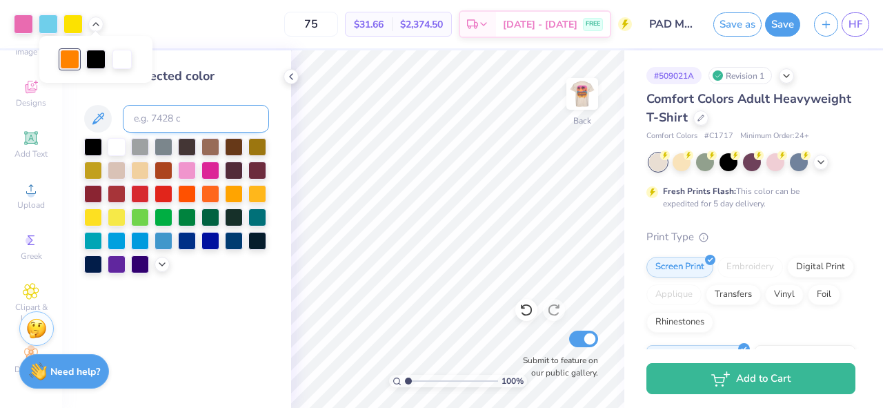
click at [171, 121] on input at bounding box center [196, 119] width 146 height 28
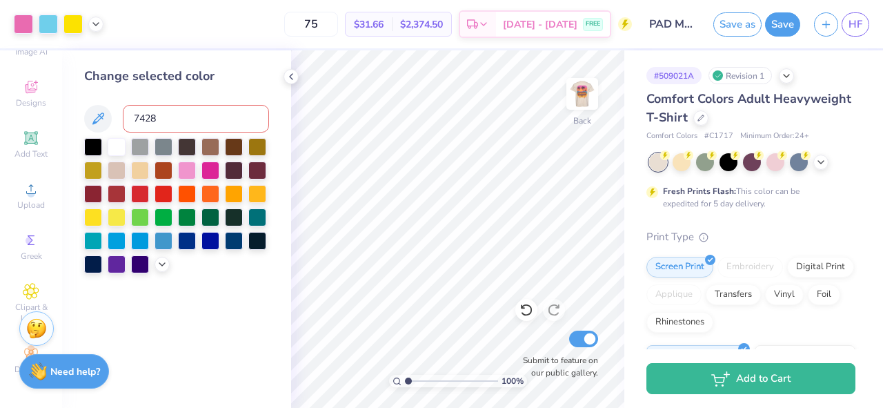
type input "7428"
click at [94, 24] on icon at bounding box center [95, 22] width 11 height 11
click at [586, 94] on img at bounding box center [581, 93] width 55 height 55
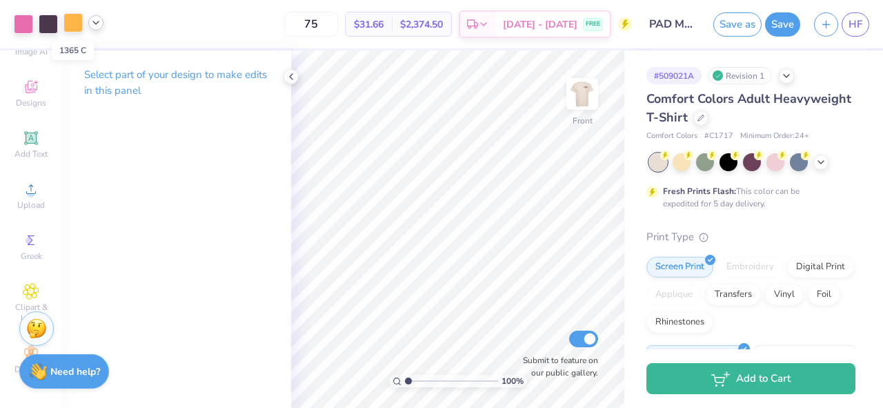
click at [78, 23] on div at bounding box center [72, 22] width 19 height 19
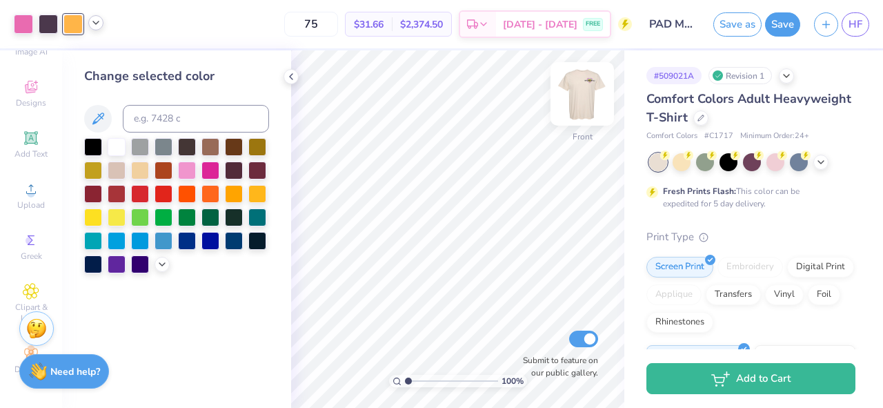
click at [579, 100] on img at bounding box center [581, 93] width 55 height 55
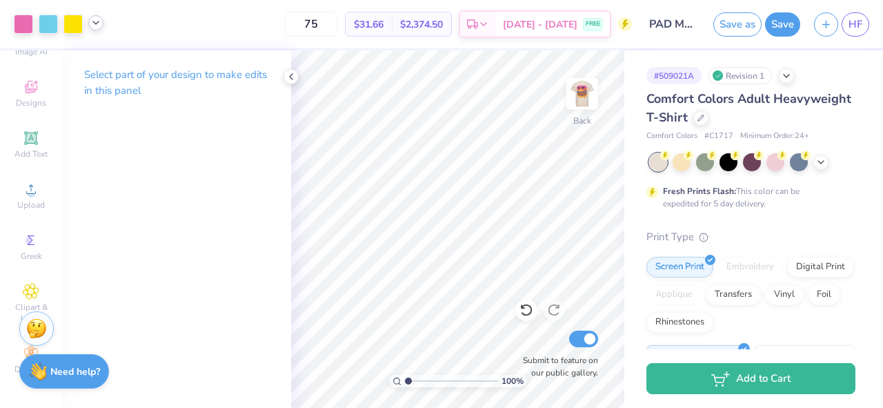
click at [95, 26] on icon at bounding box center [95, 22] width 11 height 11
click at [70, 61] on div at bounding box center [69, 57] width 19 height 19
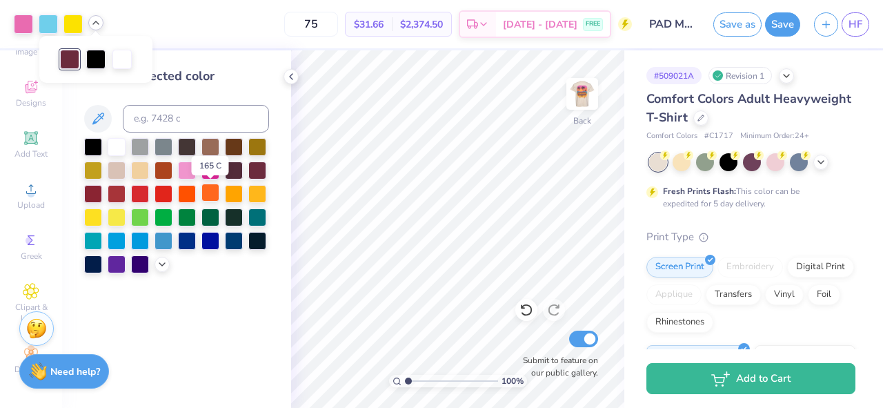
click at [206, 192] on div at bounding box center [210, 192] width 18 height 18
click at [157, 114] on input at bounding box center [196, 119] width 146 height 28
type input "3165"
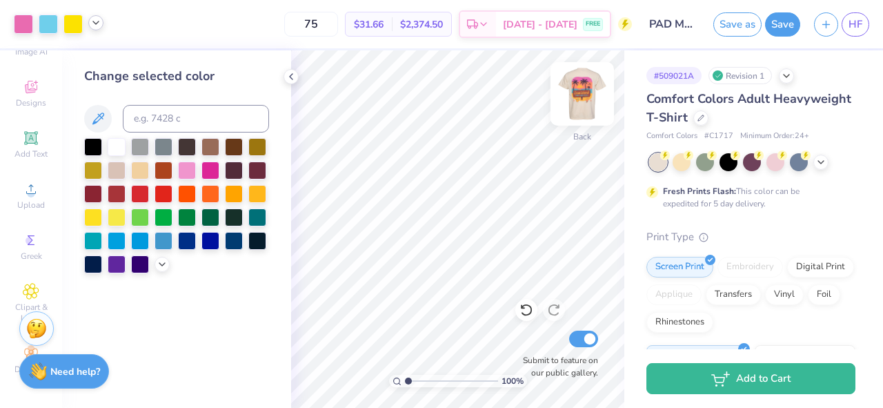
click at [578, 97] on img at bounding box center [581, 93] width 55 height 55
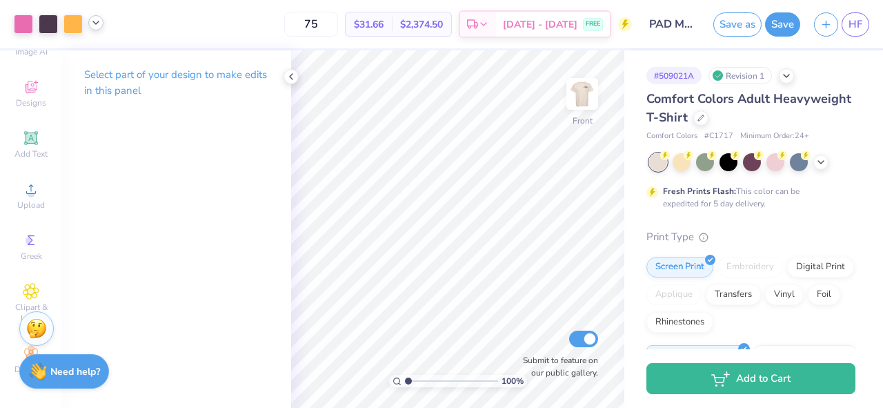
click at [95, 23] on icon at bounding box center [95, 22] width 11 height 11
click at [74, 23] on div at bounding box center [72, 22] width 19 height 19
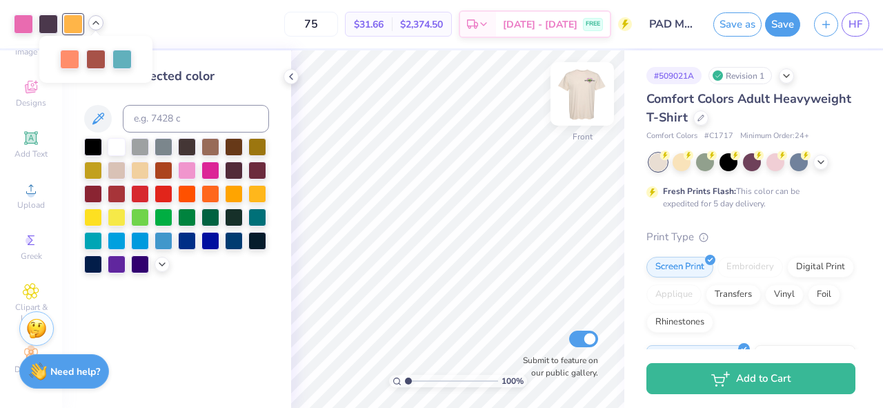
click at [581, 90] on img at bounding box center [581, 93] width 55 height 55
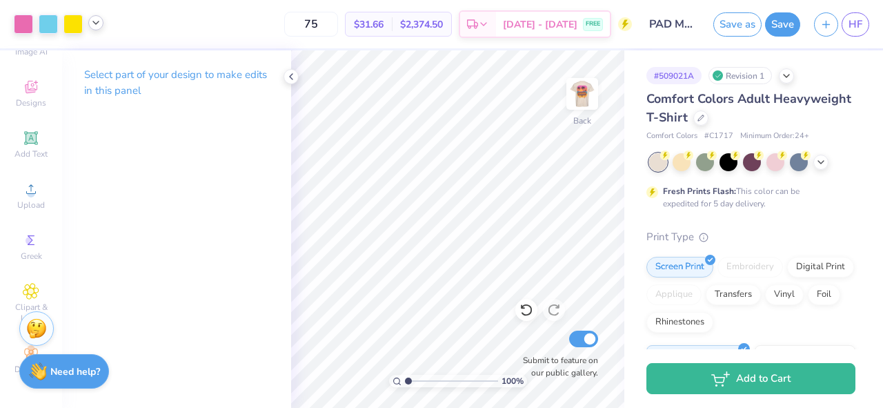
click at [97, 25] on icon at bounding box center [95, 22] width 11 height 11
click at [66, 57] on div at bounding box center [69, 57] width 19 height 19
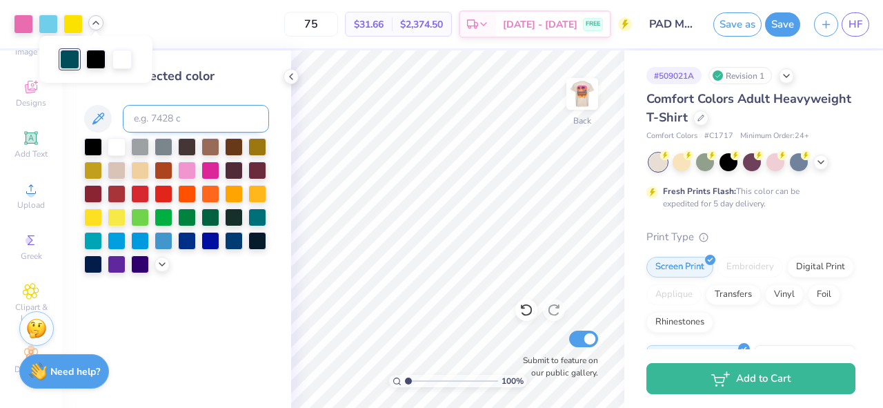
click at [181, 120] on input at bounding box center [196, 119] width 146 height 28
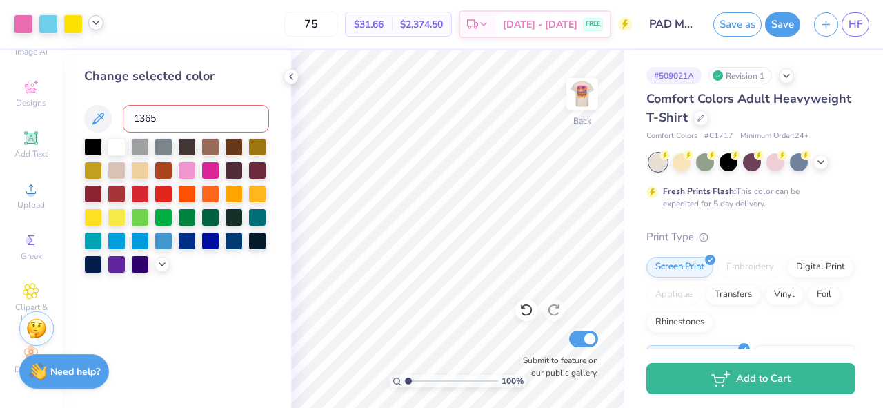
type input "1365"
click at [584, 89] on img at bounding box center [581, 93] width 55 height 55
click at [95, 25] on icon at bounding box center [95, 22] width 11 height 11
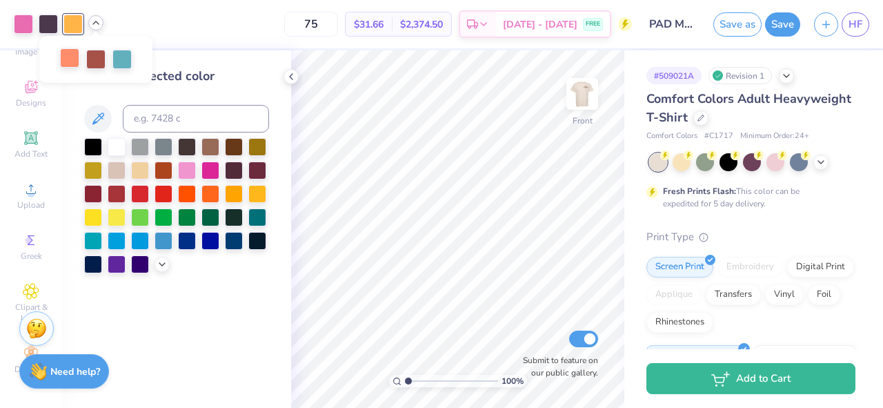
click at [66, 60] on div at bounding box center [69, 57] width 19 height 19
click at [578, 97] on img at bounding box center [581, 93] width 55 height 55
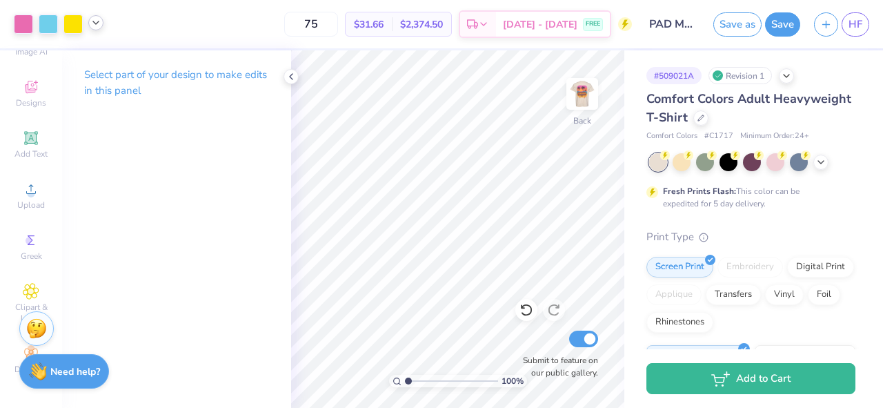
click at [99, 30] on div at bounding box center [59, 23] width 90 height 19
click at [98, 26] on icon at bounding box center [95, 22] width 11 height 11
click at [71, 60] on div at bounding box center [69, 57] width 19 height 19
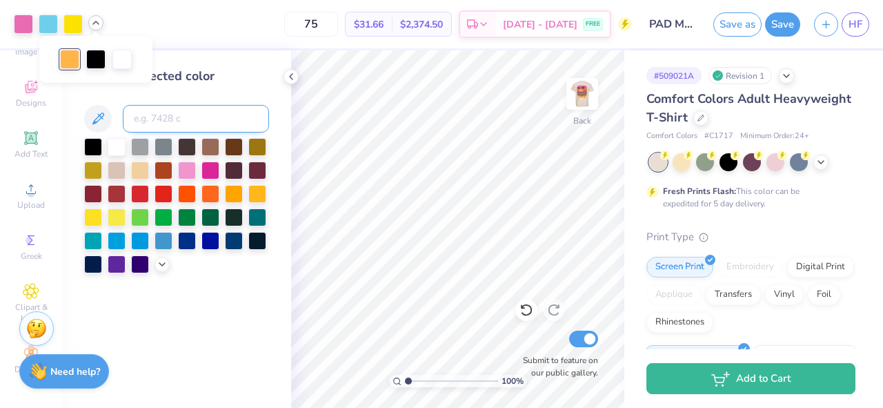
click at [168, 121] on input at bounding box center [196, 119] width 146 height 28
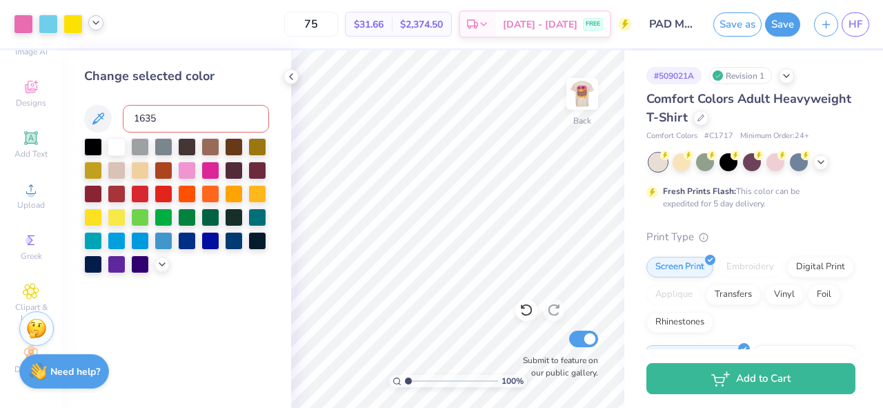
type input "1635"
click at [101, 22] on icon at bounding box center [95, 22] width 11 height 11
click at [71, 24] on div at bounding box center [72, 22] width 19 height 19
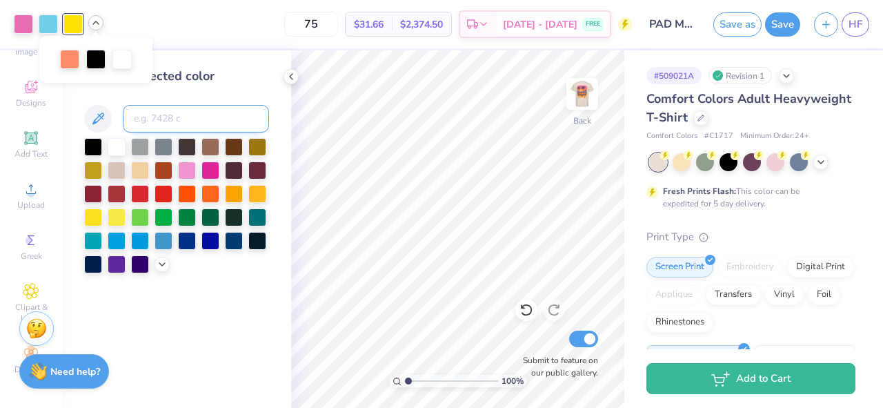
click at [163, 123] on input at bounding box center [196, 119] width 146 height 28
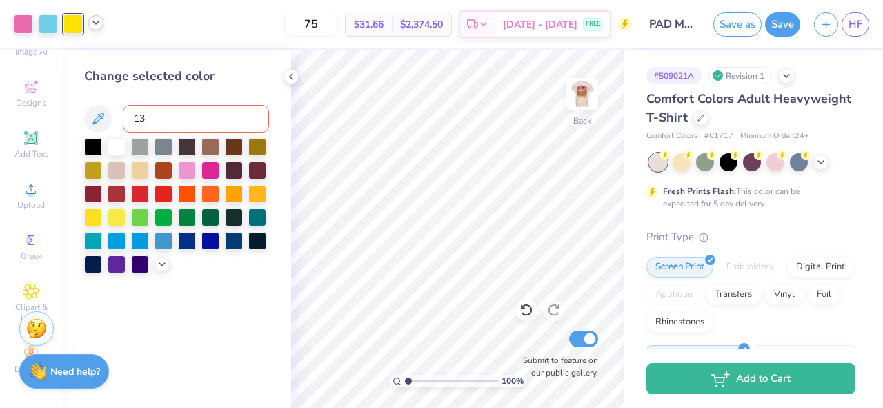
type input "1"
click at [101, 23] on icon at bounding box center [95, 22] width 11 height 11
click at [586, 89] on img at bounding box center [581, 93] width 55 height 55
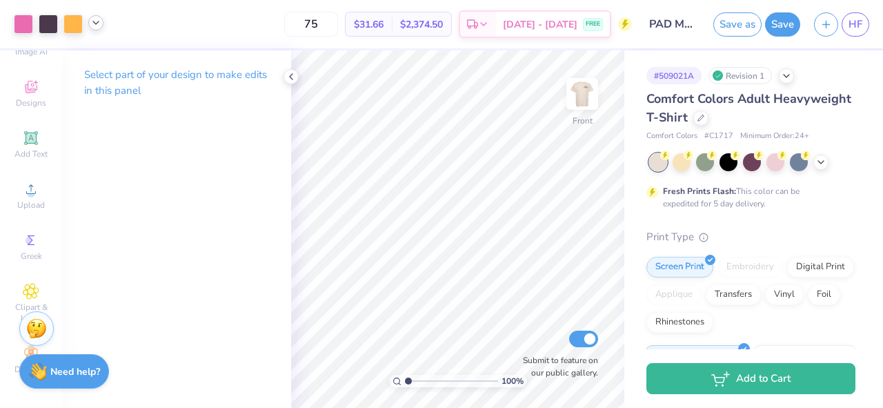
click at [94, 27] on icon at bounding box center [95, 22] width 11 height 11
click at [586, 94] on img at bounding box center [581, 93] width 55 height 55
click at [100, 22] on icon at bounding box center [95, 22] width 11 height 11
click at [77, 26] on div at bounding box center [72, 22] width 19 height 19
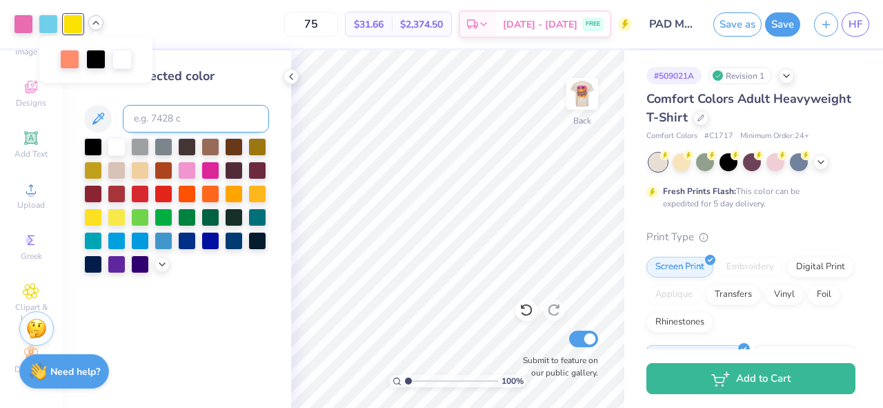
click at [159, 116] on input at bounding box center [196, 119] width 146 height 28
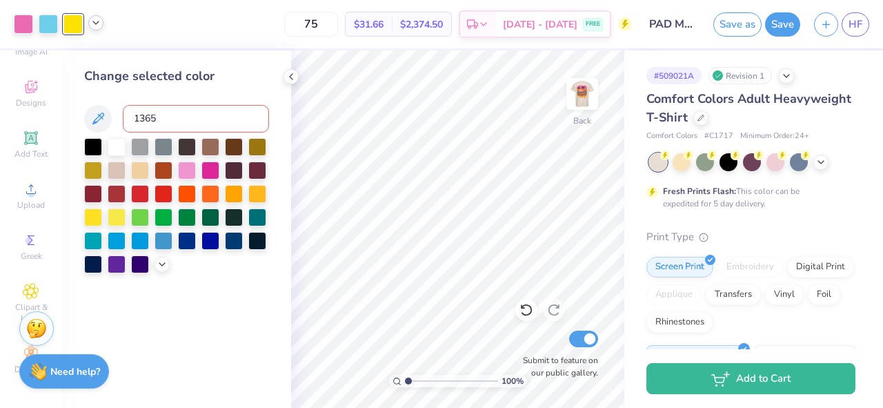
type input "1365"
click at [501, 73] on div "Art colors 75 $31.66 Per Item $2,374.50 Total Est. Delivery Sep 11 - 14 FREE De…" at bounding box center [441, 204] width 883 height 408
click at [583, 102] on img at bounding box center [581, 93] width 55 height 55
click at [97, 27] on icon at bounding box center [95, 22] width 11 height 11
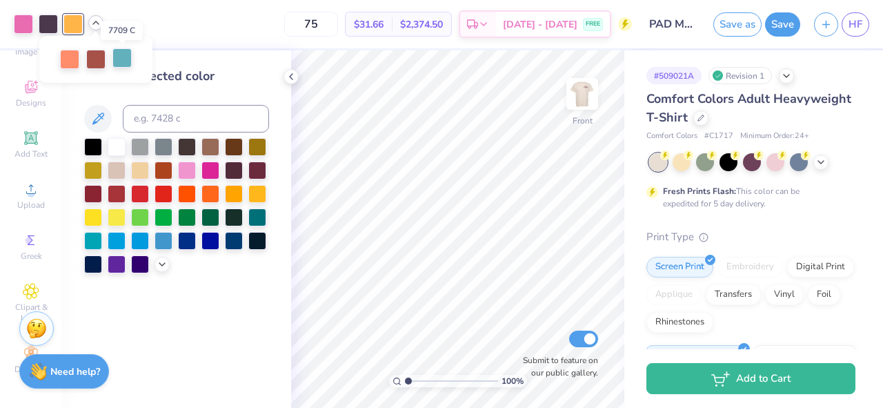
click at [120, 61] on div at bounding box center [121, 57] width 19 height 19
click at [590, 84] on img at bounding box center [581, 93] width 55 height 55
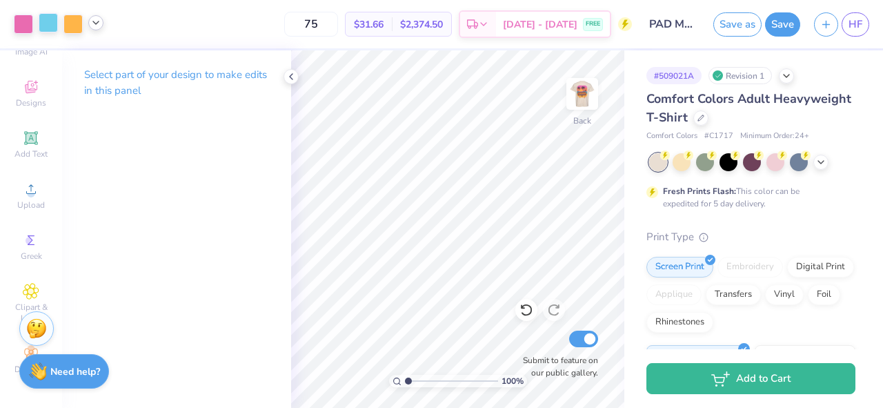
click at [48, 29] on div at bounding box center [48, 22] width 19 height 19
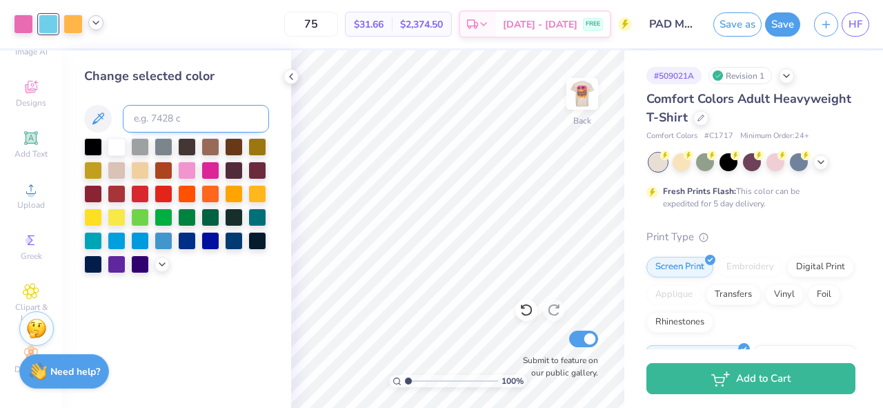
click at [167, 121] on input at bounding box center [196, 119] width 146 height 28
type input "7709"
click at [588, 94] on img at bounding box center [581, 93] width 55 height 55
click at [577, 94] on img at bounding box center [581, 93] width 55 height 55
click at [575, 101] on img at bounding box center [581, 93] width 55 height 55
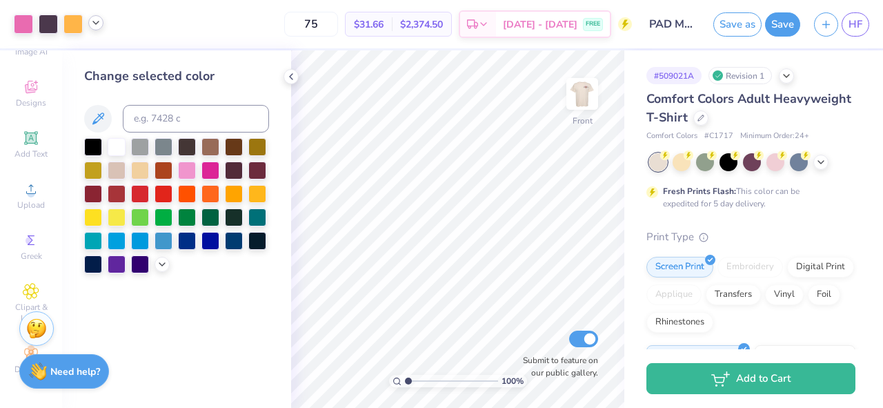
scroll to position [61, 0]
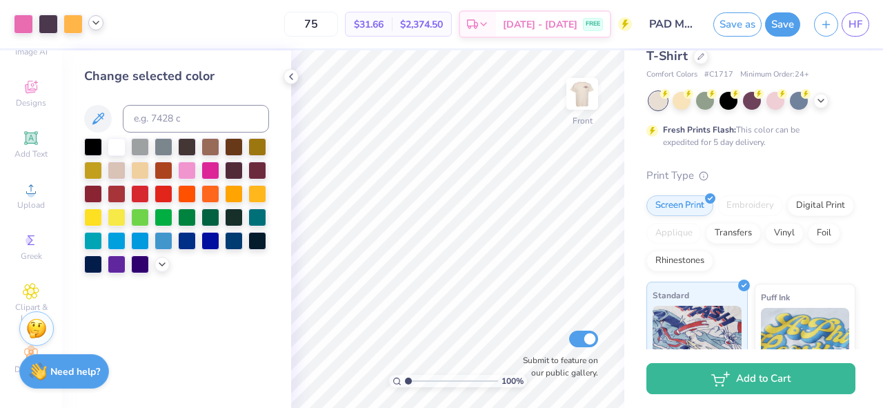
click at [700, 311] on img at bounding box center [696, 340] width 89 height 69
click at [334, 26] on input "75" at bounding box center [311, 24] width 54 height 25
type input "7"
type input "80"
click at [590, 93] on img at bounding box center [582, 94] width 28 height 28
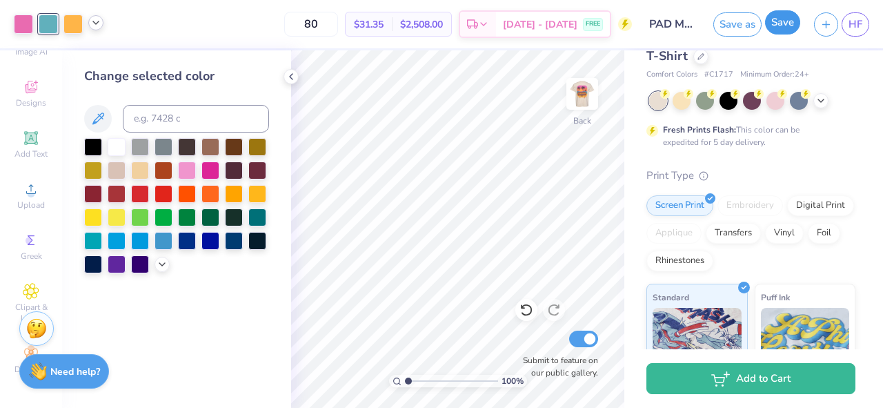
click at [786, 19] on button "Save" at bounding box center [782, 22] width 35 height 24
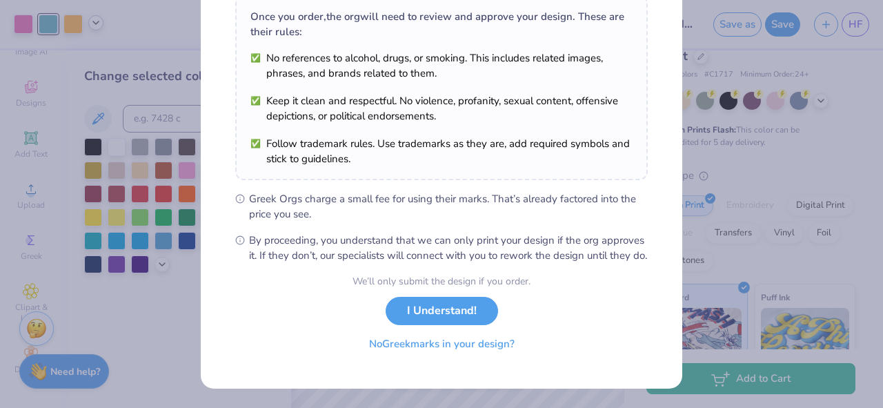
click at [441, 345] on button "No Greek marks in your design?" at bounding box center [441, 344] width 169 height 28
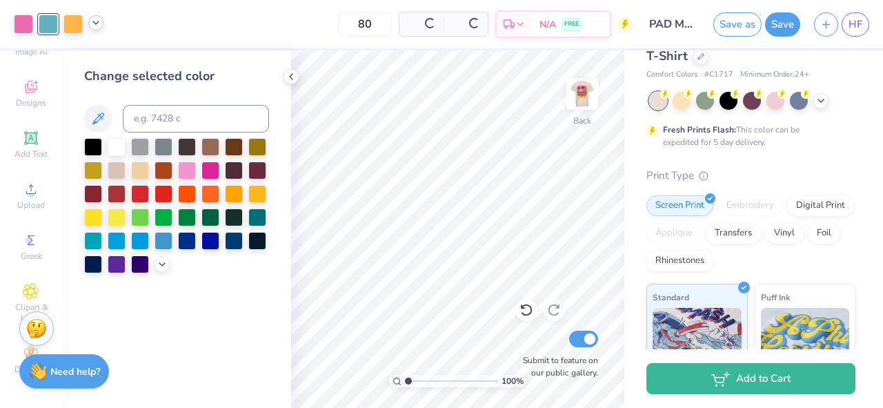
scroll to position [35, 0]
click at [779, 23] on button "Save" at bounding box center [782, 22] width 35 height 24
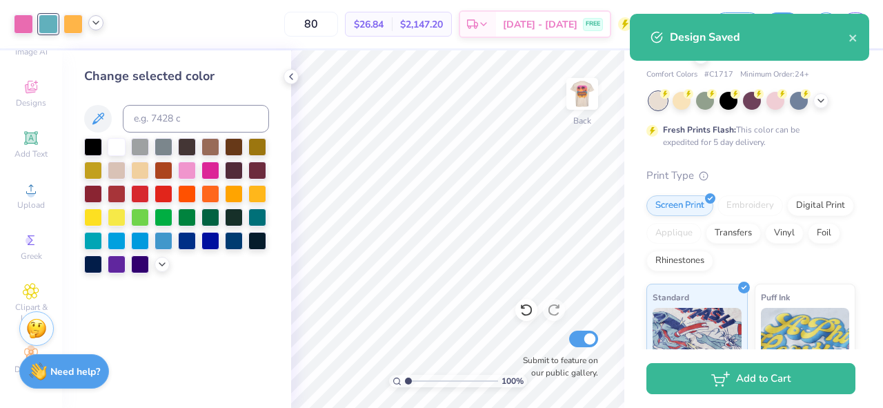
click at [860, 39] on div "Design Saved" at bounding box center [749, 37] width 239 height 47
click at [854, 39] on icon "close" at bounding box center [852, 37] width 7 height 7
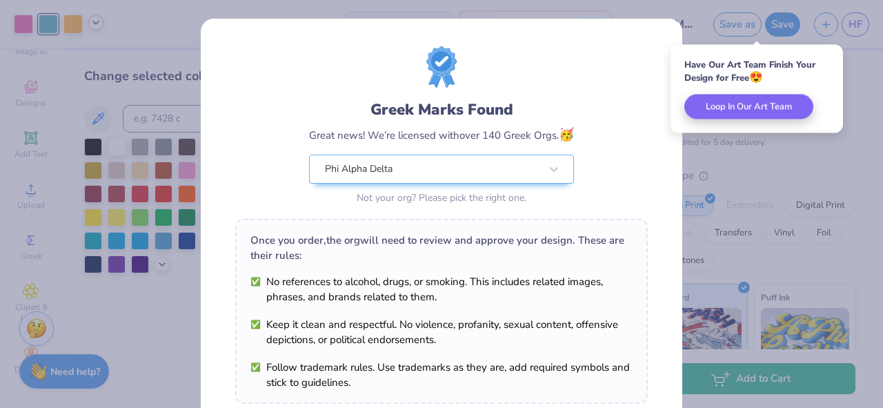
scroll to position [238, 0]
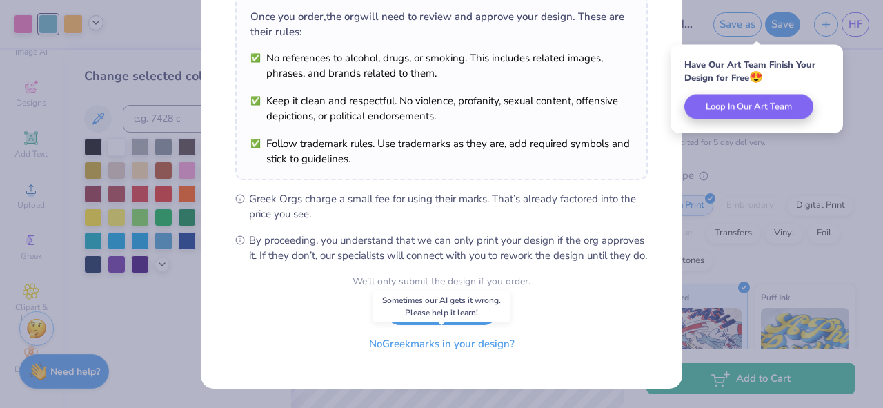
click at [479, 346] on button "No Greek marks in your design?" at bounding box center [441, 344] width 169 height 28
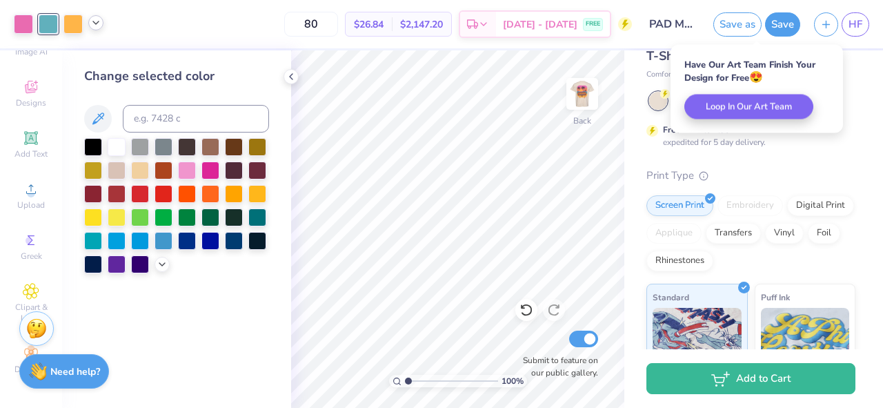
scroll to position [35, 0]
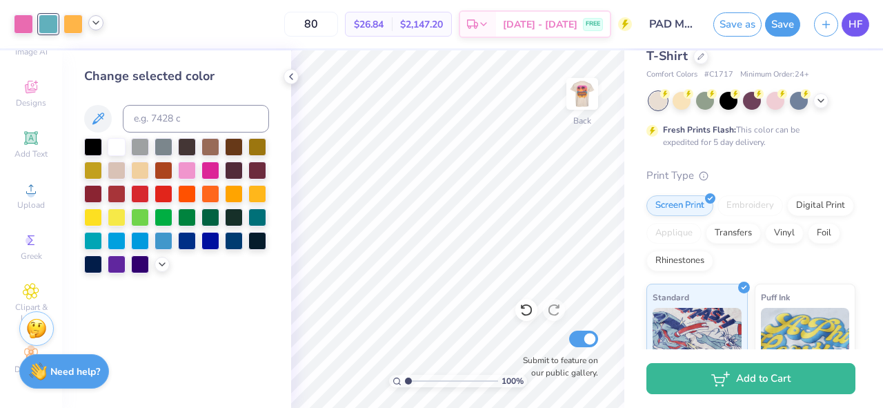
click at [853, 24] on span "HF" at bounding box center [855, 25] width 14 height 16
